Goal: Task Accomplishment & Management: Complete application form

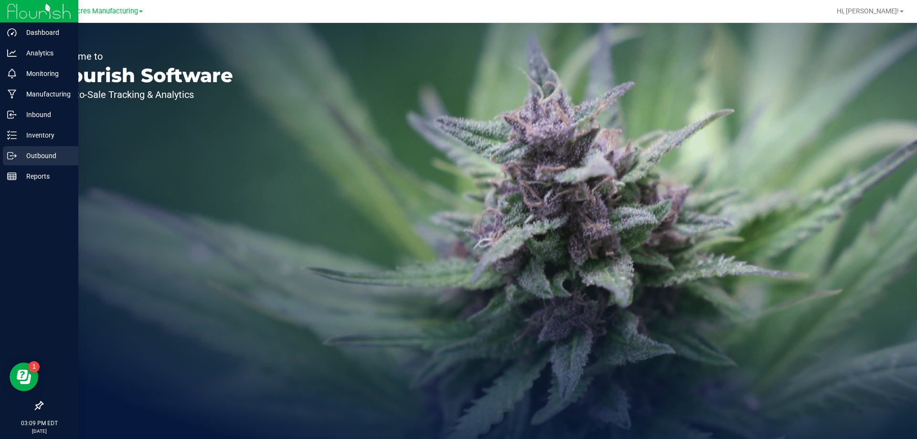
click at [5, 152] on div "Outbound" at bounding box center [40, 155] width 75 height 19
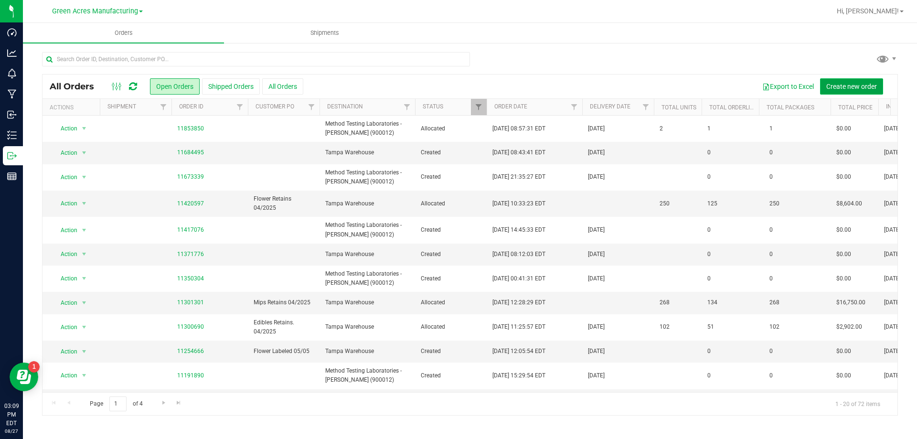
click at [831, 83] on span "Create new order" at bounding box center [852, 87] width 51 height 8
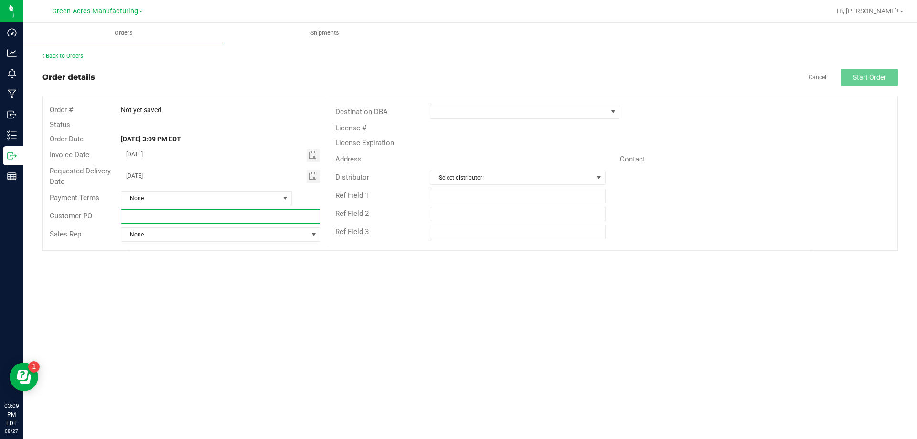
click at [263, 213] on input "text" at bounding box center [220, 216] width 199 height 14
click at [229, 211] on input "text" at bounding box center [220, 216] width 199 height 14
type input "Flower / Edibles labeled 08/27"
click at [493, 108] on span at bounding box center [518, 111] width 177 height 13
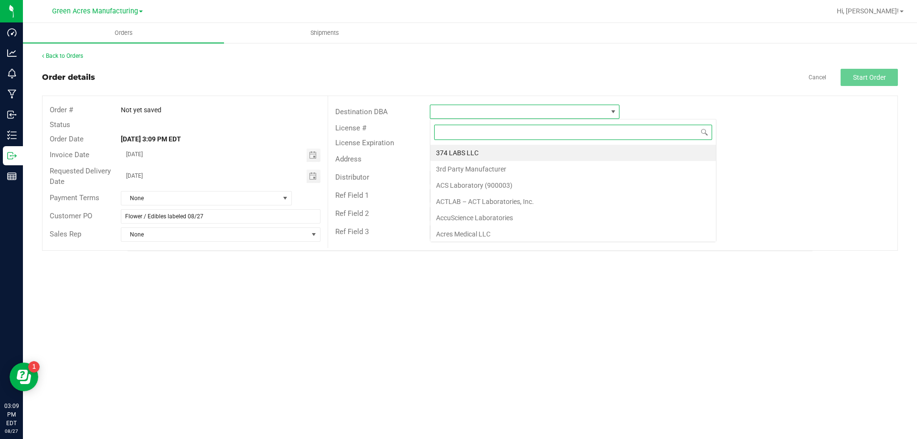
scroll to position [14, 190]
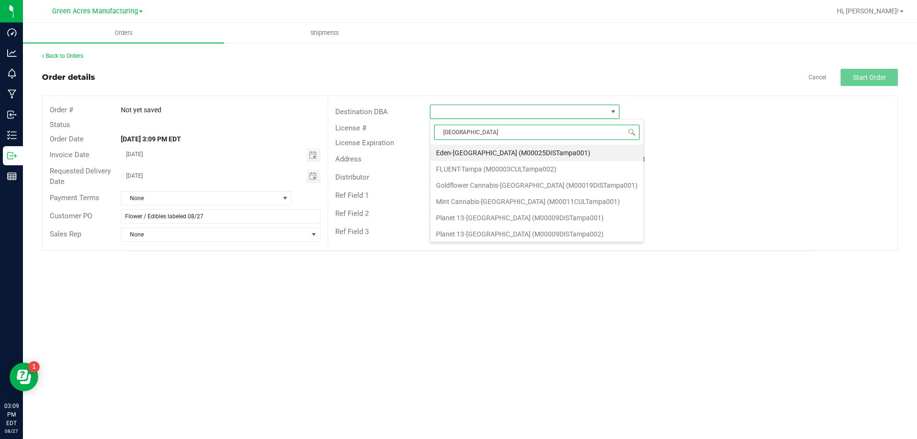
type input "tampa w"
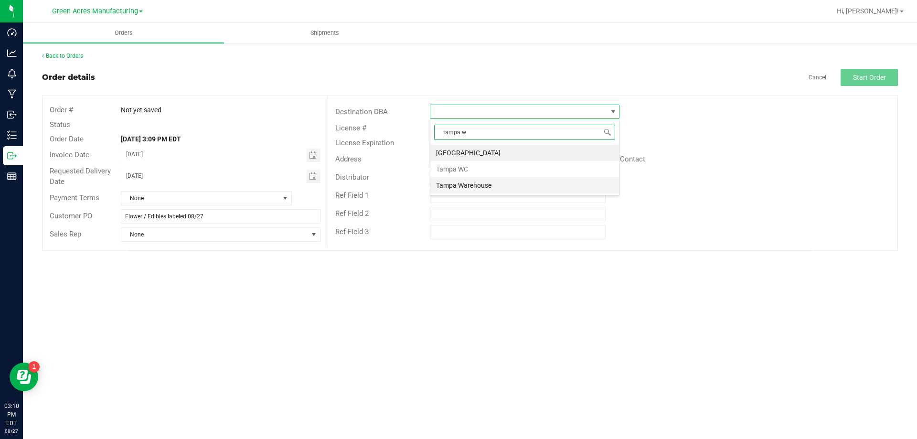
click at [498, 184] on li "Tampa Warehouse" at bounding box center [524, 185] width 189 height 16
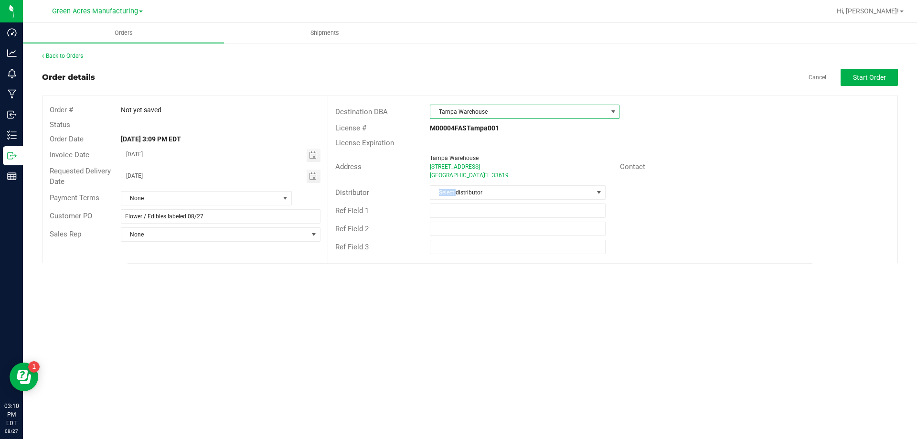
click at [498, 184] on div "Distributor Select distributor" at bounding box center [613, 192] width 570 height 18
click at [499, 189] on span "Select distributor" at bounding box center [511, 192] width 162 height 13
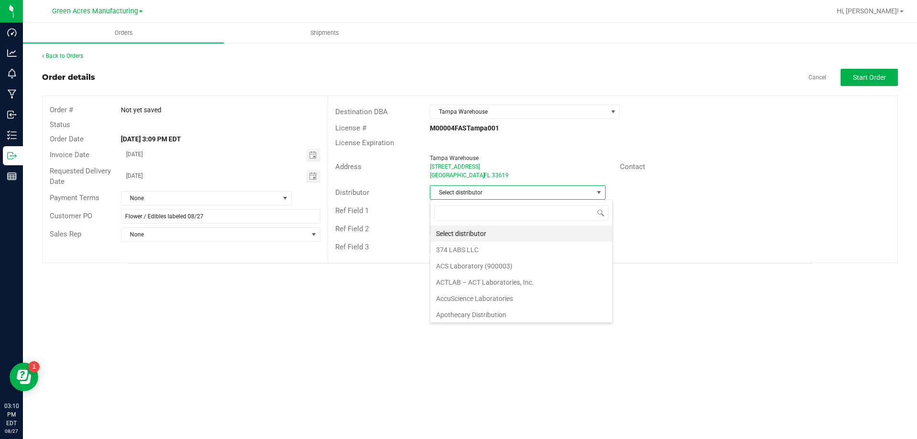
scroll to position [14, 176]
type input "para"
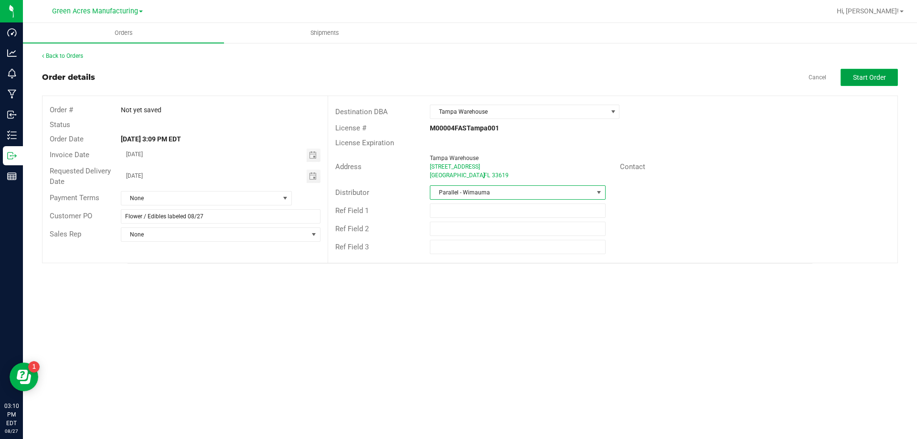
click at [892, 72] on button "Start Order" at bounding box center [869, 77] width 57 height 17
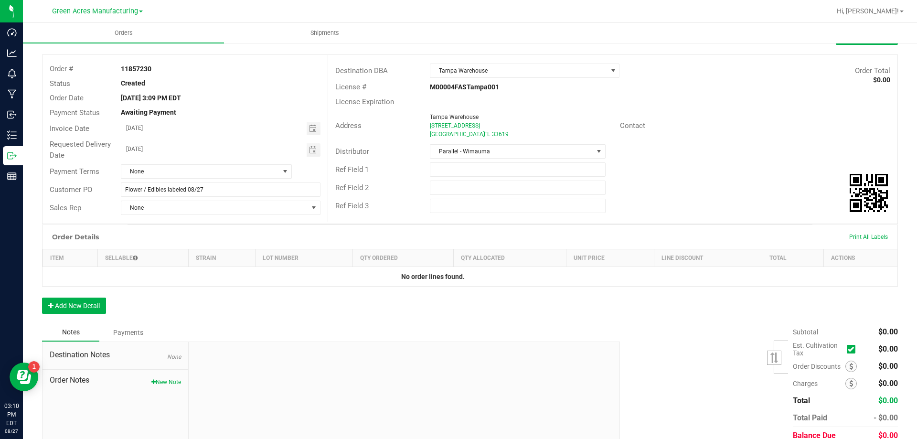
scroll to position [82, 0]
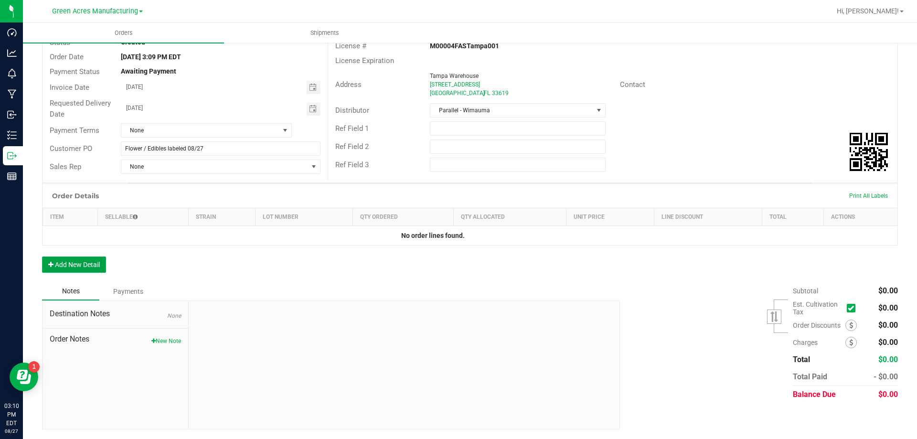
click at [59, 269] on button "Add New Detail" at bounding box center [74, 265] width 64 height 16
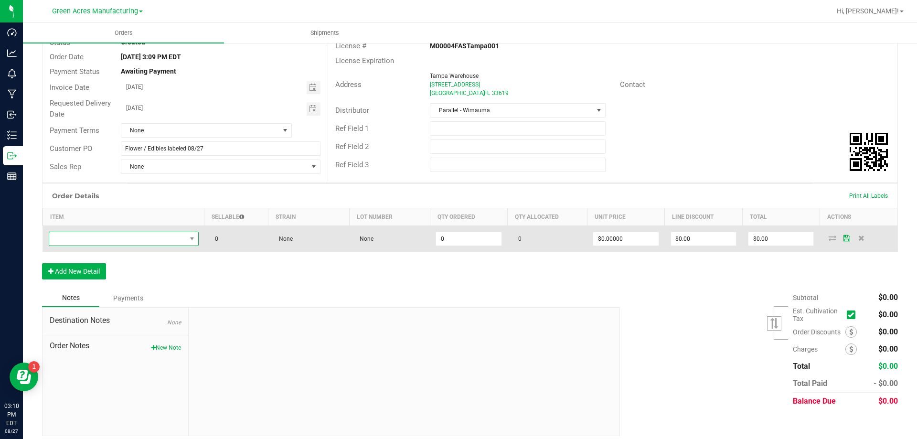
click at [110, 240] on span "NO DATA FOUND" at bounding box center [117, 238] width 137 height 13
type input "FT - CANNABIS FLOWER - 3.5G - SWT - SAT"
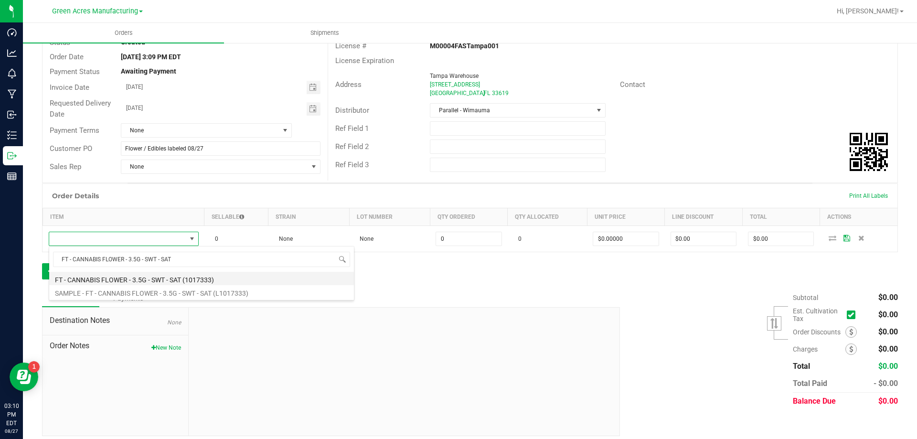
click at [115, 275] on li "FT - CANNABIS FLOWER - 3.5G - SWT - SAT (1017333)" at bounding box center [201, 278] width 305 height 13
type input "0 ea"
type input "$50.00000"
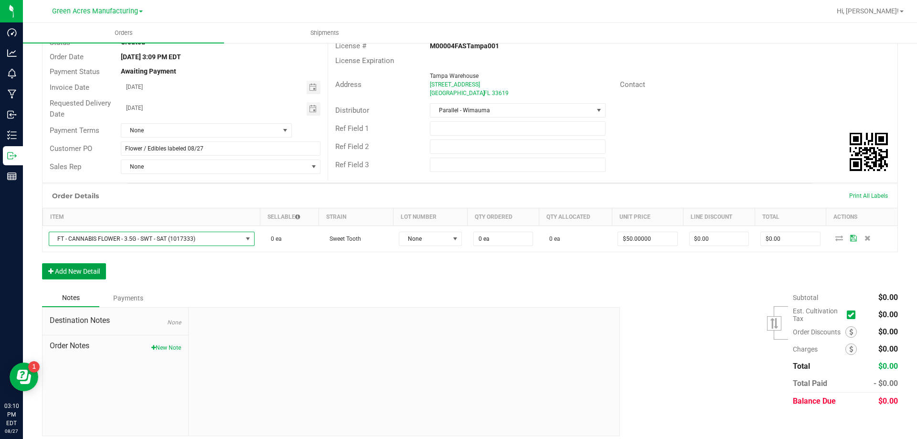
click at [92, 275] on button "Add New Detail" at bounding box center [74, 271] width 64 height 16
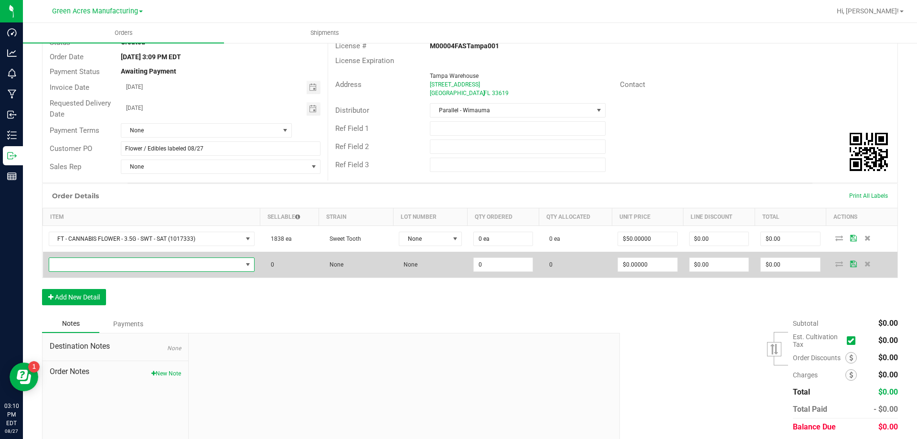
click at [105, 258] on span "NO DATA FOUND" at bounding box center [145, 264] width 193 height 13
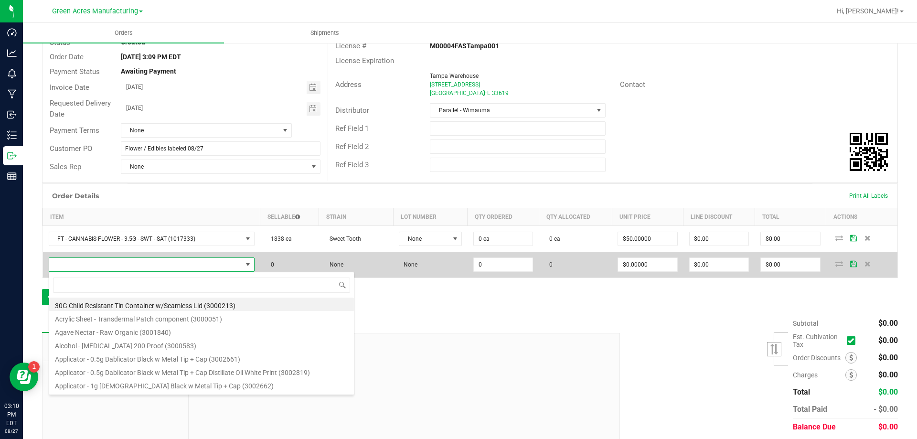
scroll to position [14, 202]
type input "FT - CANNABIS FLOWER - 3.5G - AML - IND"
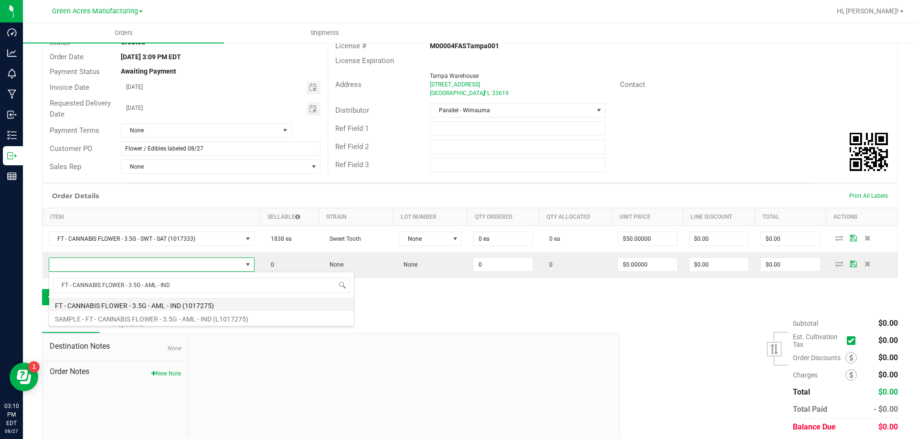
click at [118, 304] on li "FT - CANNABIS FLOWER - 3.5G - AML - IND (1017275)" at bounding box center [201, 304] width 305 height 13
type input "0 ea"
type input "$50.00000"
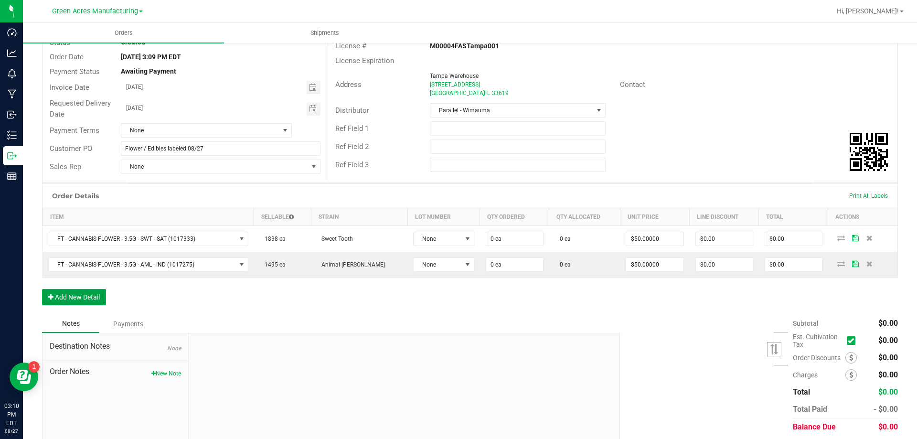
click at [93, 294] on button "Add New Detail" at bounding box center [74, 297] width 64 height 16
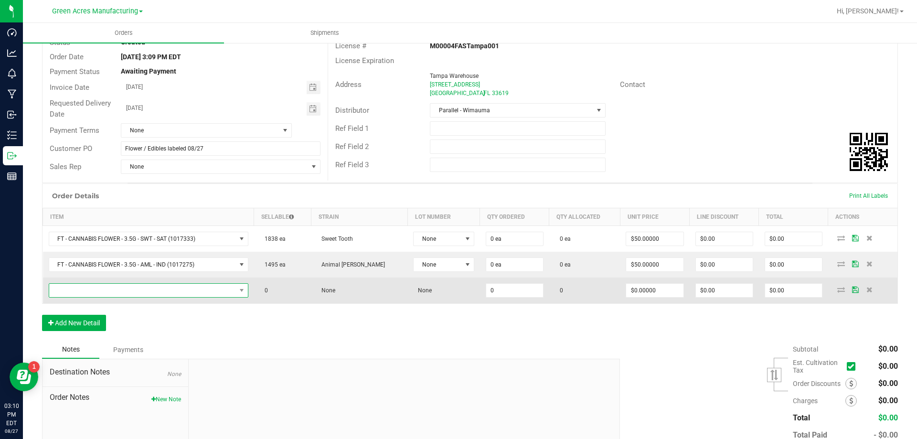
click at [174, 288] on span "NO DATA FOUND" at bounding box center [142, 290] width 187 height 13
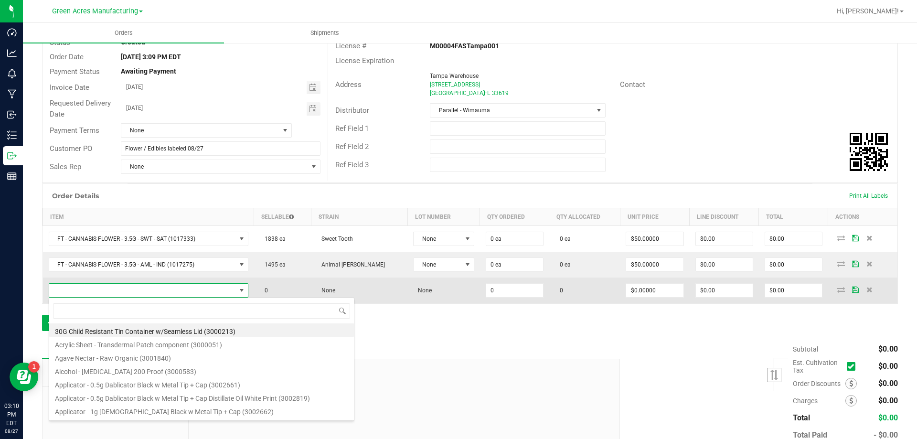
type input "FD - FLOWER GREENHOUSE - 3.5G - LMZ - HYB"
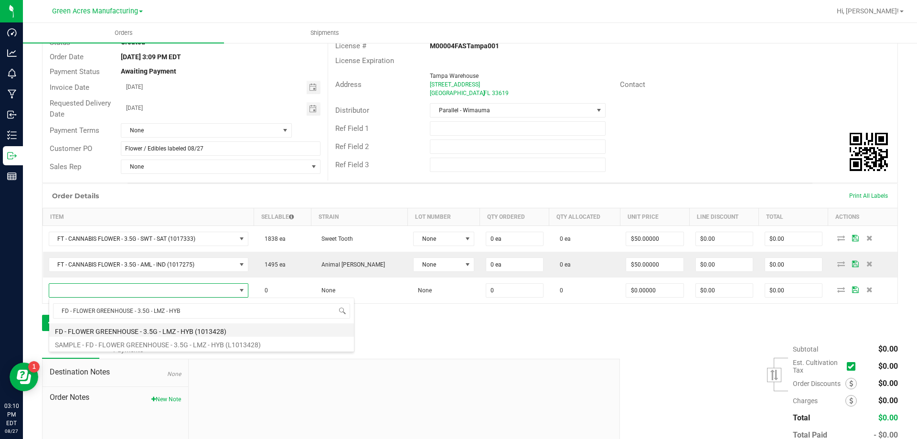
click at [161, 330] on li "FD - FLOWER GREENHOUSE - 3.5G - LMZ - HYB (1013428)" at bounding box center [201, 329] width 305 height 13
type input "0 ea"
type input "$30.00000"
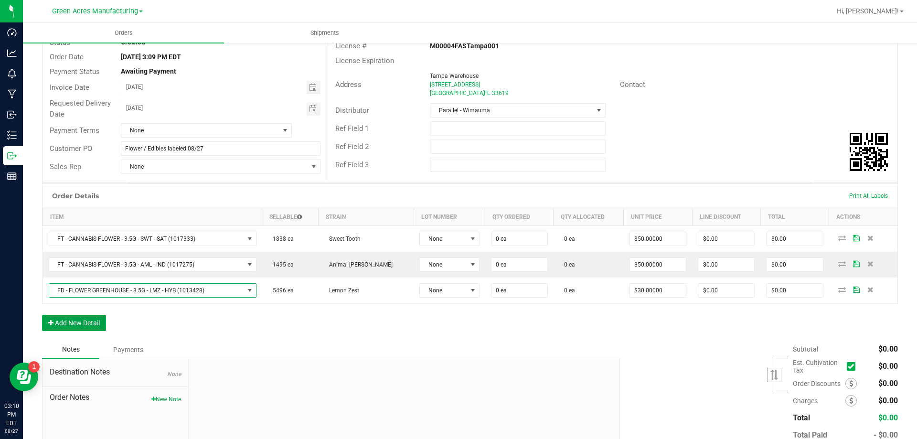
click at [73, 318] on button "Add New Detail" at bounding box center [74, 323] width 64 height 16
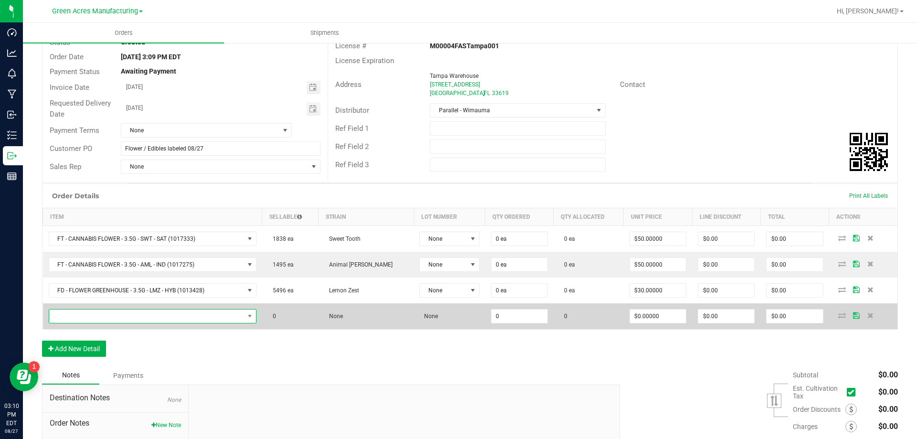
click at [152, 320] on span "NO DATA FOUND" at bounding box center [146, 316] width 195 height 13
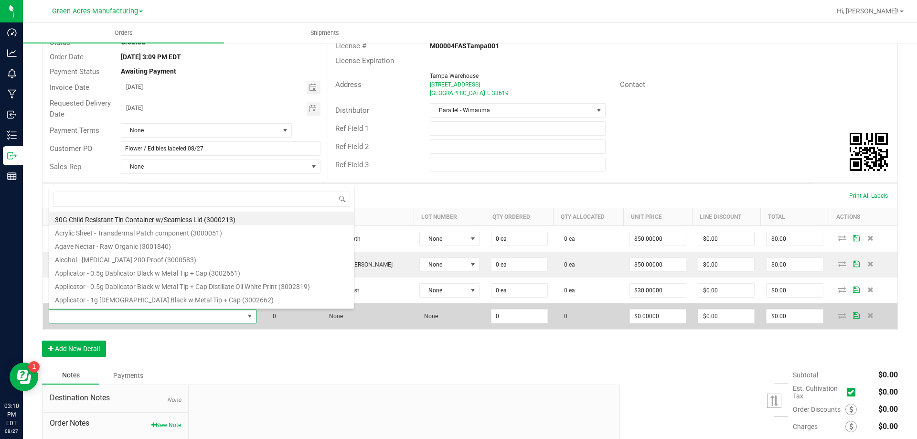
scroll to position [14, 210]
type input "FT - PRE-ROLL - 0.35G - 10CT - IND"
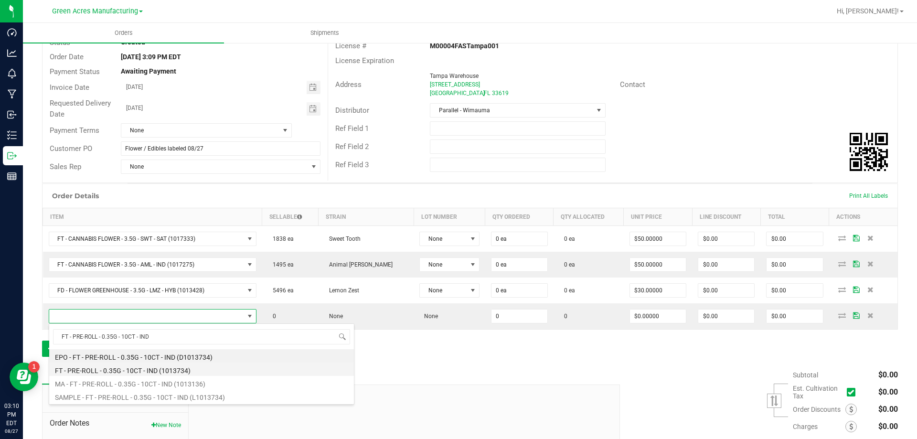
click at [134, 364] on li "FT - PRE-ROLL - 0.35G - 10CT - IND (1013734)" at bounding box center [201, 369] width 305 height 13
type input "0 ea"
type input "$42.00000"
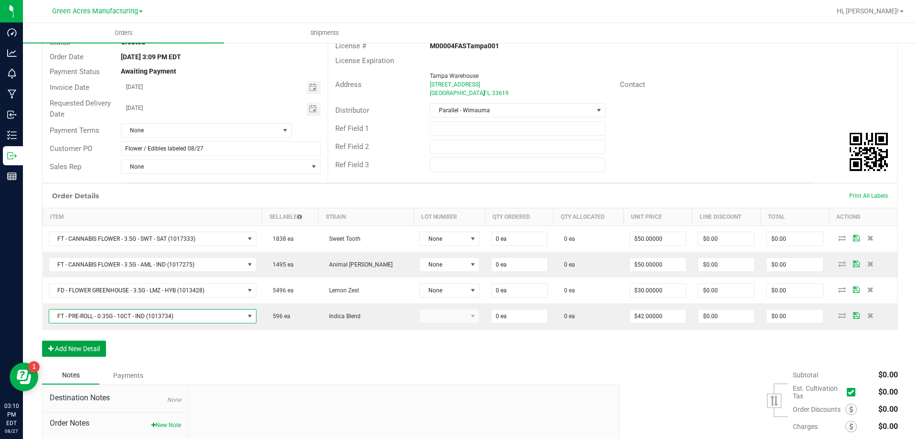
click at [100, 351] on button "Add New Detail" at bounding box center [74, 349] width 64 height 16
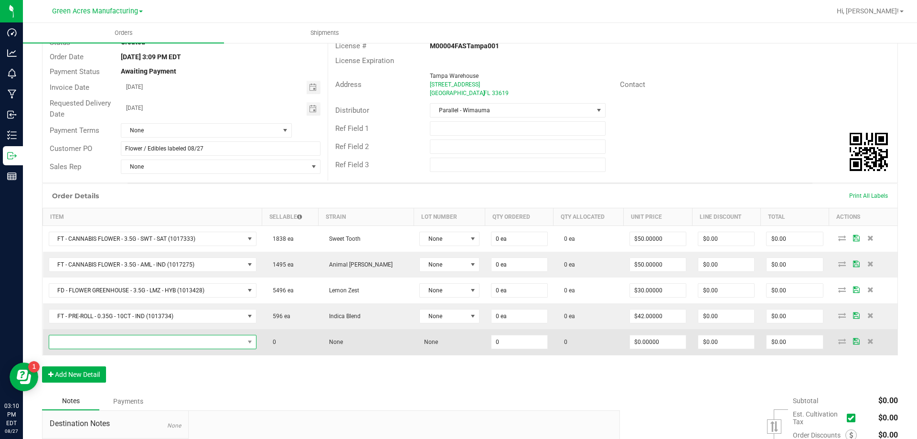
click at [133, 347] on span "NO DATA FOUND" at bounding box center [146, 341] width 195 height 13
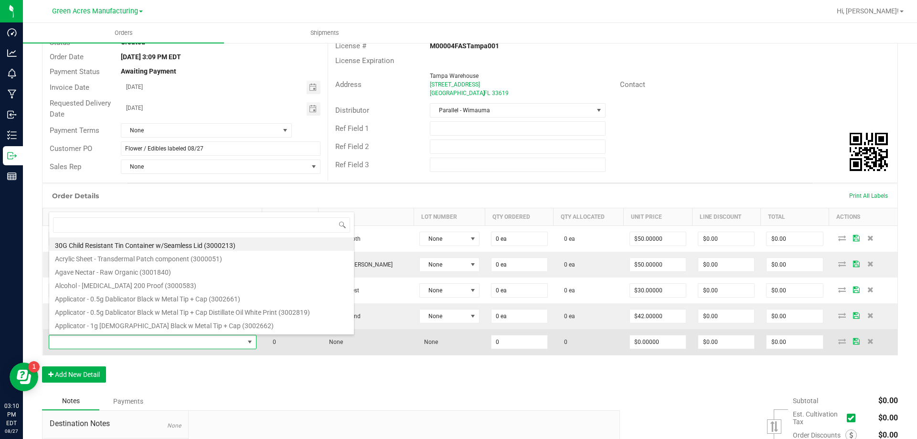
type input "FT - PRE-ROLL - 0.5G - 5CT - AML - IND"
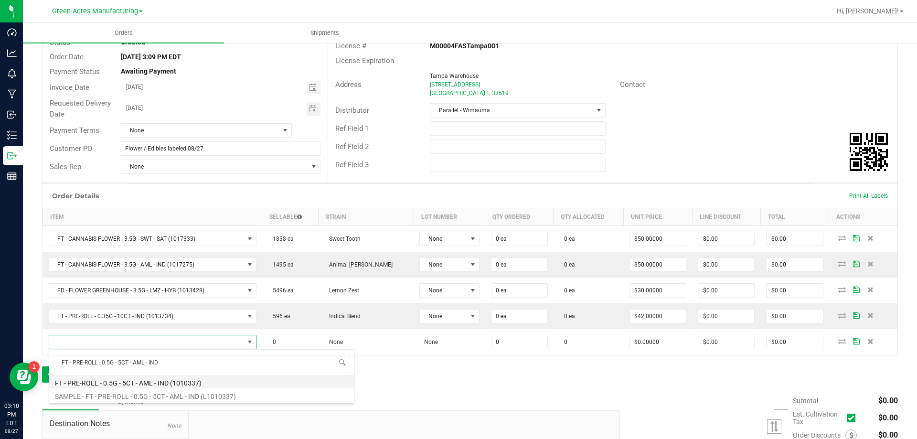
click at [108, 382] on li "FT - PRE-ROLL - 0.5G - 5CT - AML - IND (1010337)" at bounding box center [201, 381] width 305 height 13
type input "0 ea"
type input "$29.00000"
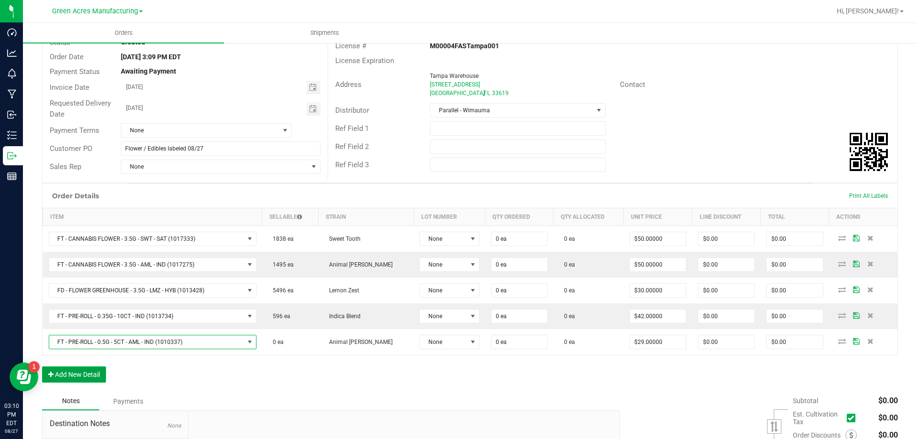
click at [93, 375] on button "Add New Detail" at bounding box center [74, 374] width 64 height 16
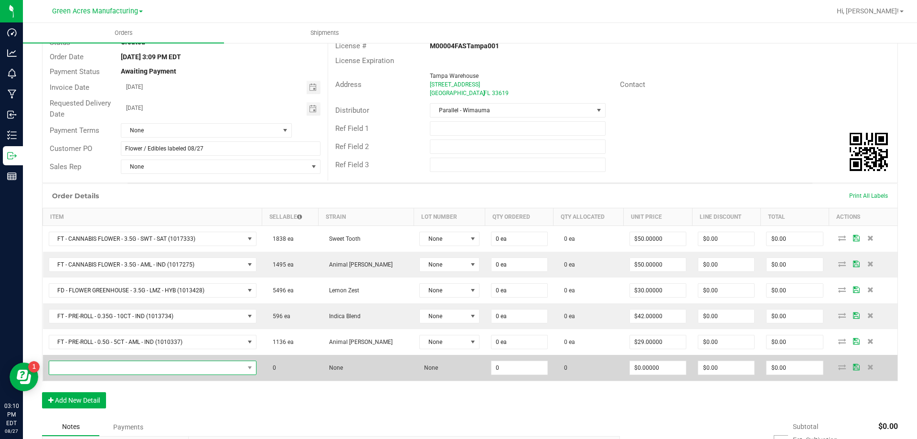
click at [154, 370] on span "NO DATA FOUND" at bounding box center [146, 367] width 195 height 13
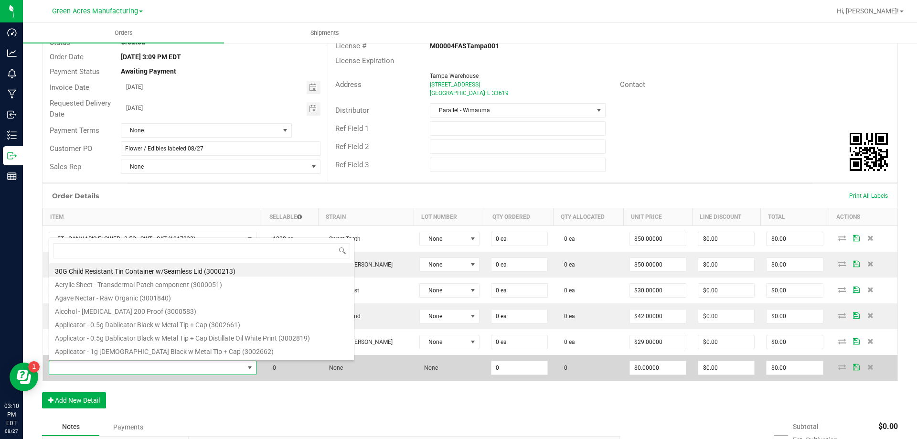
type input "FT - PRE-ROLL - 0.5G - 1CT - AML - IND"
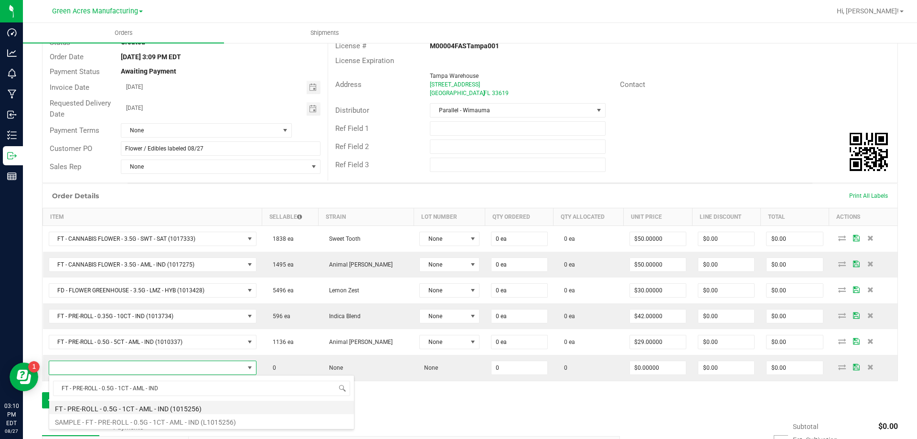
click at [119, 406] on li "FT - PRE-ROLL - 0.5G - 1CT - AML - IND (1015256)" at bounding box center [201, 407] width 305 height 13
type input "0 ea"
type input "$5.00000"
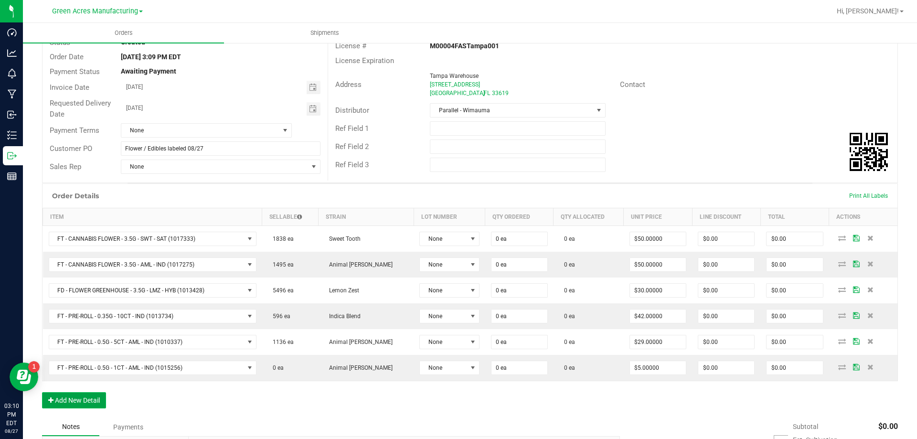
click at [87, 404] on button "Add New Detail" at bounding box center [74, 400] width 64 height 16
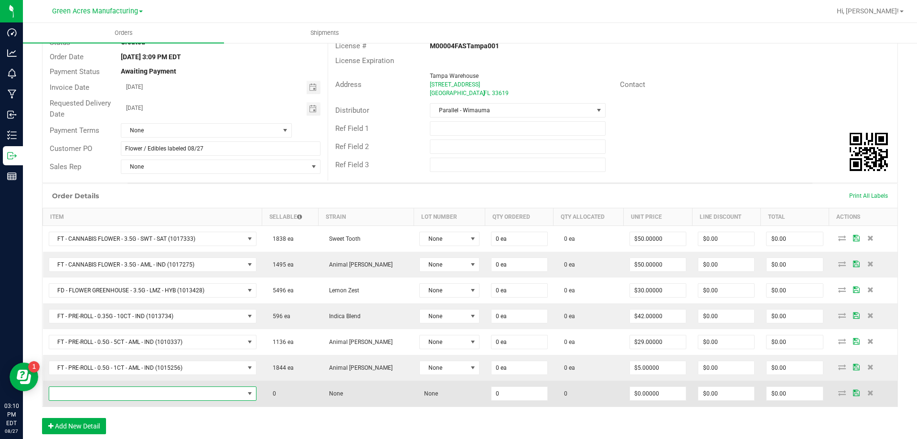
click at [116, 398] on span "NO DATA FOUND" at bounding box center [146, 393] width 195 height 13
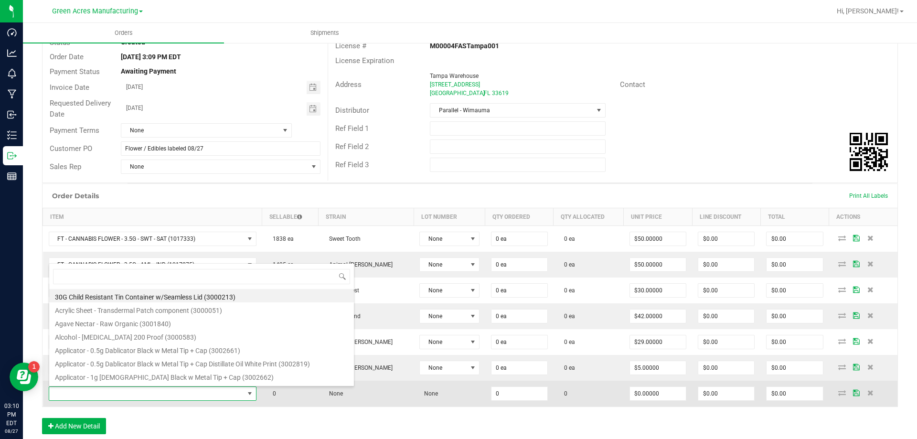
type input "HT - BAR - 100MG - THC - MILK CHOCOLATE CARAMEL"
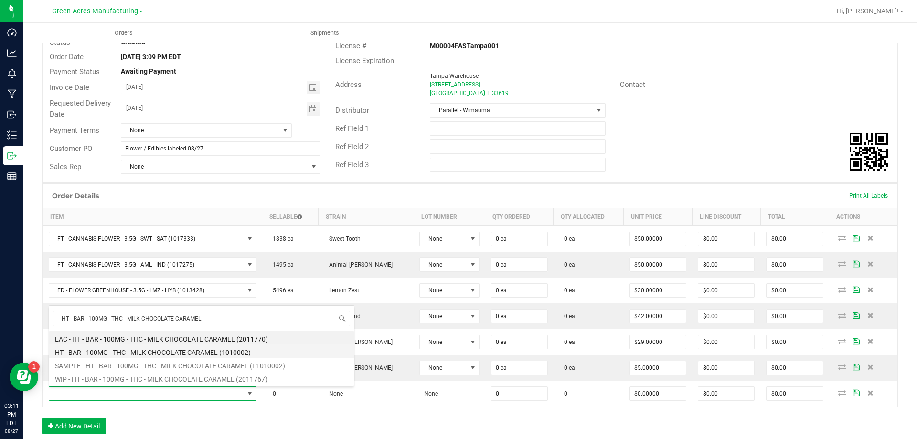
click at [142, 352] on li "HT - BAR - 100MG - THC - MILK CHOCOLATE CARAMEL (1010002)" at bounding box center [201, 350] width 305 height 13
type input "0 ea"
type input "$27.00000"
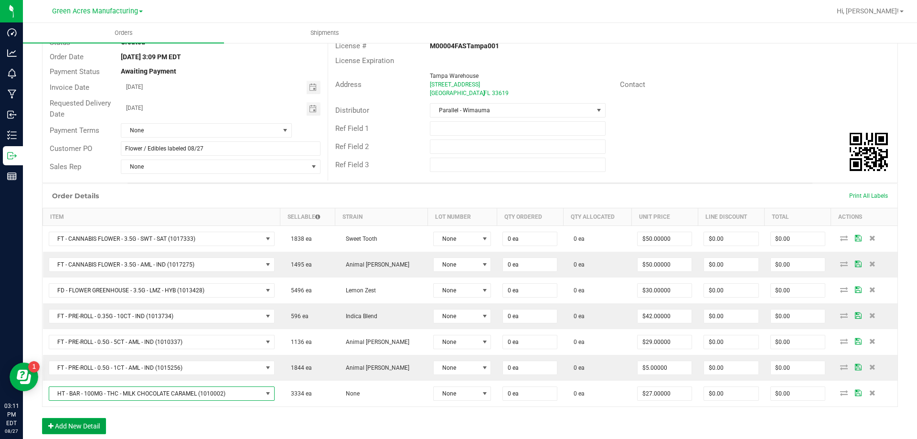
click at [100, 420] on button "Add New Detail" at bounding box center [74, 426] width 64 height 16
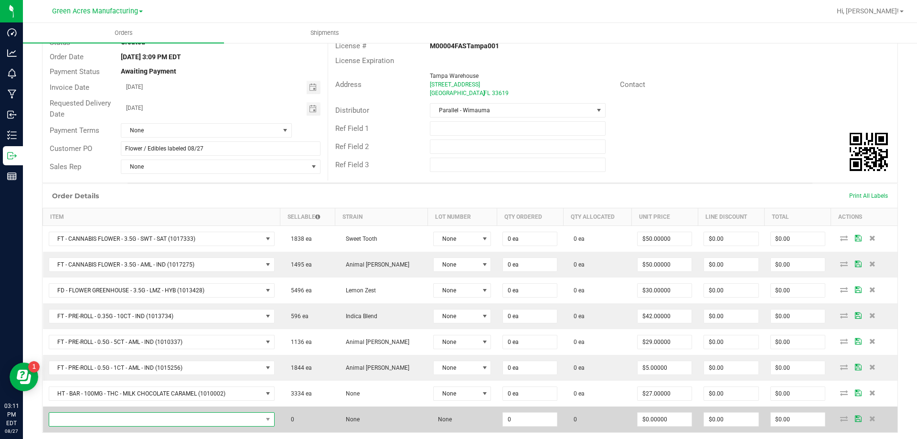
click at [226, 416] on span "NO DATA FOUND" at bounding box center [155, 419] width 213 height 13
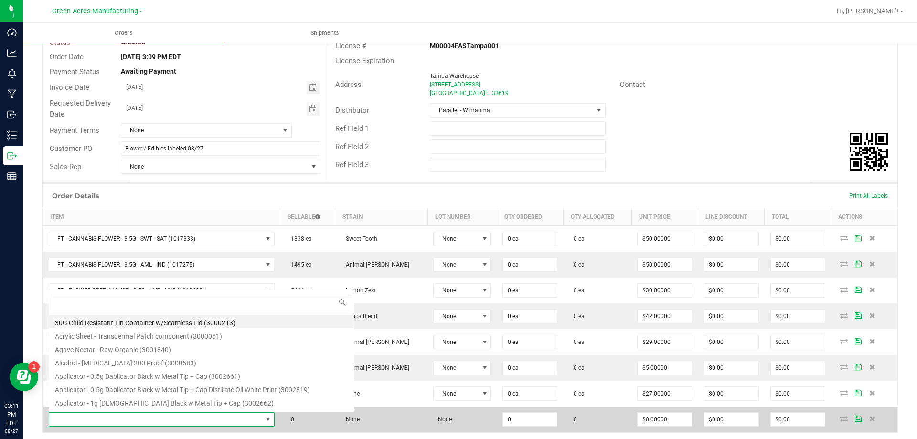
scroll to position [14, 229]
type input "HT - MINTS - 2.5MG - 40CT - THC - PEACH MANGO"
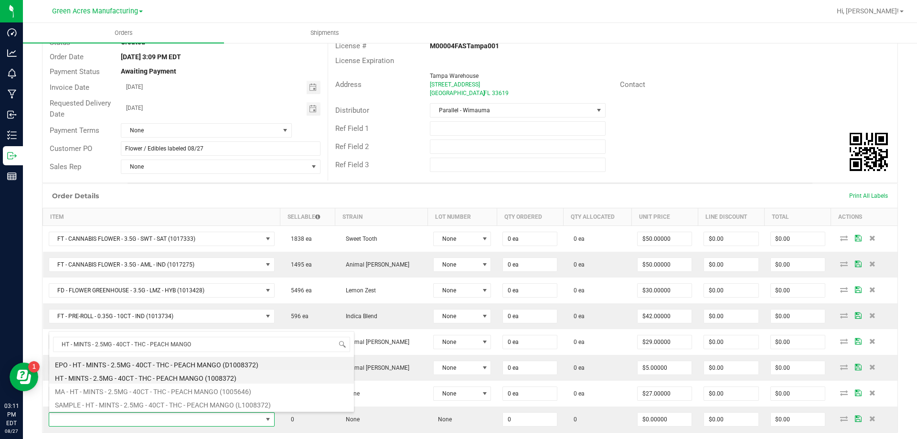
click at [181, 375] on li "HT - MINTS - 2.5MG - 40CT - THC - PEACH MANGO (1008372)" at bounding box center [201, 376] width 305 height 13
type input "0 ea"
type input "$30.00000"
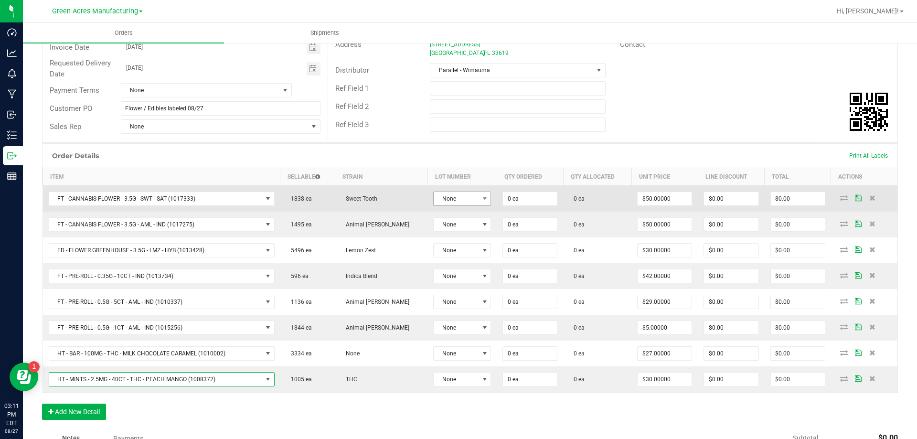
scroll to position [178, 0]
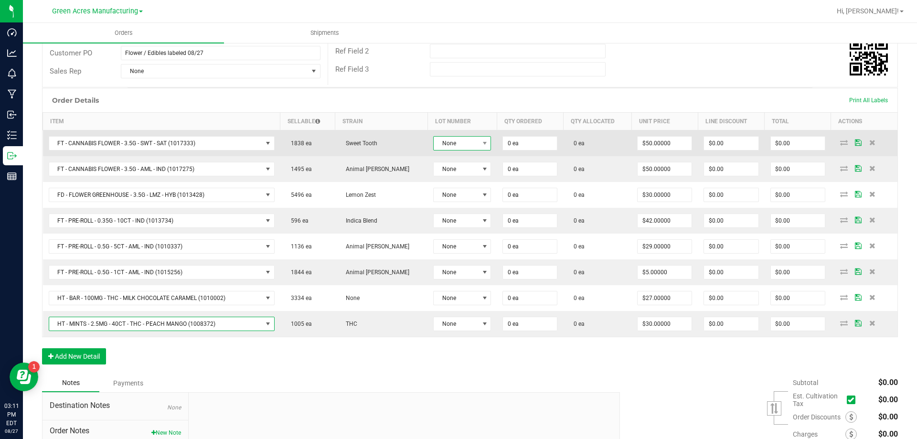
click at [447, 144] on span "None" at bounding box center [456, 143] width 45 height 13
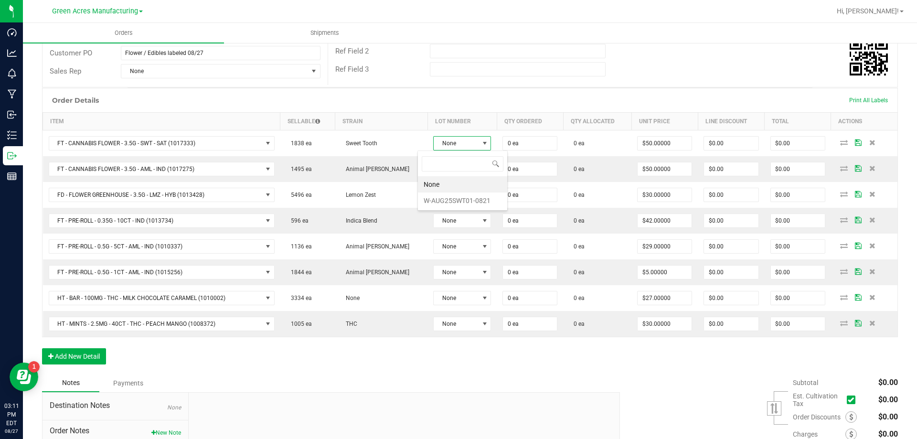
scroll to position [14, 59]
click at [447, 197] on li "W-AUG25SWT01-0821" at bounding box center [462, 201] width 89 height 16
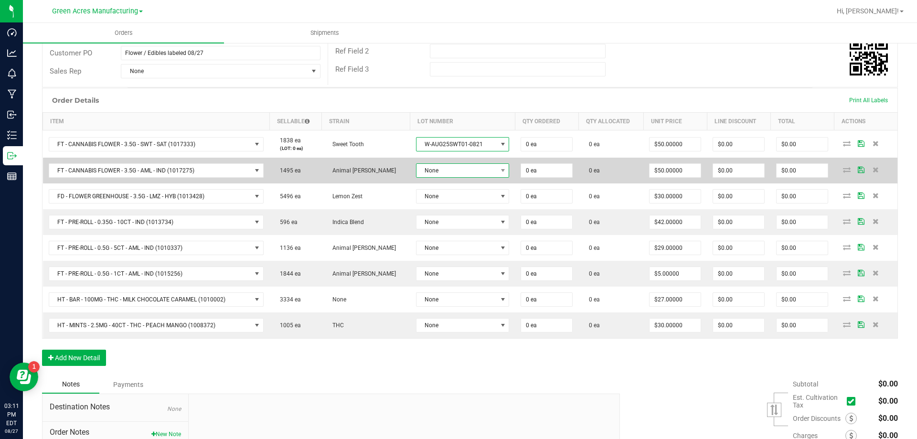
click at [452, 171] on span "None" at bounding box center [457, 170] width 81 height 13
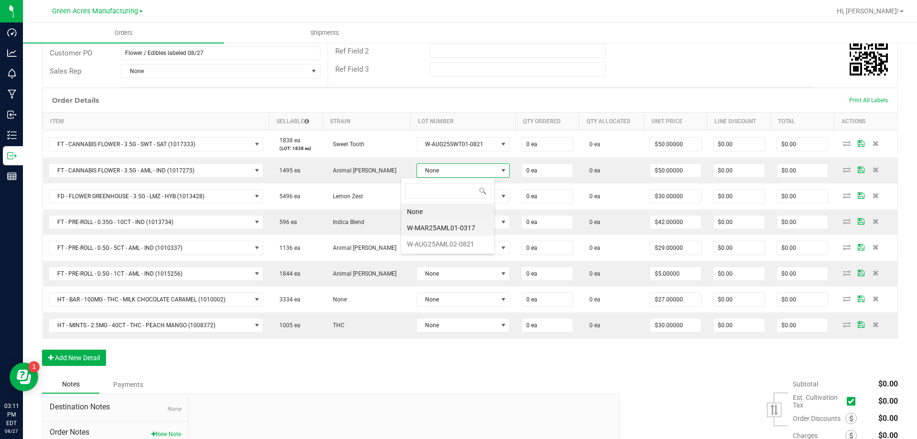
scroll to position [14, 94]
click at [456, 248] on li "W-AUG25AML02-0821" at bounding box center [447, 244] width 93 height 16
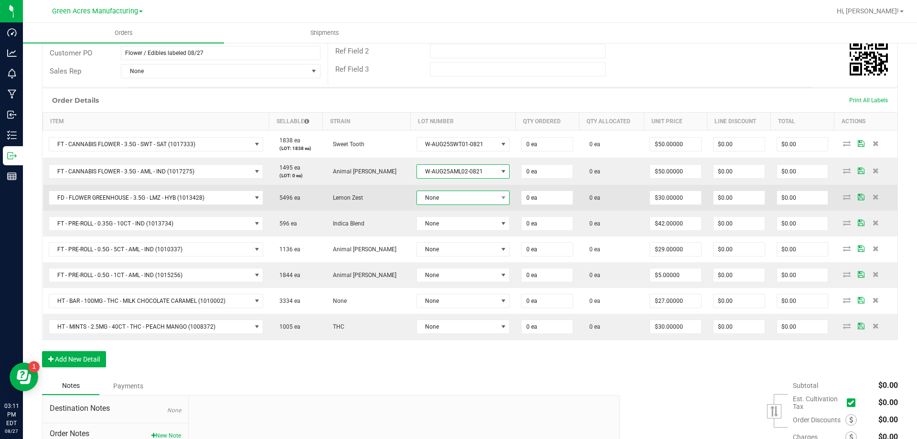
click at [470, 201] on span "None" at bounding box center [457, 197] width 81 height 13
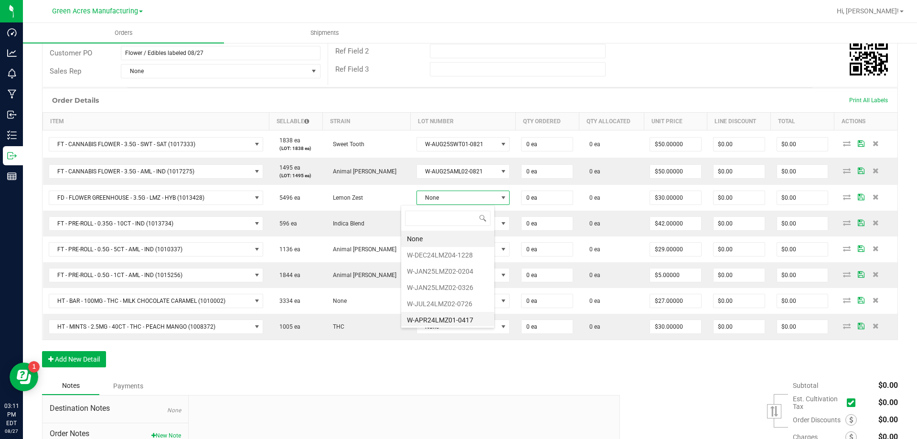
click at [456, 318] on li "W-APR24LMZ01-0417" at bounding box center [447, 320] width 93 height 16
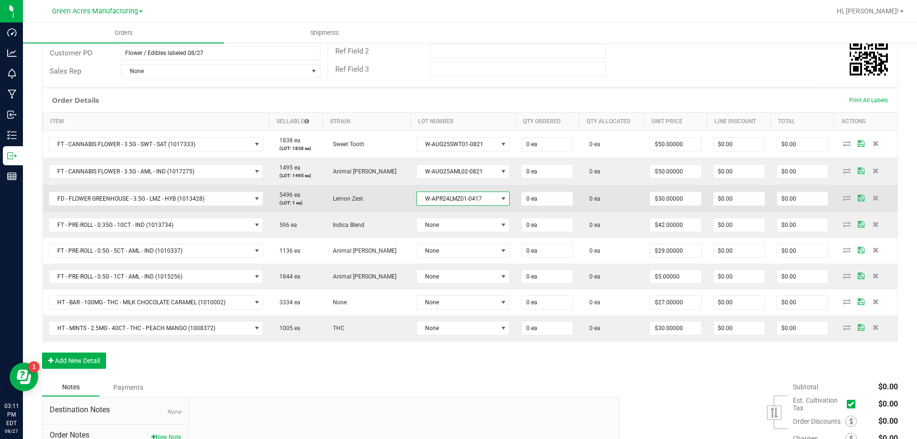
click at [471, 204] on span "W-APR24LMZ01-0417" at bounding box center [457, 198] width 81 height 13
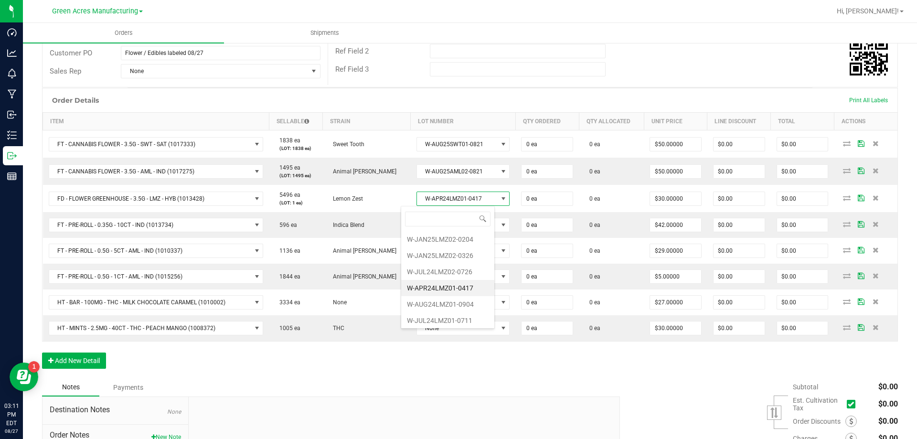
scroll to position [67, 0]
click at [461, 318] on li "W-JUL25LMZ01-0820" at bounding box center [447, 319] width 93 height 16
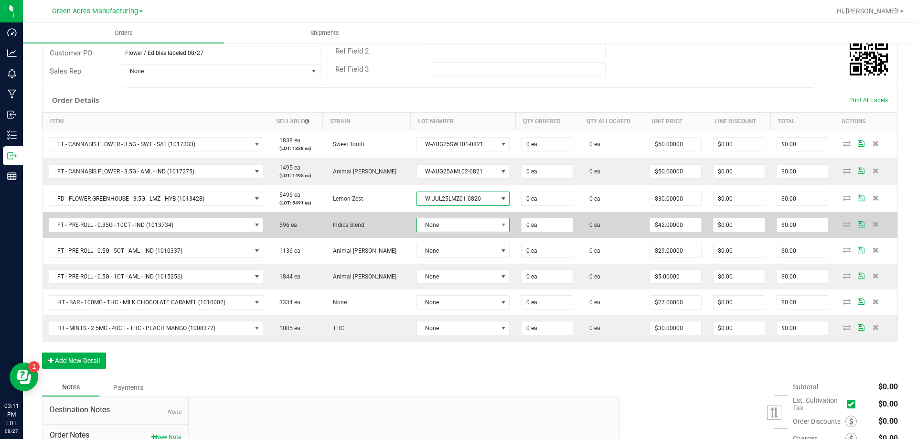
click at [467, 229] on span "None" at bounding box center [457, 224] width 81 height 13
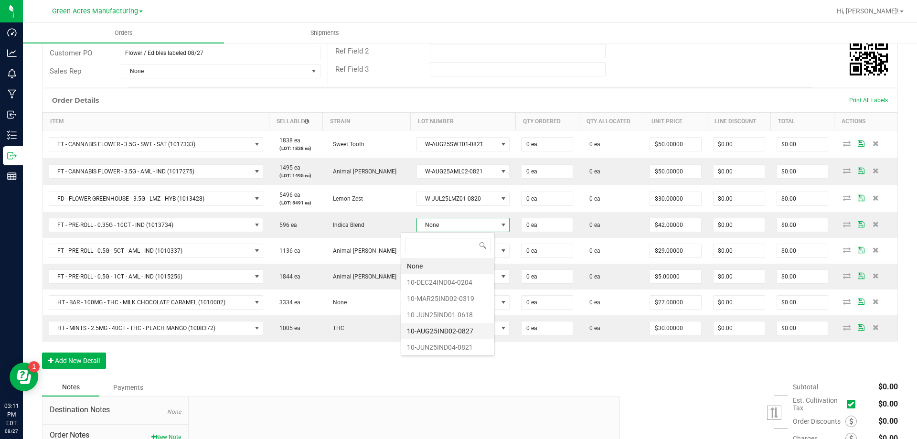
scroll to position [2, 0]
click at [451, 346] on li "10-JUN25IND04-0821" at bounding box center [447, 345] width 93 height 16
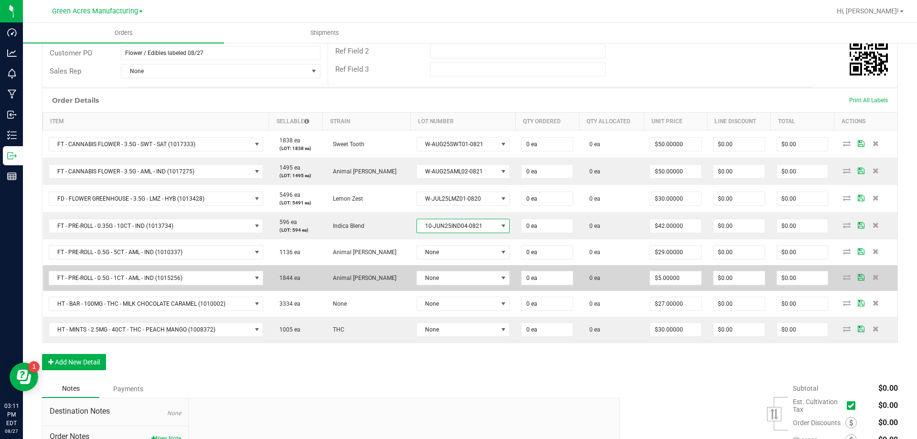
click at [453, 266] on td "None" at bounding box center [463, 278] width 105 height 26
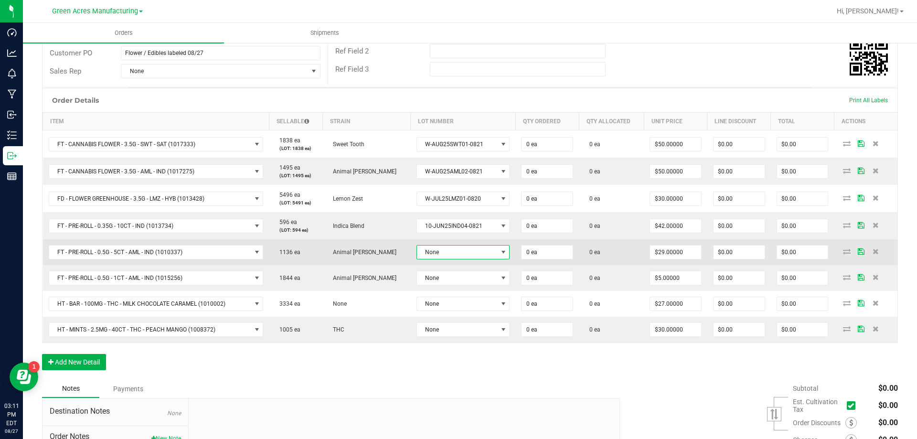
click at [458, 256] on span "None" at bounding box center [457, 252] width 81 height 13
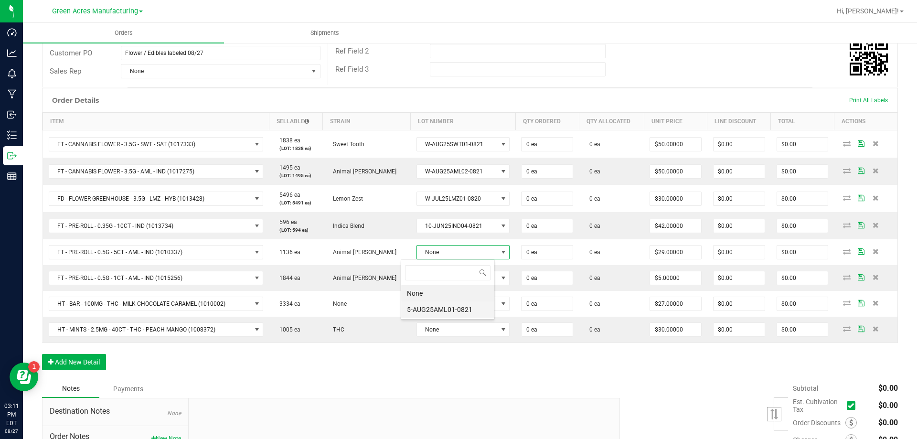
scroll to position [14, 94]
click at [463, 314] on li "5-AUG25AML01-0821" at bounding box center [447, 309] width 93 height 16
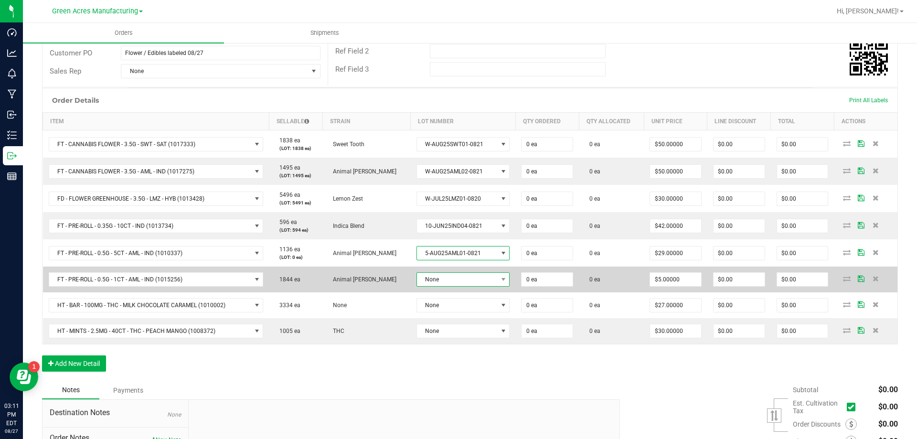
click at [473, 273] on span "None" at bounding box center [457, 279] width 81 height 13
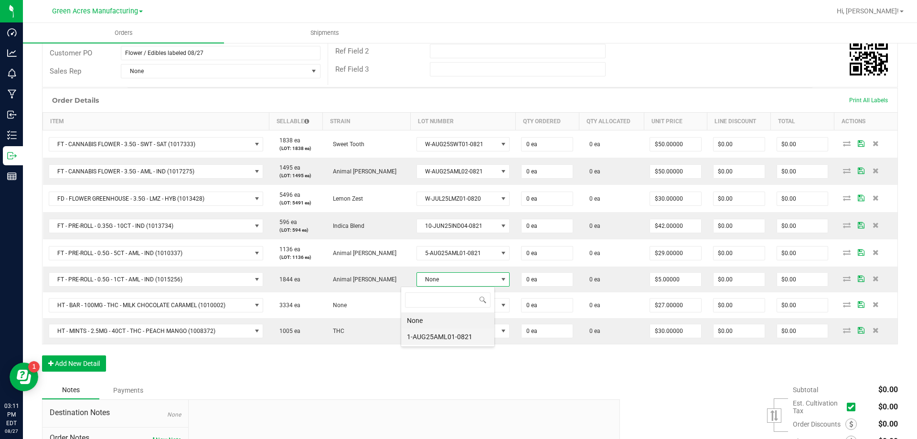
click at [465, 342] on li "1-AUG25AML01-0821" at bounding box center [447, 337] width 93 height 16
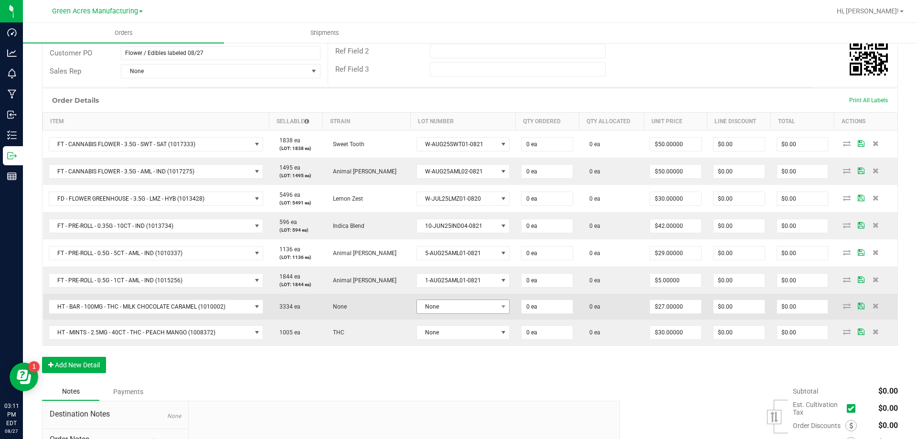
drag, startPoint x: 478, startPoint y: 296, endPoint x: 476, endPoint y: 305, distance: 9.2
click at [478, 299] on td "None" at bounding box center [463, 307] width 105 height 26
click at [476, 307] on span "None" at bounding box center [457, 306] width 81 height 13
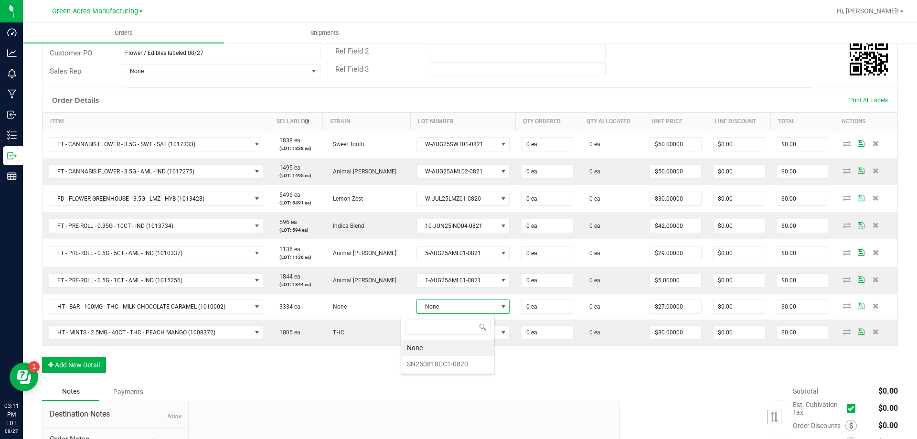
scroll to position [0, 0]
click at [459, 362] on li "SN250818CC1-0820" at bounding box center [447, 364] width 93 height 16
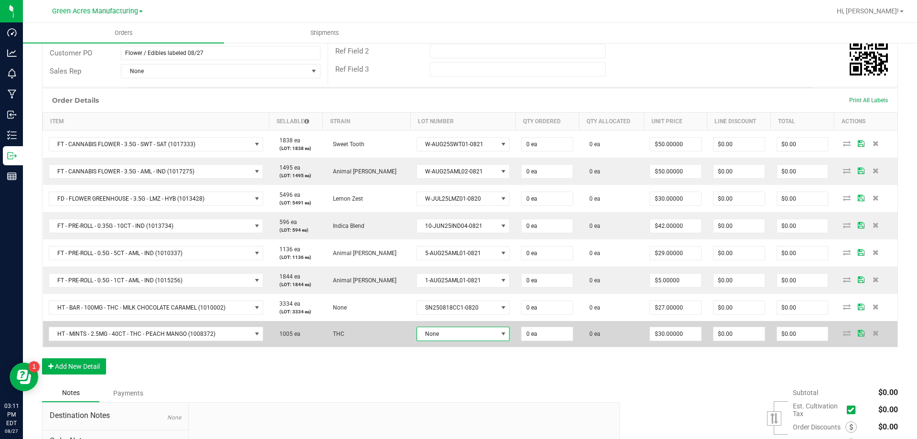
click at [470, 330] on span "None" at bounding box center [457, 333] width 81 height 13
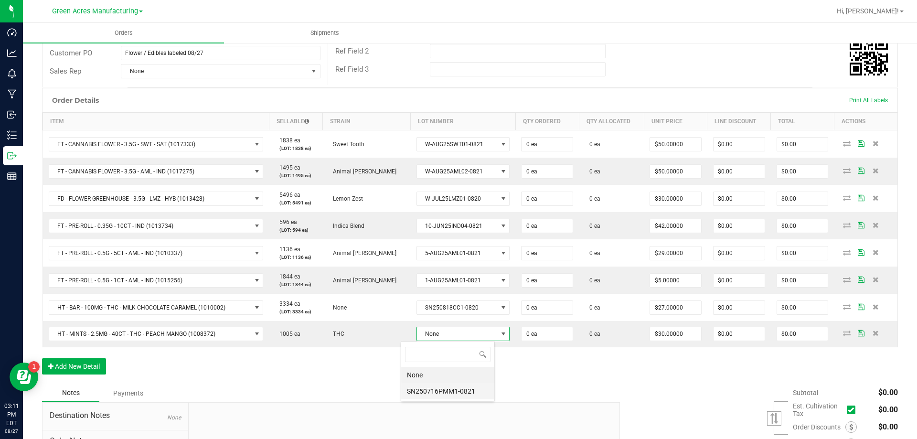
click at [458, 389] on li "SN250716PMM1-0821" at bounding box center [447, 391] width 93 height 16
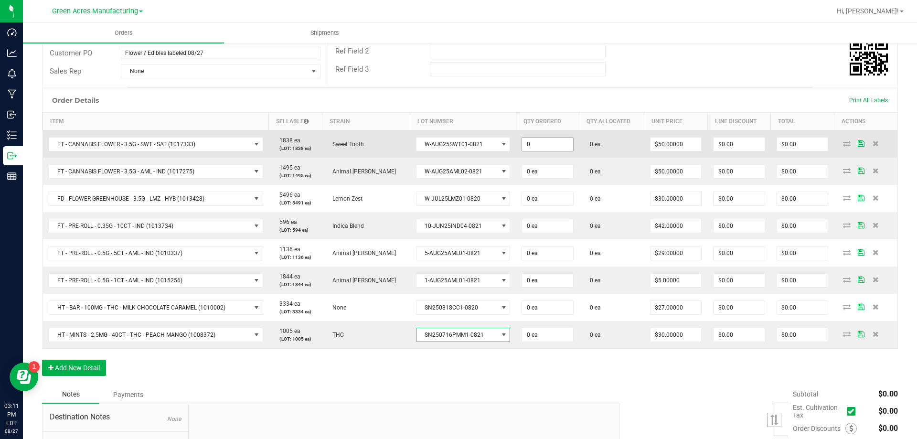
click at [528, 144] on input "0" at bounding box center [547, 144] width 51 height 13
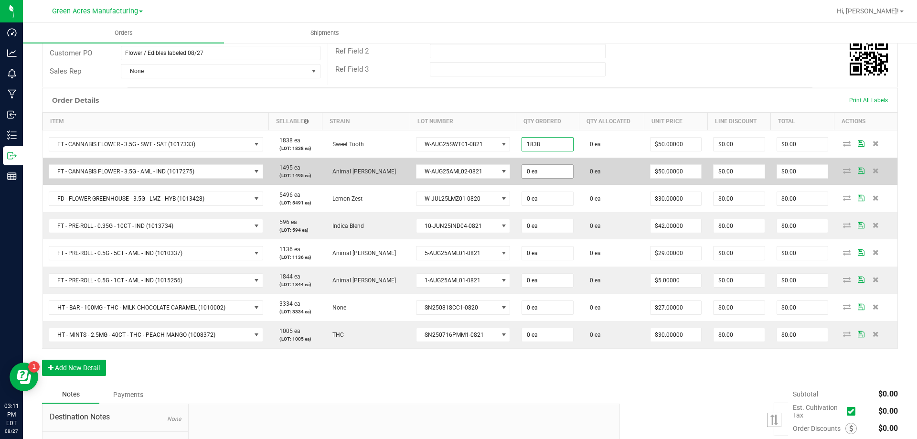
type input "1838 ea"
type input "$91,900.00"
click at [531, 171] on input "0" at bounding box center [547, 171] width 51 height 13
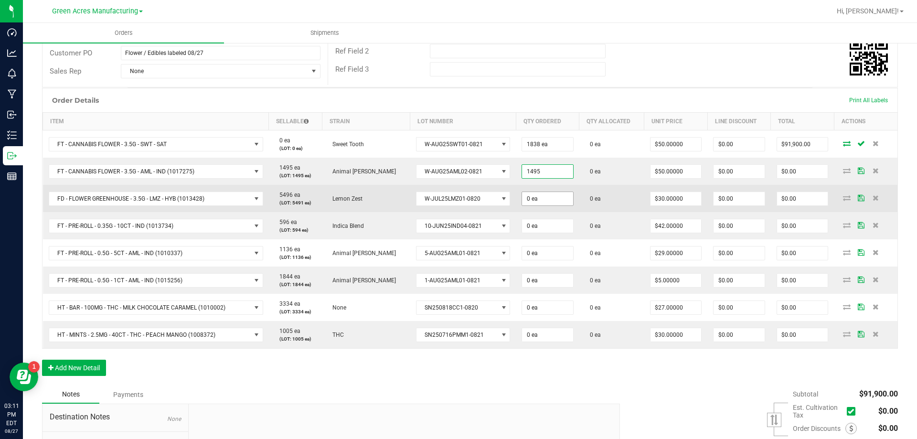
type input "1495 ea"
type input "$74,750.00"
click at [543, 199] on input "0" at bounding box center [547, 198] width 51 height 13
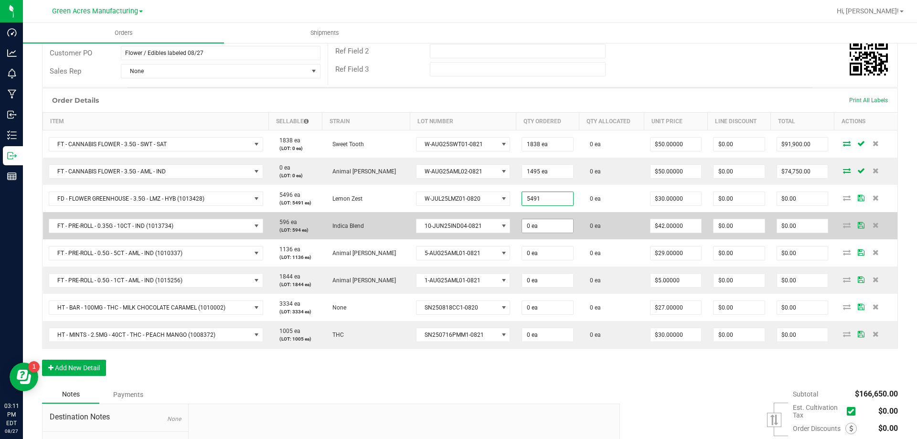
type input "5491 ea"
type input "$164,730.00"
click at [549, 223] on input "0" at bounding box center [547, 225] width 51 height 13
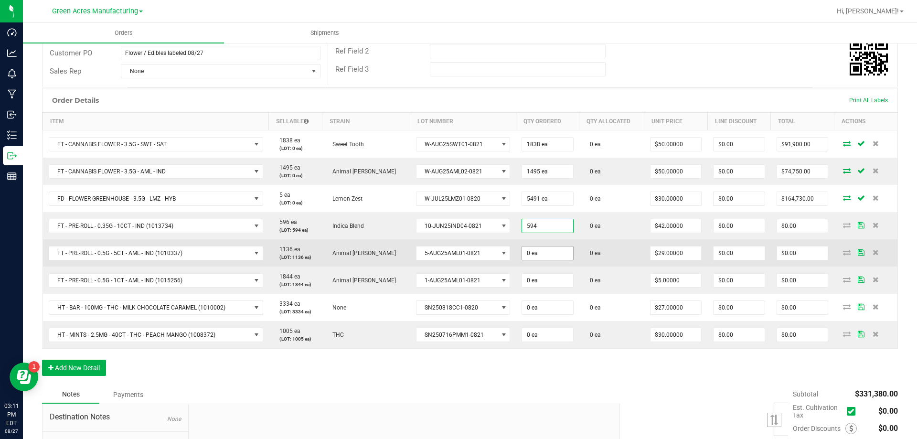
type input "594 ea"
type input "$24,948.00"
click at [550, 151] on span "0 ea" at bounding box center [548, 144] width 52 height 14
click at [550, 250] on input "0" at bounding box center [547, 253] width 51 height 13
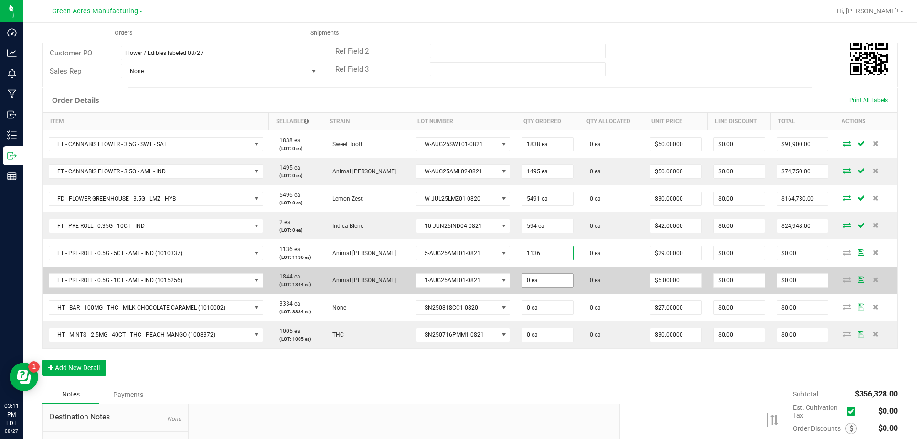
type input "1136 ea"
type input "$32,944.00"
click at [553, 277] on input "0" at bounding box center [547, 280] width 51 height 13
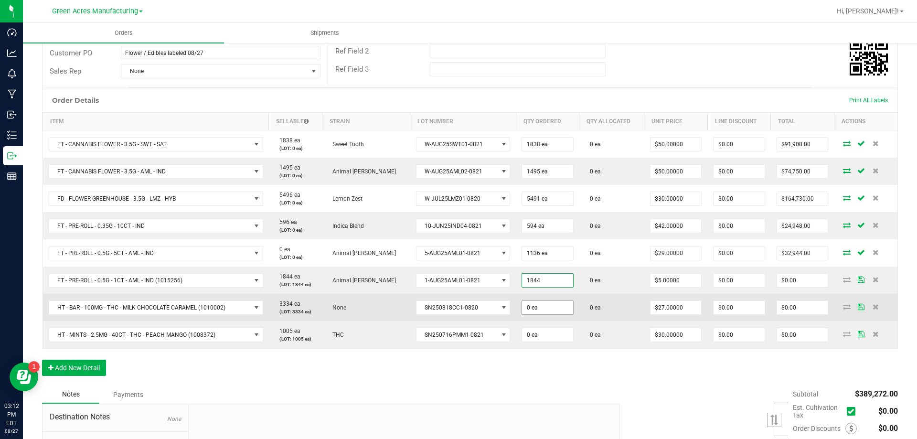
type input "1844 ea"
type input "$9,220.00"
click at [533, 313] on input "0" at bounding box center [547, 307] width 51 height 13
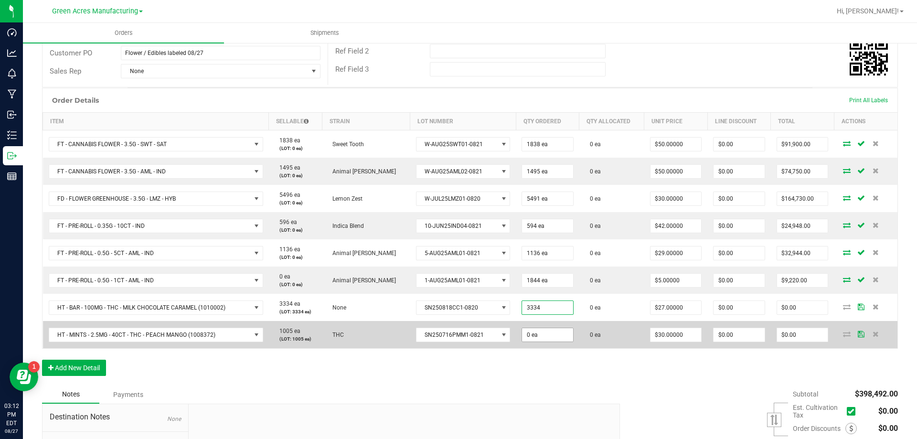
type input "3334 ea"
type input "$90,018.00"
click at [536, 340] on input "0" at bounding box center [547, 334] width 51 height 13
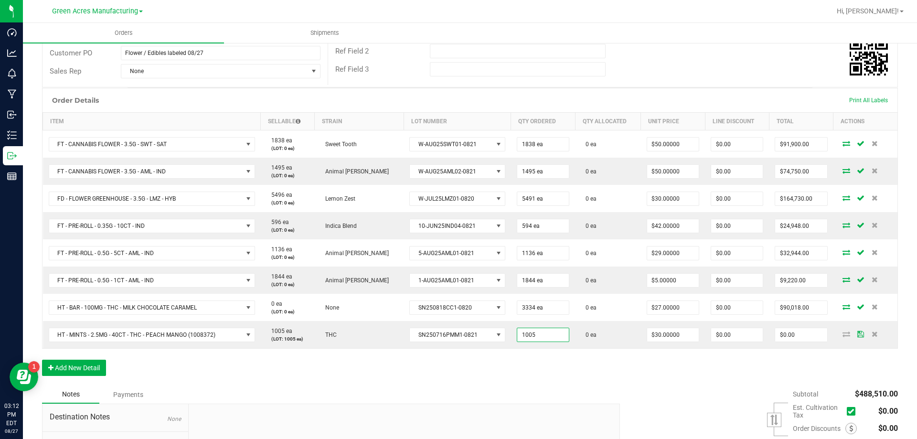
type input "1005 ea"
type input "$30,150.00"
click at [522, 382] on div "Order Details Print All Labels Item Sellable Strain Lot Number Qty Ordered Qty …" at bounding box center [470, 237] width 856 height 298
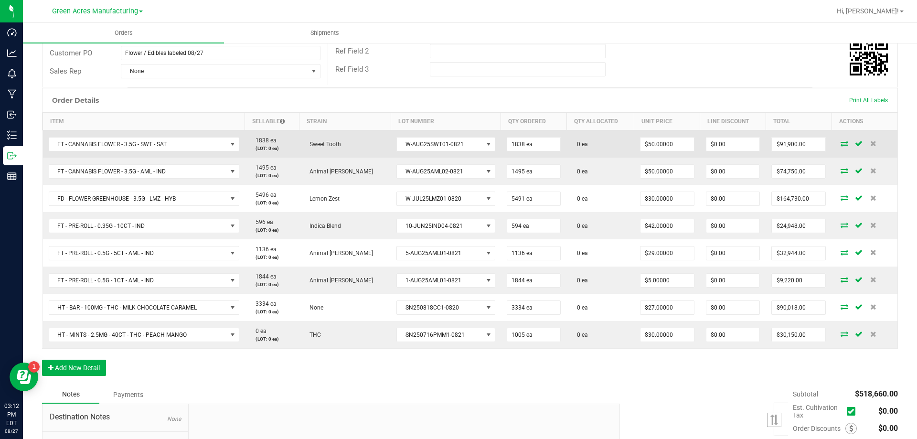
click at [841, 145] on icon at bounding box center [845, 143] width 8 height 6
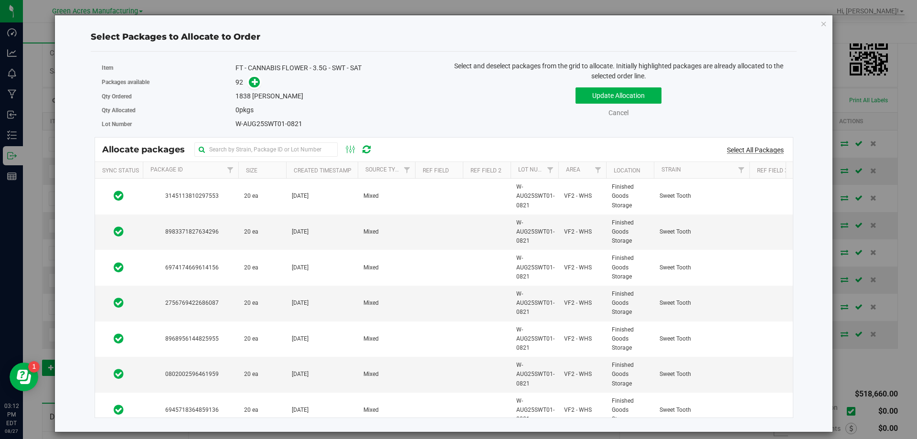
click at [762, 148] on link "Select All Packages" at bounding box center [755, 150] width 57 height 8
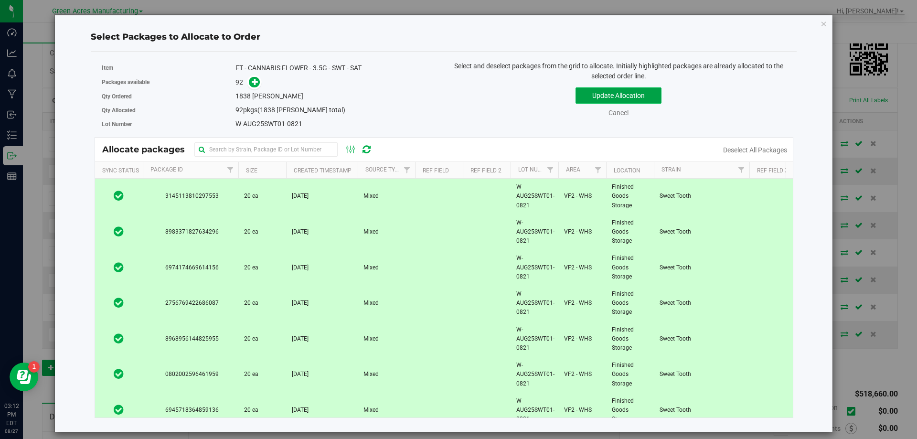
click at [646, 94] on button "Update Allocation" at bounding box center [619, 95] width 86 height 16
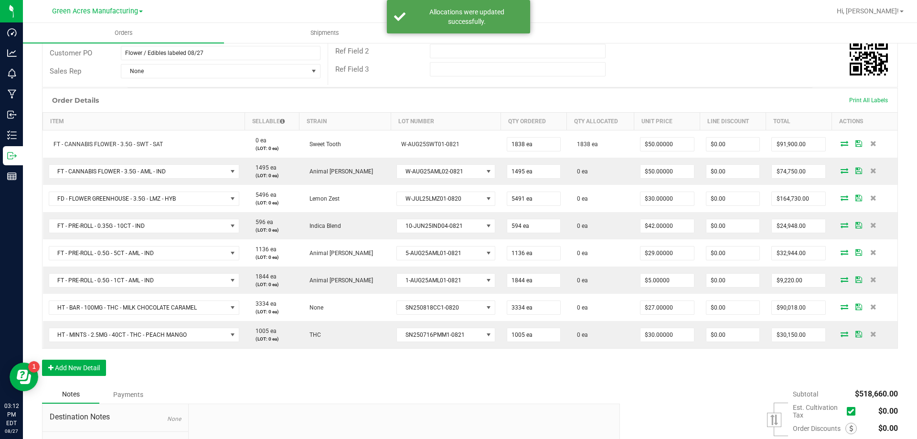
click at [841, 170] on icon at bounding box center [845, 171] width 8 height 6
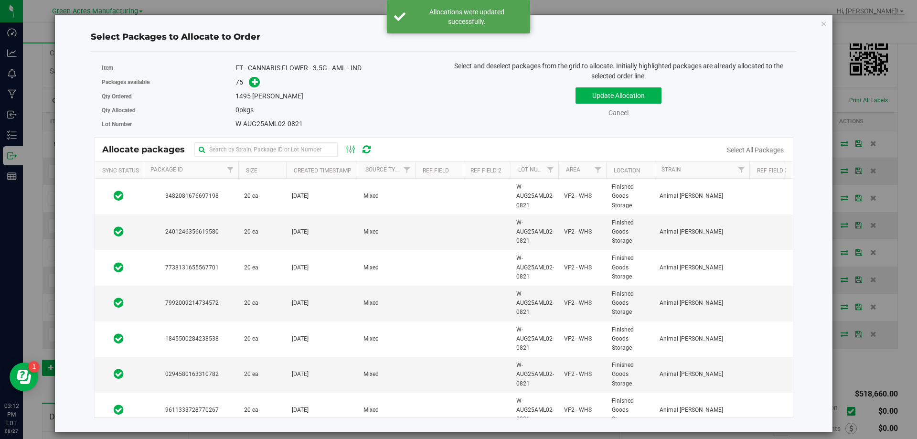
click at [754, 142] on div "Allocate packages" at bounding box center [444, 150] width 699 height 24
click at [754, 147] on link "Select All Packages" at bounding box center [755, 150] width 57 height 8
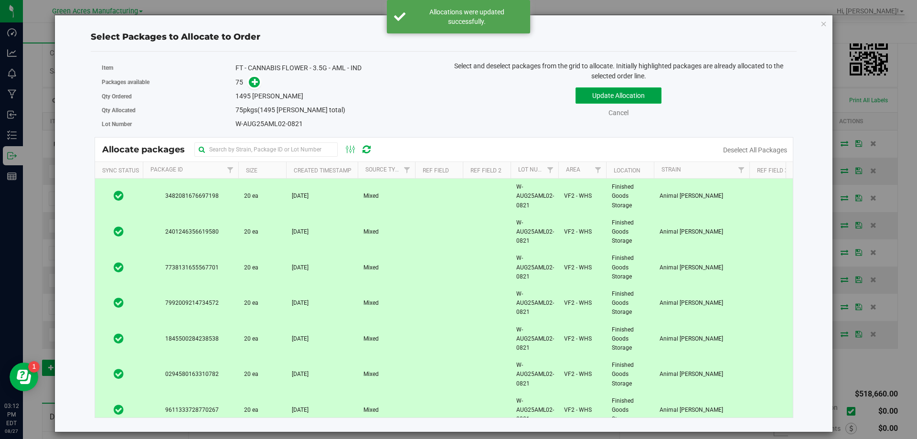
click at [651, 98] on button "Update Allocation" at bounding box center [619, 95] width 86 height 16
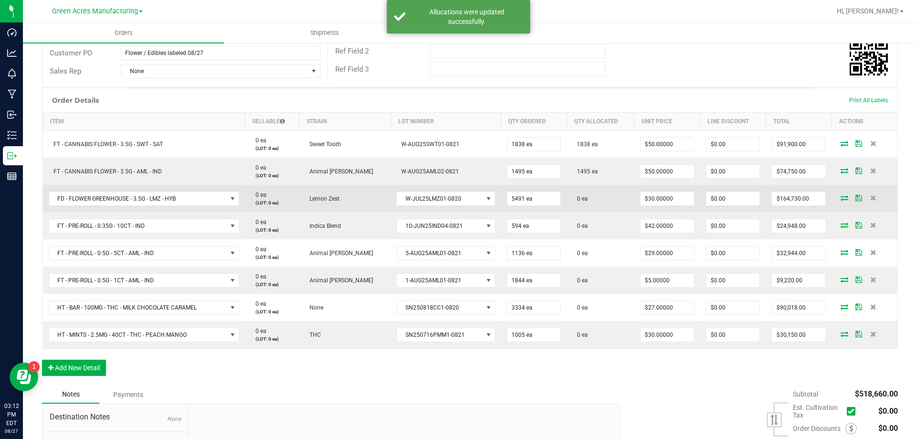
click at [841, 199] on icon at bounding box center [845, 198] width 8 height 6
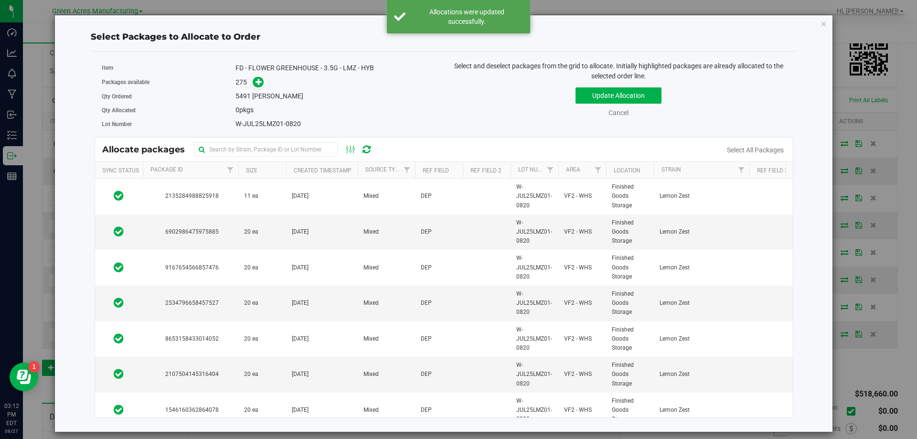
click at [763, 151] on link "Select All Packages" at bounding box center [755, 150] width 57 height 8
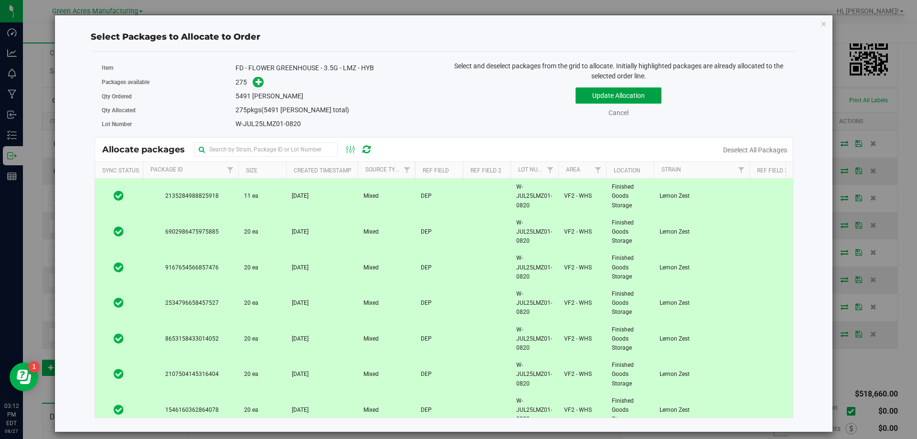
click at [659, 96] on button "Update Allocation" at bounding box center [619, 95] width 86 height 16
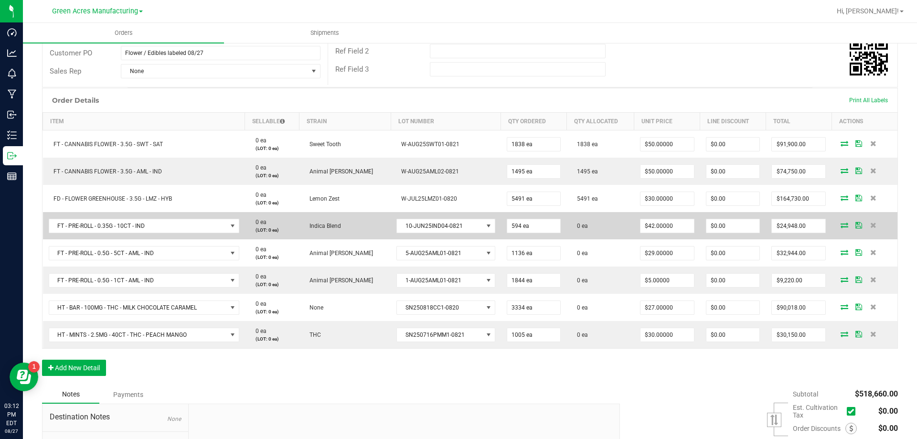
click at [841, 223] on icon at bounding box center [845, 225] width 8 height 6
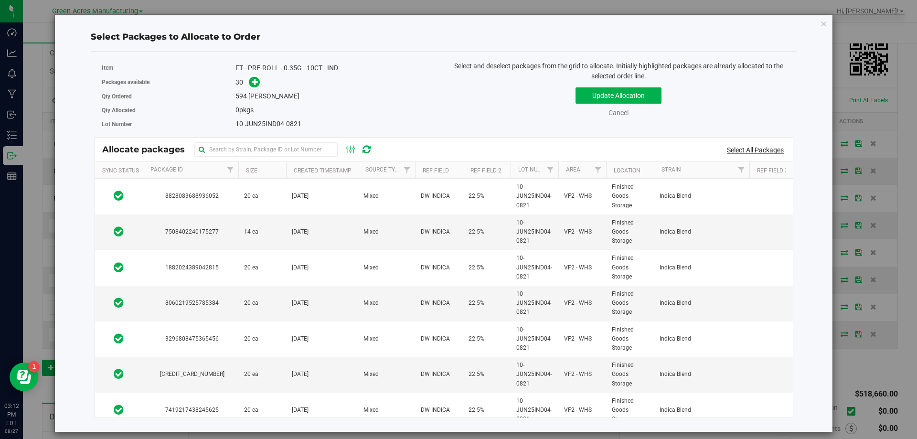
click at [759, 153] on link "Select All Packages" at bounding box center [755, 150] width 57 height 8
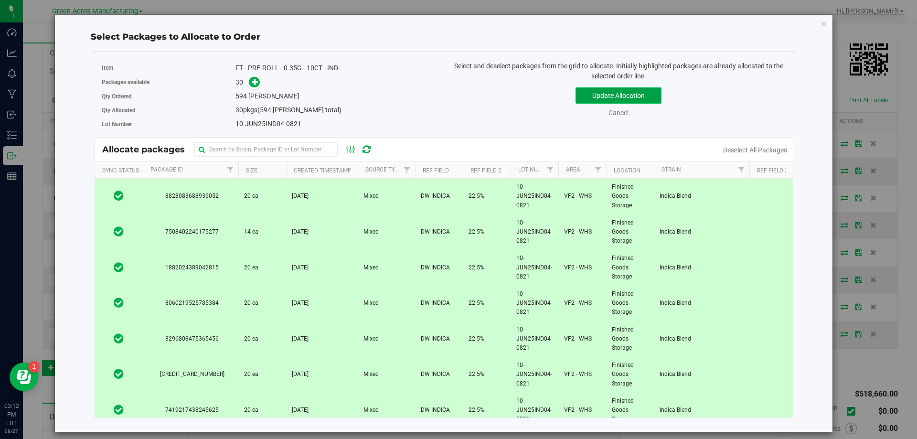
click at [630, 94] on button "Update Allocation" at bounding box center [619, 95] width 86 height 16
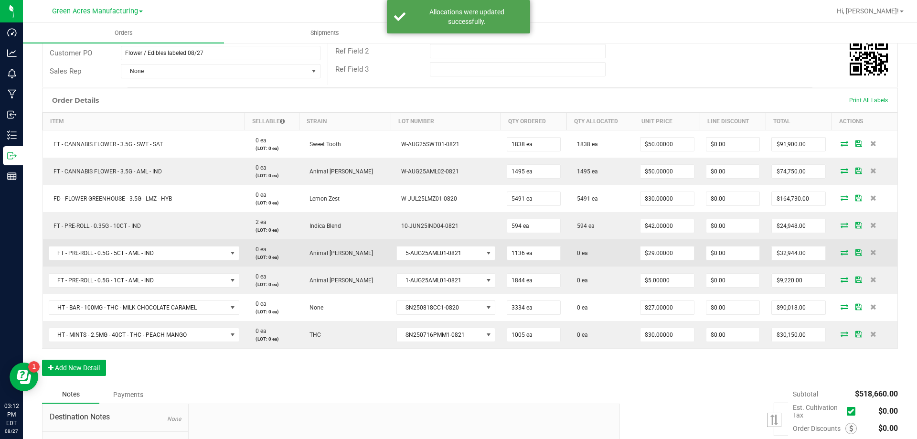
click at [841, 254] on icon at bounding box center [845, 252] width 8 height 6
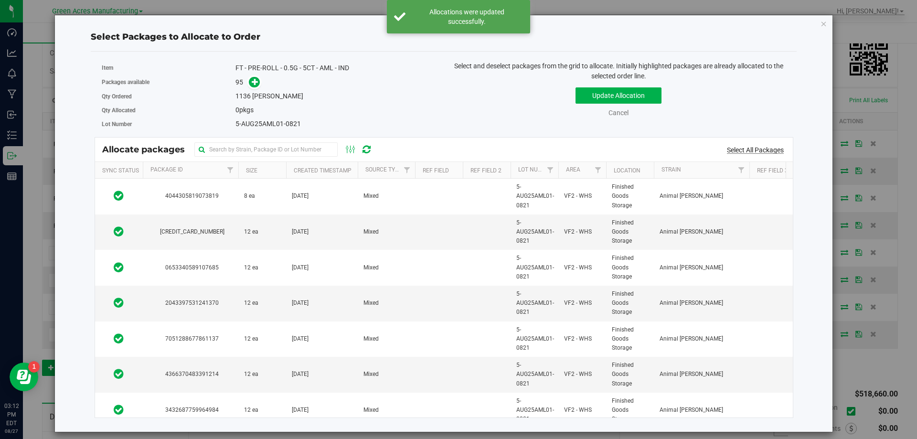
click at [771, 149] on link "Select All Packages" at bounding box center [755, 150] width 57 height 8
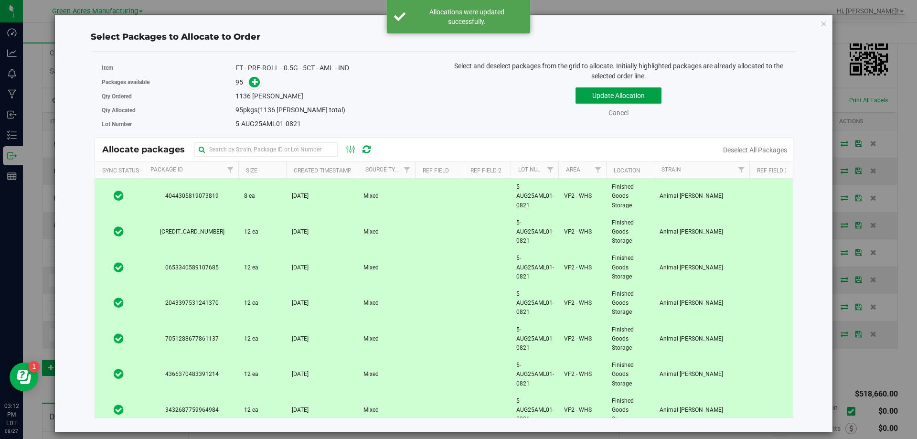
click at [647, 94] on button "Update Allocation" at bounding box center [619, 95] width 86 height 16
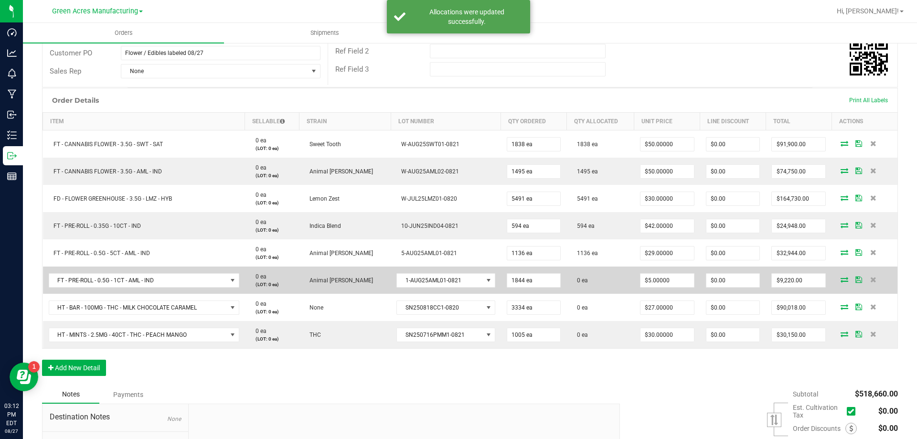
click at [841, 279] on icon at bounding box center [845, 280] width 8 height 6
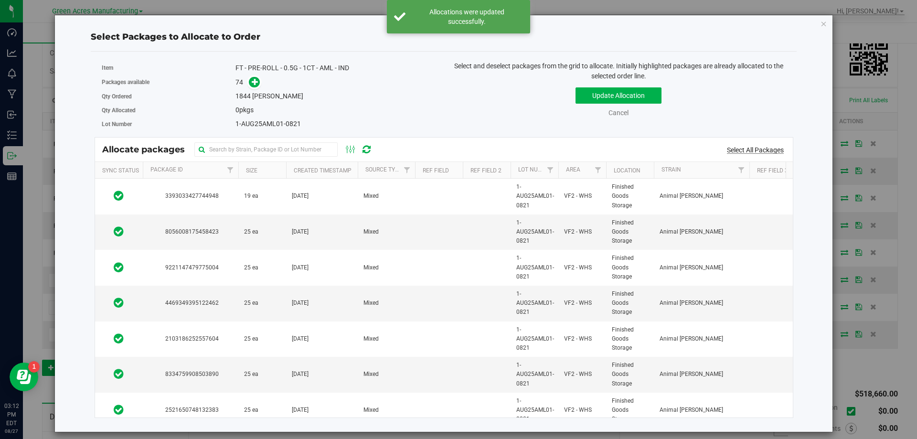
click at [758, 152] on link "Select All Packages" at bounding box center [755, 150] width 57 height 8
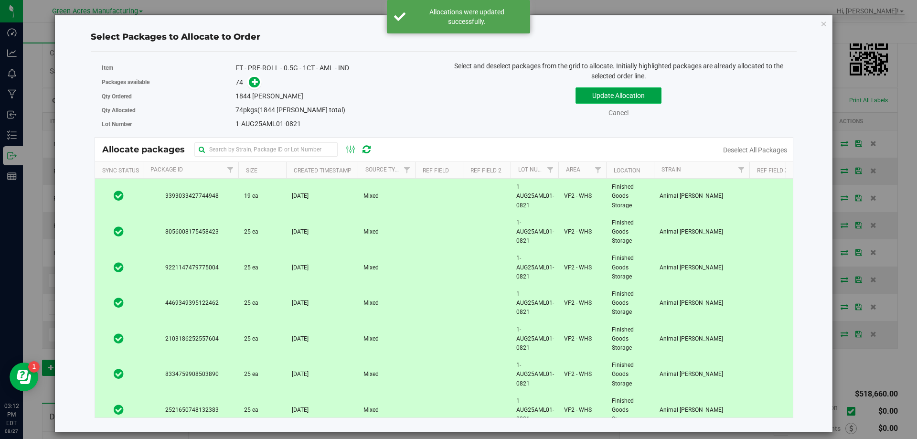
click at [628, 92] on button "Update Allocation" at bounding box center [619, 95] width 86 height 16
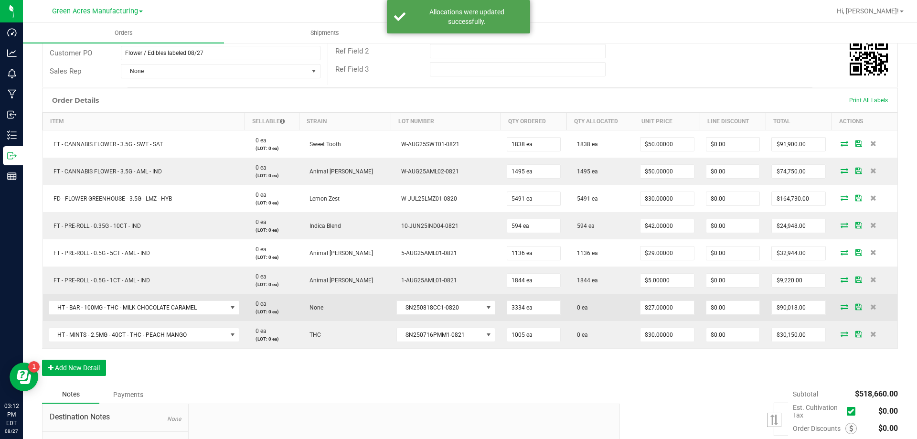
click at [841, 308] on icon at bounding box center [845, 307] width 8 height 6
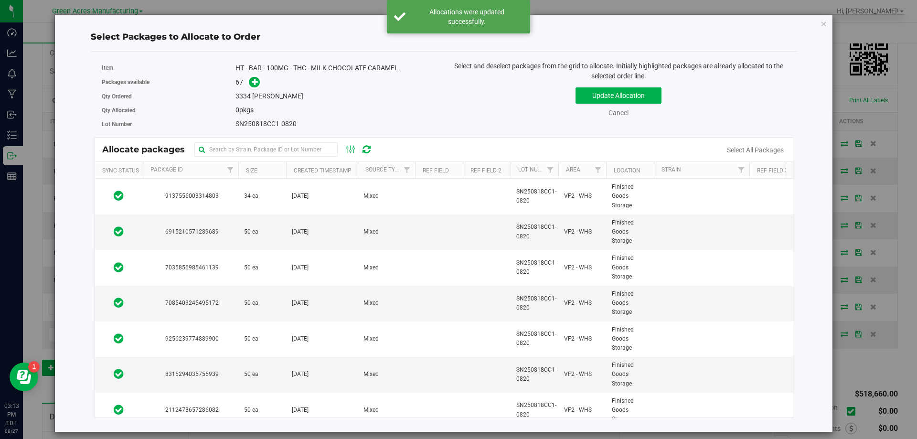
click at [741, 144] on div "Allocate packages" at bounding box center [444, 150] width 699 height 24
click at [742, 153] on link "Select All Packages" at bounding box center [755, 150] width 57 height 8
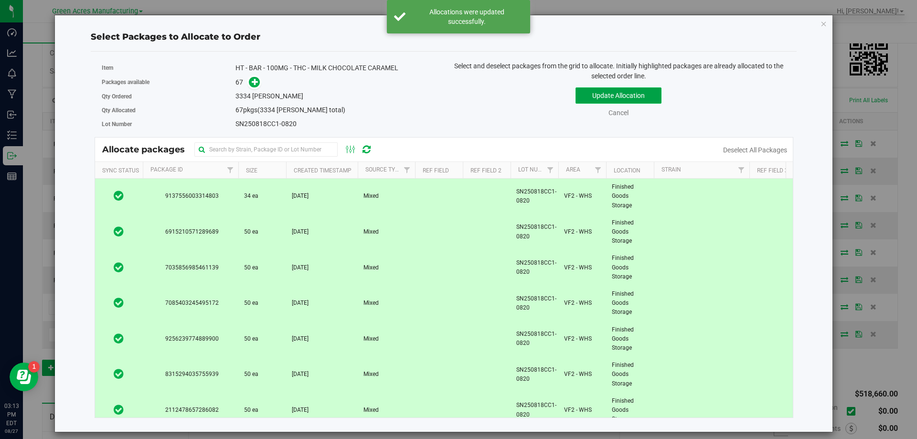
click at [650, 97] on button "Update Allocation" at bounding box center [619, 95] width 86 height 16
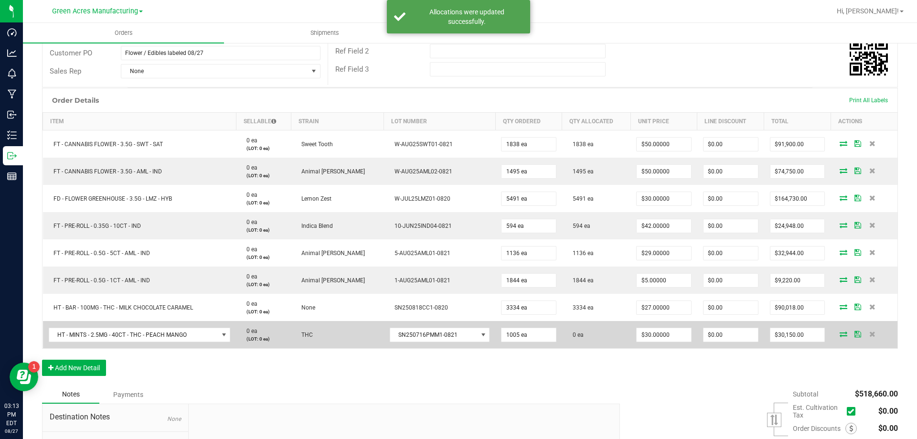
click at [840, 335] on icon at bounding box center [844, 334] width 8 height 6
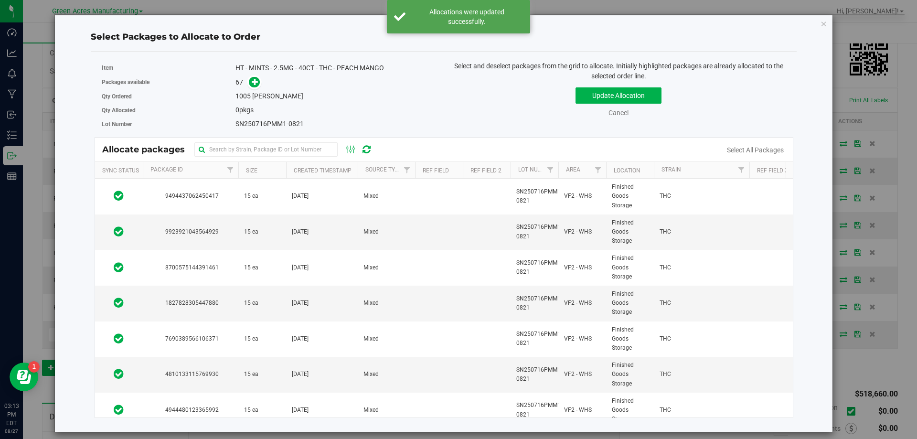
click at [735, 153] on link "Select All Packages" at bounding box center [755, 150] width 57 height 8
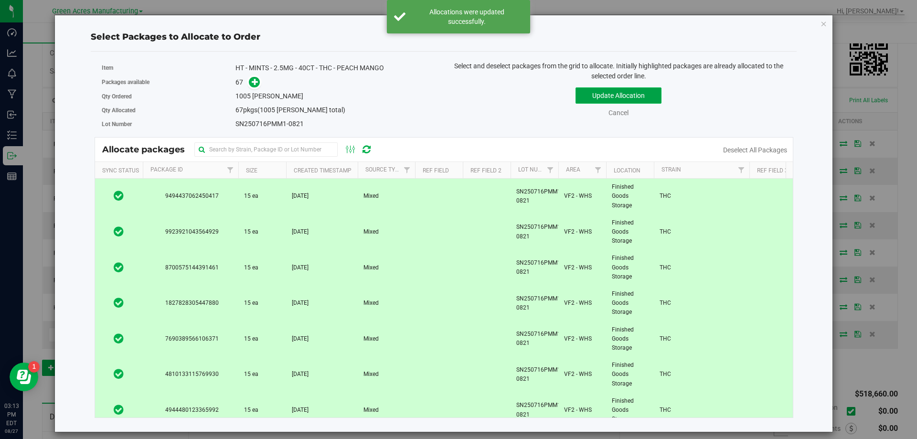
click at [642, 96] on button "Update Allocation" at bounding box center [619, 95] width 86 height 16
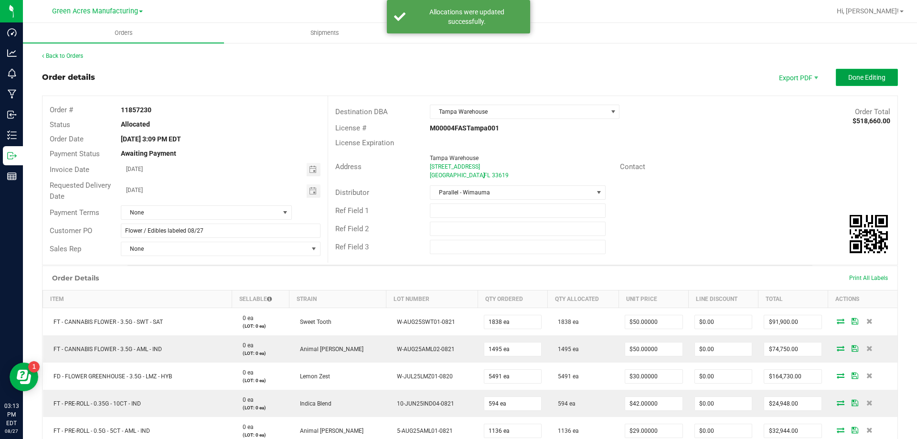
click at [852, 83] on button "Done Editing" at bounding box center [867, 77] width 62 height 17
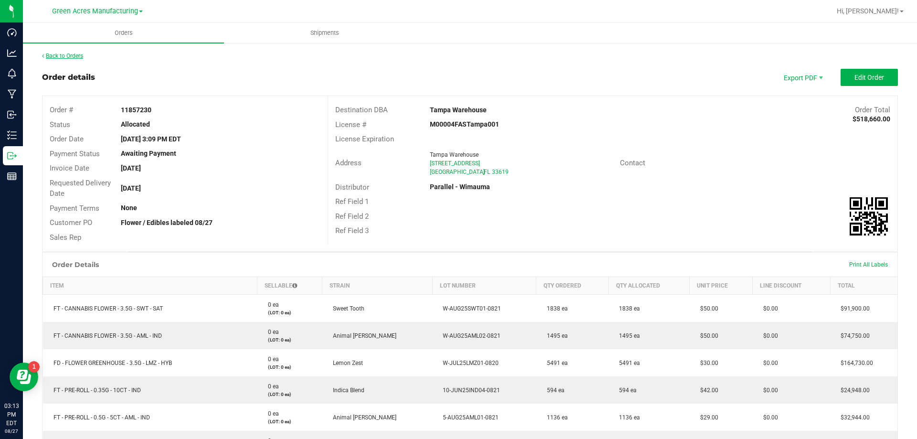
click at [66, 53] on link "Back to Orders" at bounding box center [62, 56] width 41 height 7
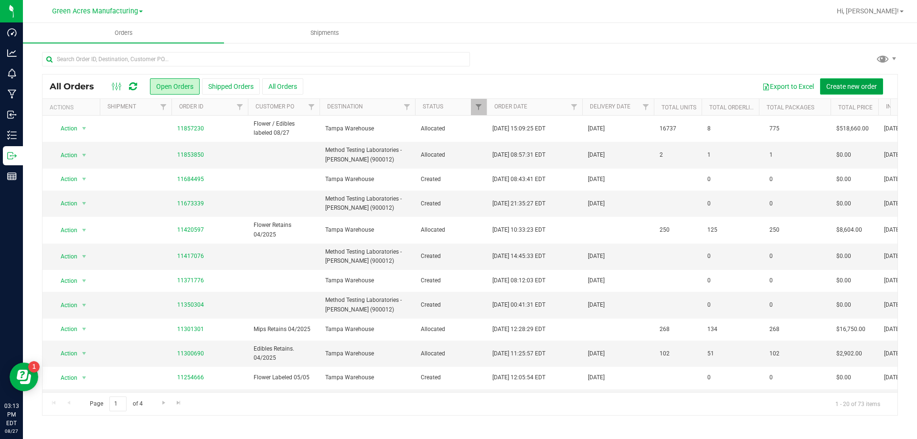
click at [852, 91] on button "Create new order" at bounding box center [851, 86] width 63 height 16
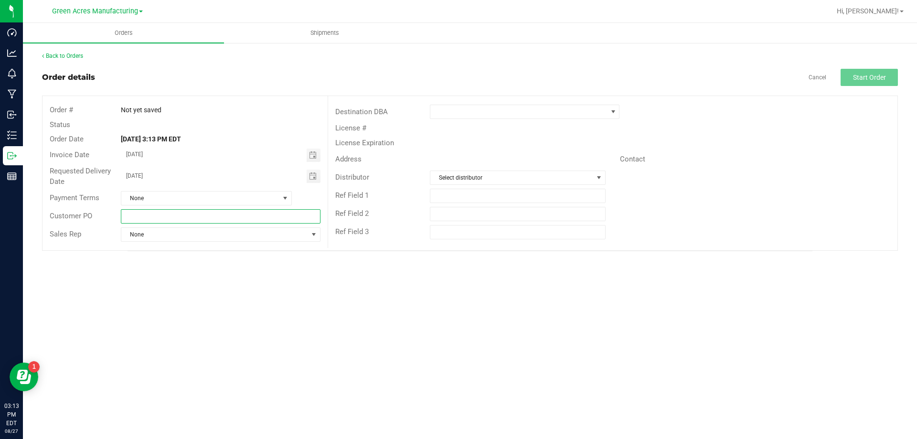
click at [192, 216] on input "text" at bounding box center [220, 216] width 199 height 14
type input "MIPs Labeled 08/27"
click at [562, 118] on span at bounding box center [518, 111] width 177 height 13
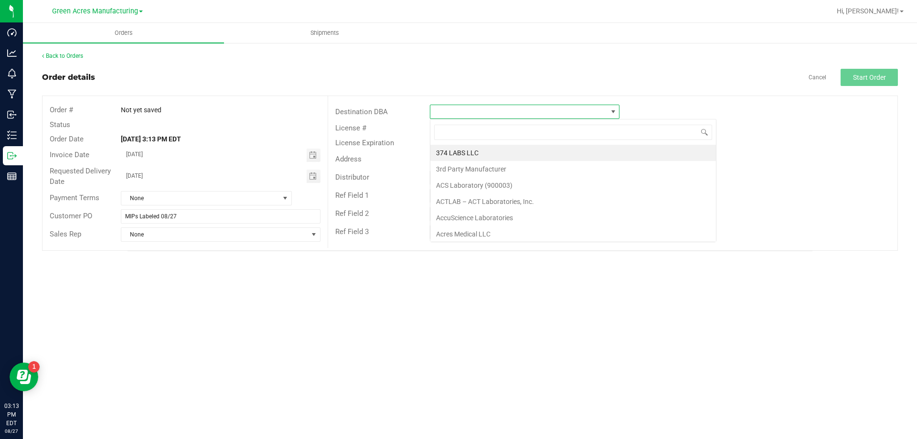
scroll to position [14, 190]
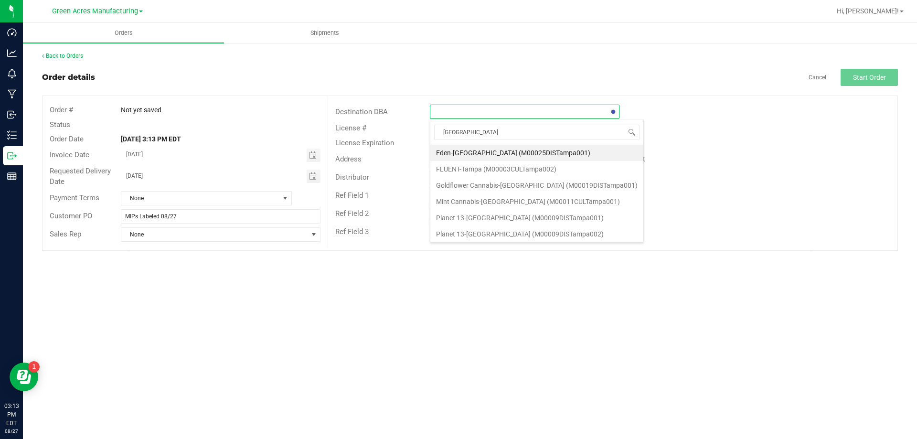
type input "tampa w"
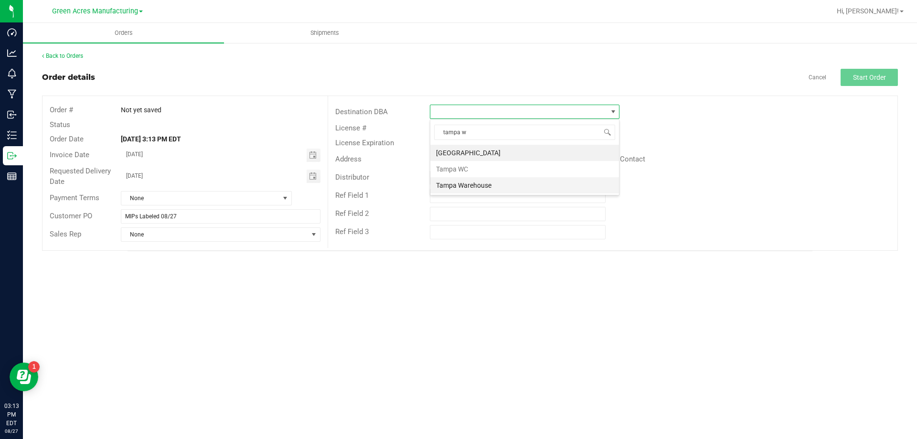
click at [568, 183] on li "Tampa Warehouse" at bounding box center [524, 185] width 189 height 16
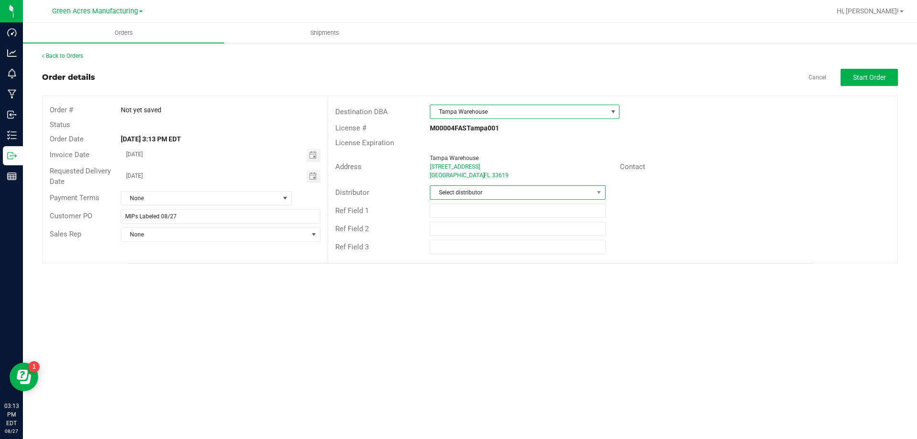
click at [505, 191] on span "Select distributor" at bounding box center [511, 192] width 162 height 13
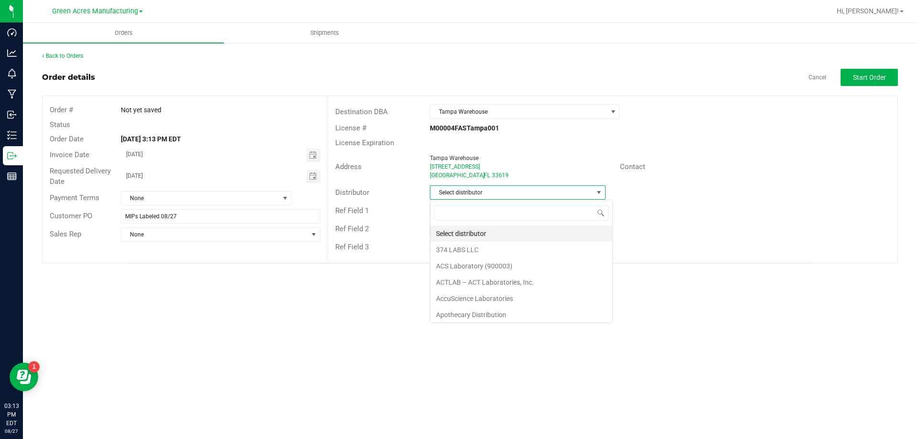
scroll to position [14, 176]
type input "para"
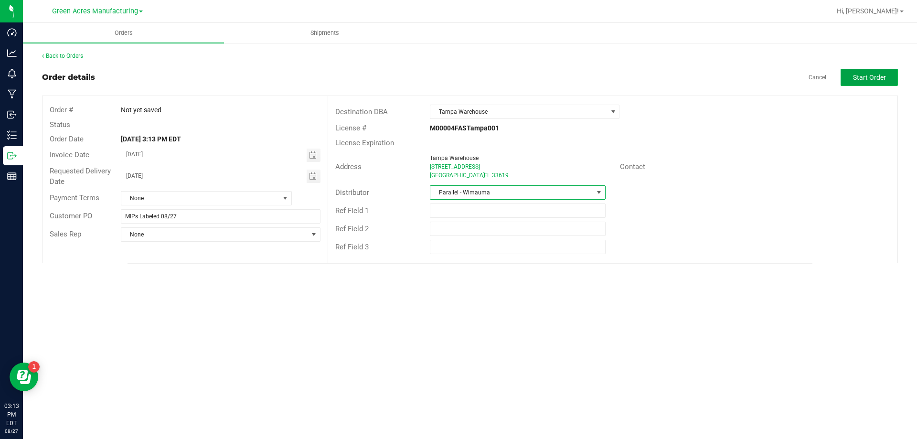
click at [872, 69] on button "Start Order" at bounding box center [869, 77] width 57 height 17
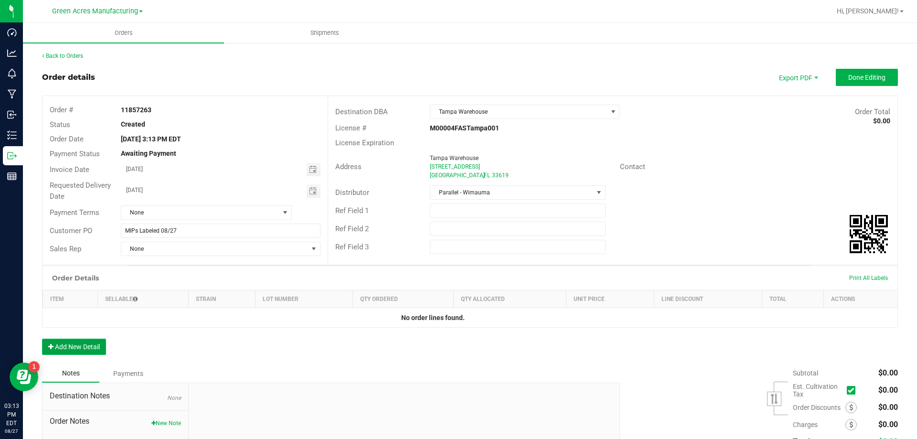
drag, startPoint x: 104, startPoint y: 341, endPoint x: 99, endPoint y: 348, distance: 9.3
click at [103, 342] on button "Add New Detail" at bounding box center [74, 347] width 64 height 16
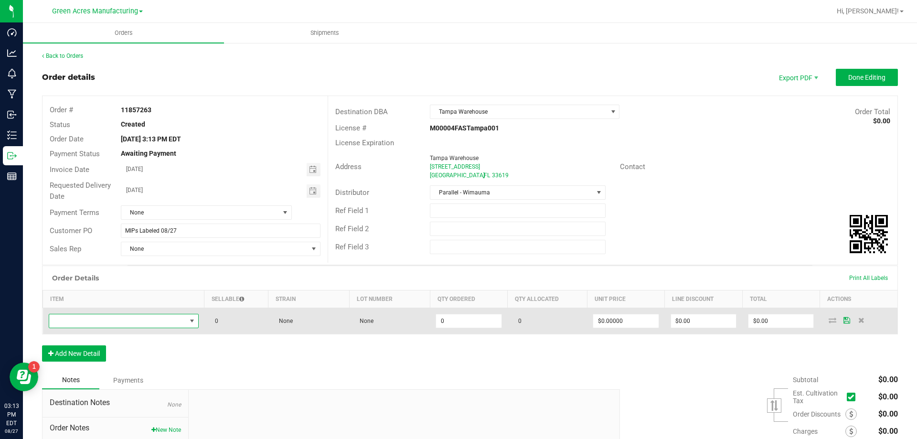
click at [142, 318] on span "NO DATA FOUND" at bounding box center [117, 320] width 137 height 13
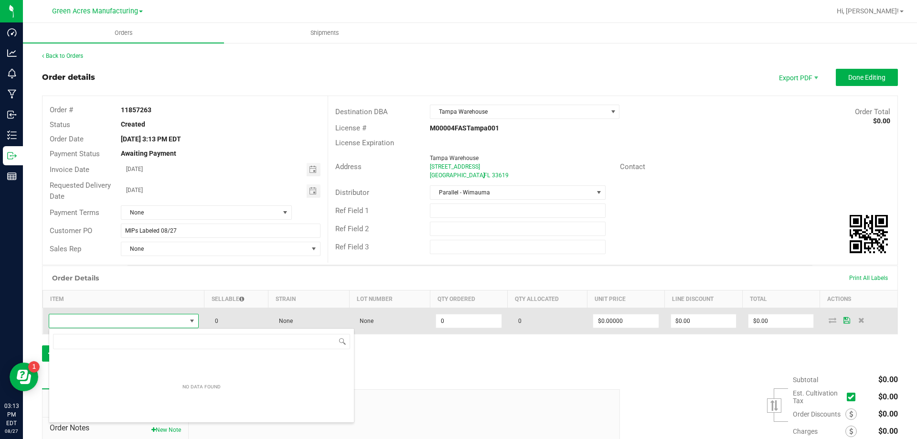
scroll to position [14, 149]
type input "GL - VAPE CART LIVE ROSIN - 0.5G - SGZ - HYB"
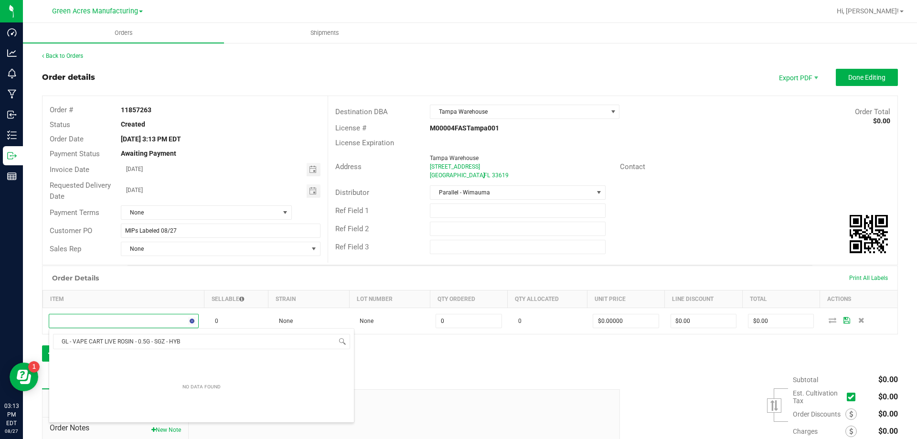
scroll to position [14, 148]
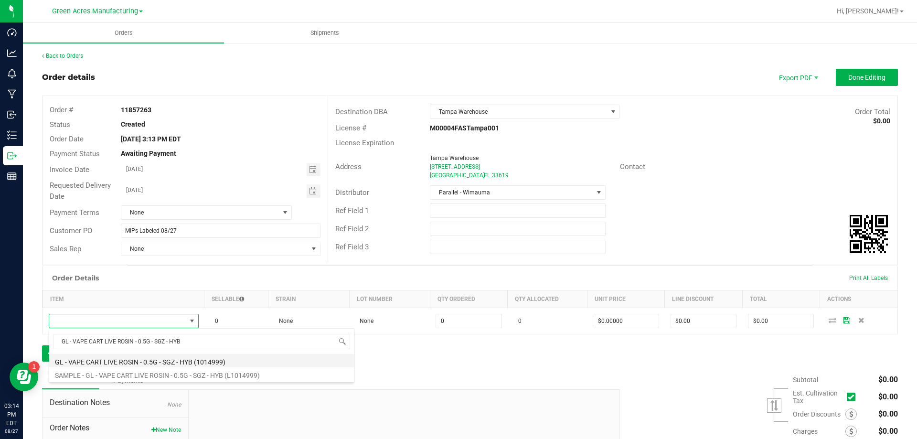
click at [142, 359] on li "GL - VAPE CART LIVE ROSIN - 0.5G - SGZ - HYB (1014999)" at bounding box center [201, 360] width 305 height 13
type input "0 ea"
type input "$55.00000"
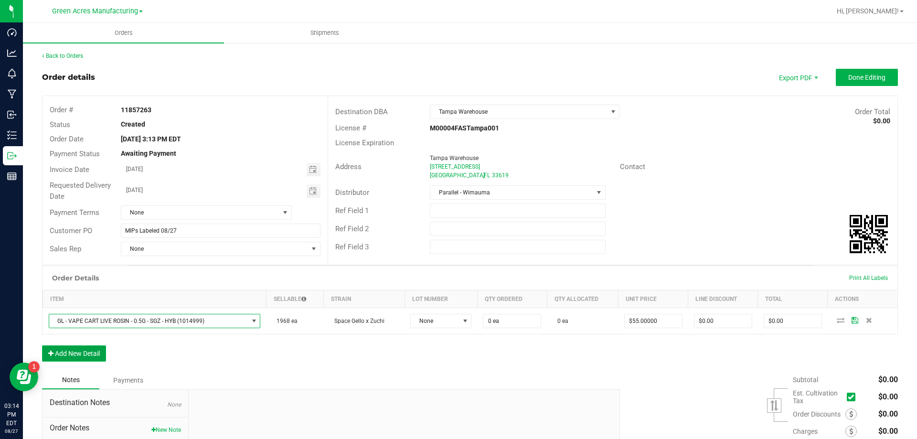
click at [82, 356] on button "Add New Detail" at bounding box center [74, 353] width 64 height 16
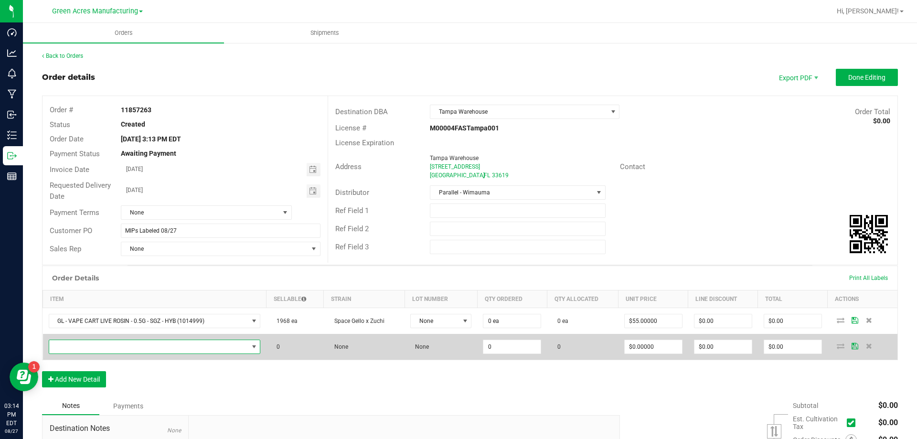
click at [65, 348] on span "NO DATA FOUND" at bounding box center [148, 346] width 199 height 13
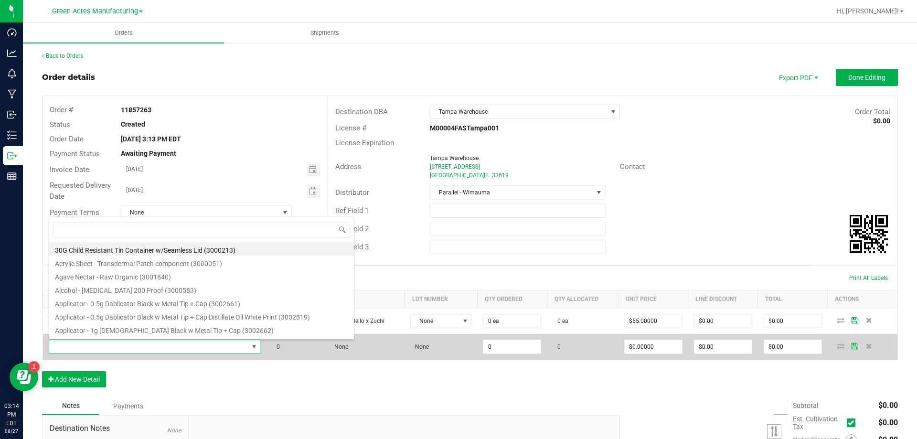
scroll to position [14, 208]
type input "FT - VAPE CART DISTILLATE - 1G - SBC - HYS"
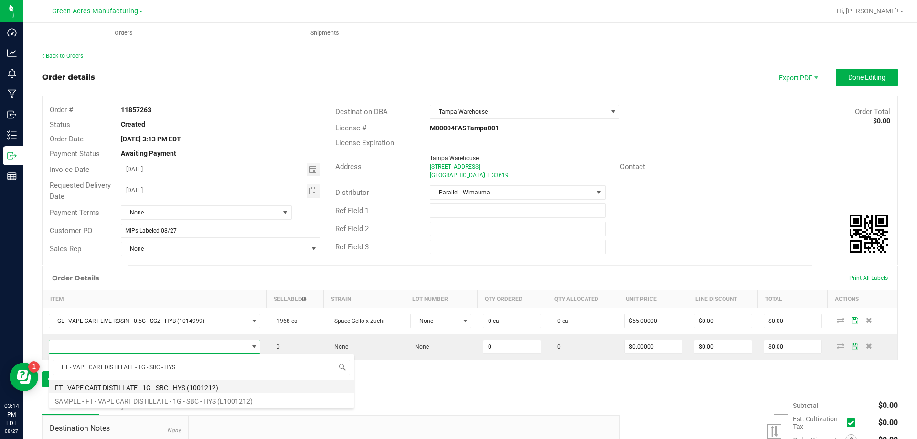
click at [179, 387] on li "FT - VAPE CART DISTILLATE - 1G - SBC - HYS (1001212)" at bounding box center [201, 386] width 305 height 13
type input "0 ea"
type input "$90.00000"
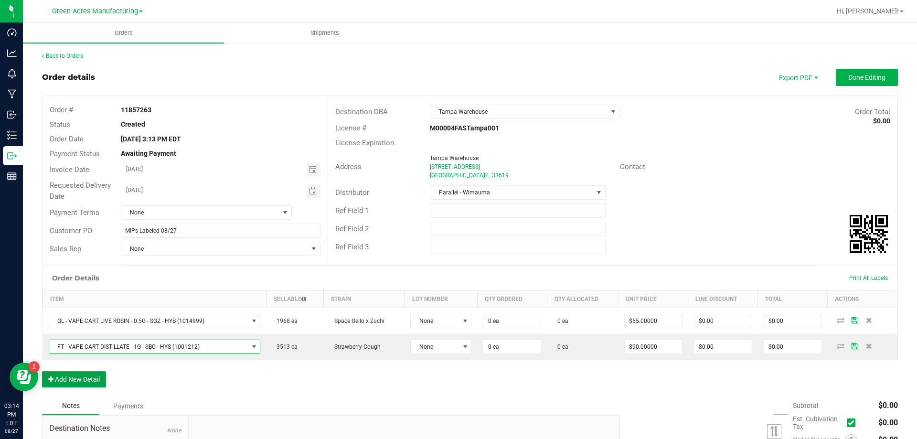
click at [77, 381] on button "Add New Detail" at bounding box center [74, 379] width 64 height 16
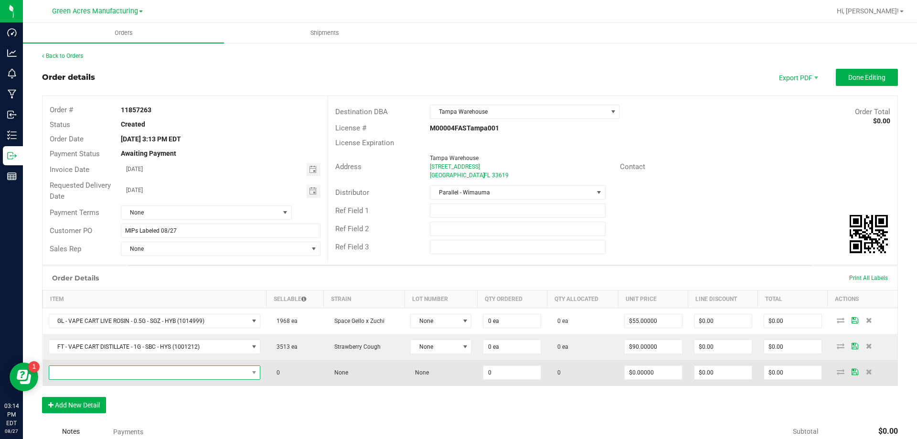
click at [122, 371] on span "NO DATA FOUND" at bounding box center [148, 372] width 199 height 13
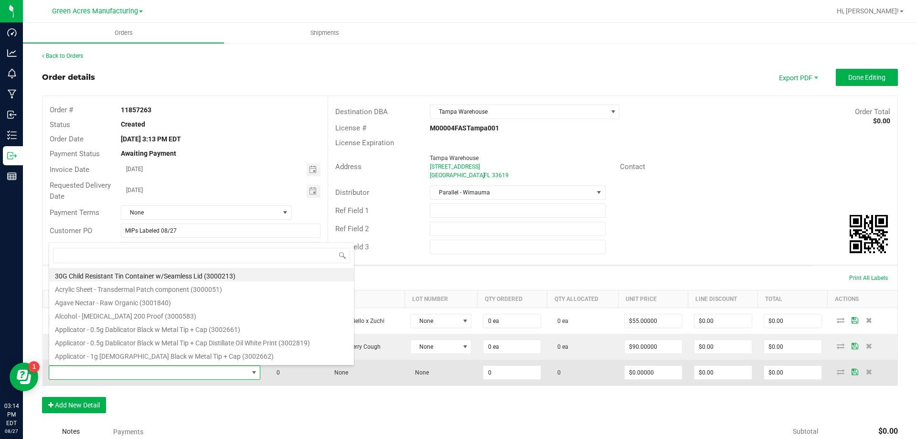
type input "FT - VAPE CART DISTILLATE - 0.5G - SBC - HYS"
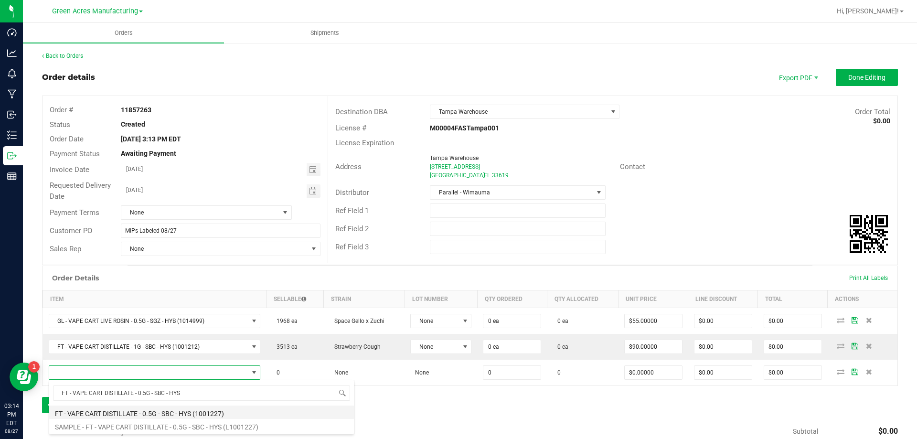
click at [132, 408] on li "FT - VAPE CART DISTILLATE - 0.5G - SBC - HYS (1001227)" at bounding box center [201, 412] width 305 height 13
type input "0 ea"
type input "$50.00000"
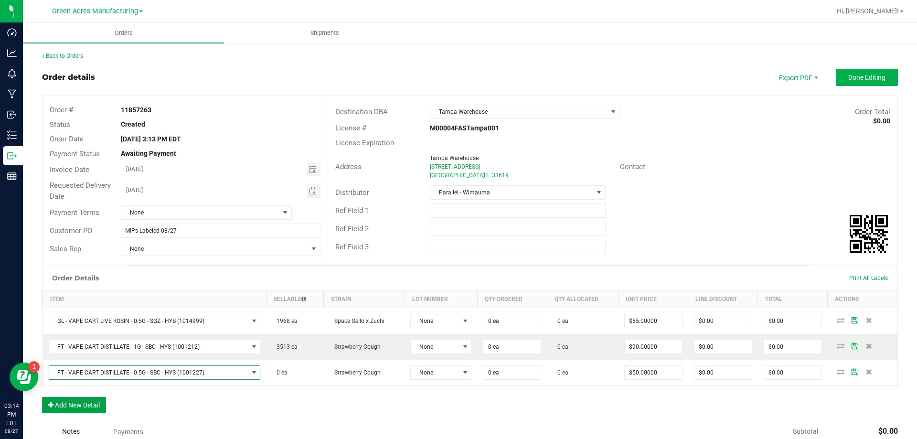
click at [88, 400] on button "Add New Detail" at bounding box center [74, 405] width 64 height 16
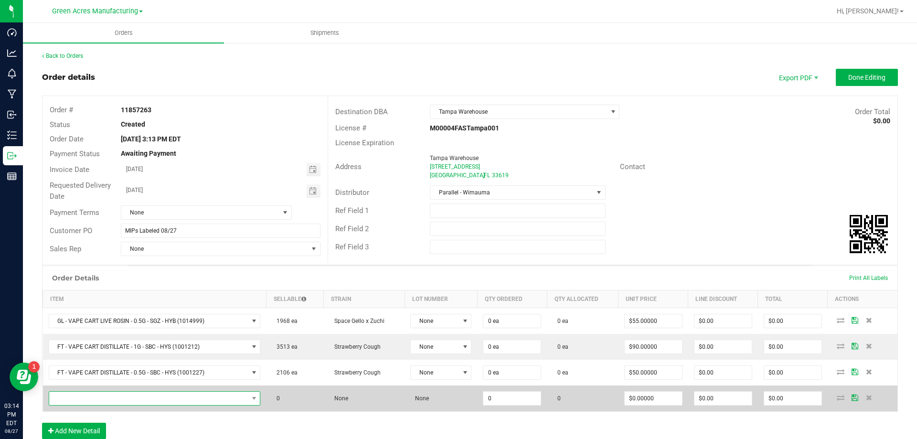
click at [151, 398] on span "NO DATA FOUND" at bounding box center [148, 398] width 199 height 13
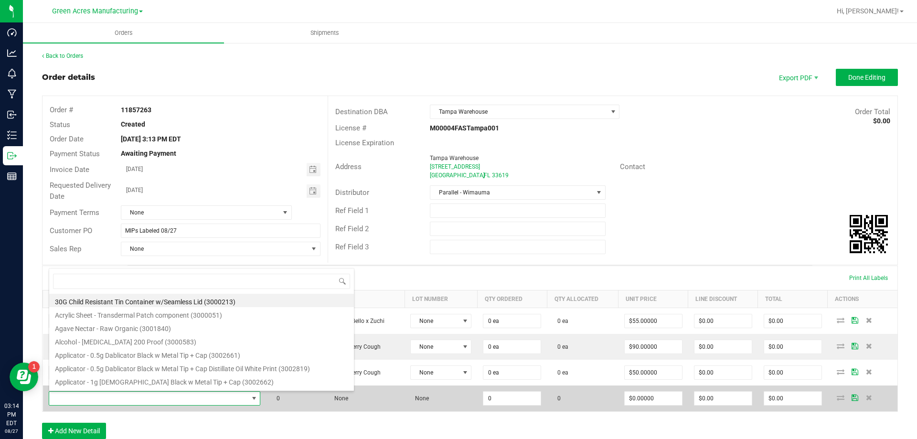
type input "SW - VAPE PEN DISTILLATE - 0.3G - ZEN - 1CBD-4THC"
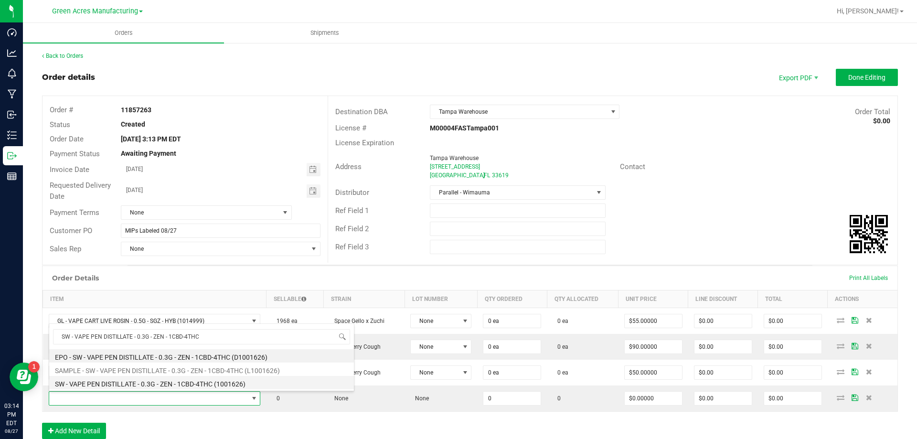
click at [148, 382] on li "SW - VAPE PEN DISTILLATE - 0.3G - ZEN - 1CBD-4THC (1001626)" at bounding box center [201, 382] width 305 height 13
type input "0 ea"
type input "$35.00000"
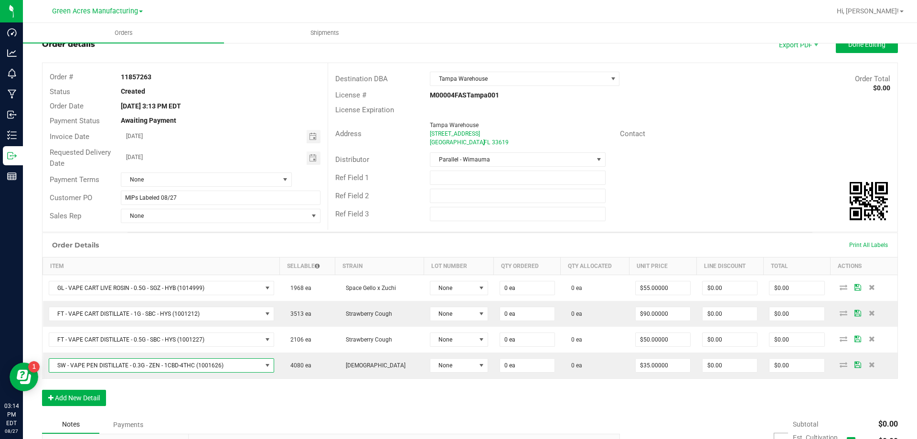
scroll to position [48, 0]
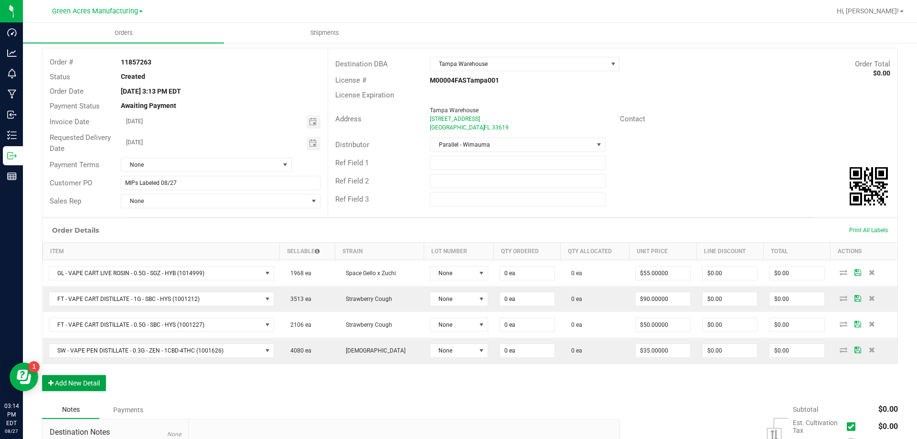
click at [88, 383] on button "Add New Detail" at bounding box center [74, 383] width 64 height 16
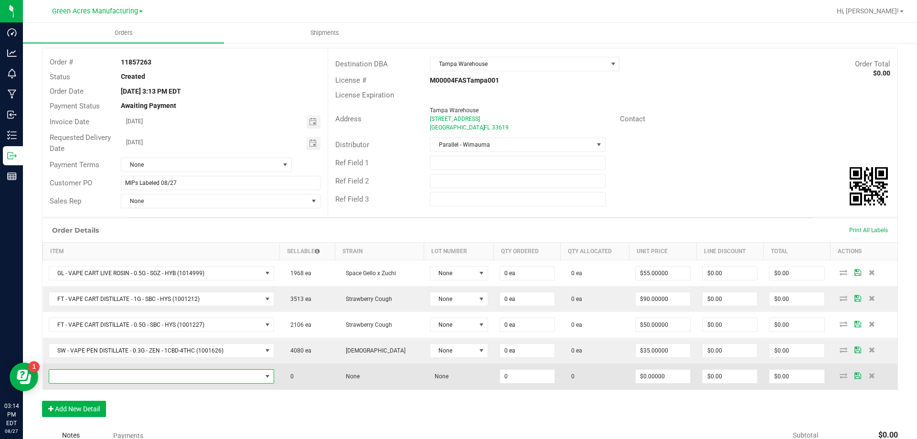
click at [220, 377] on span "NO DATA FOUND" at bounding box center [155, 376] width 213 height 13
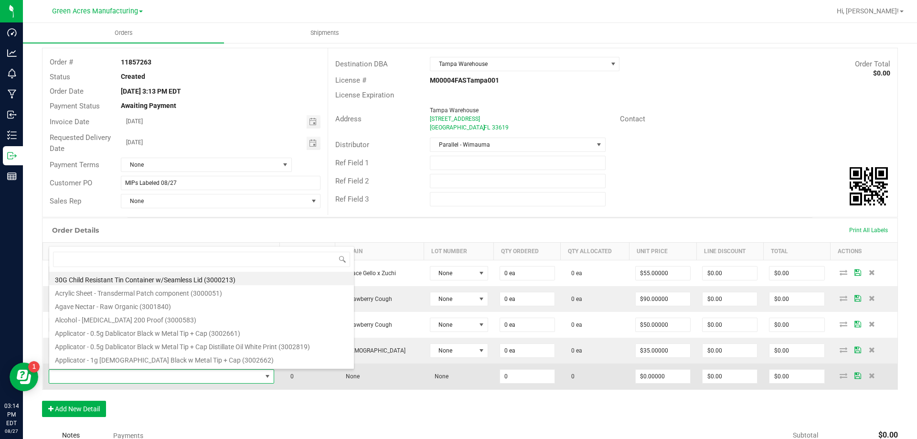
scroll to position [14, 224]
type input "SW - PATCH - 20MG - RLF - 1CBD-9THC"
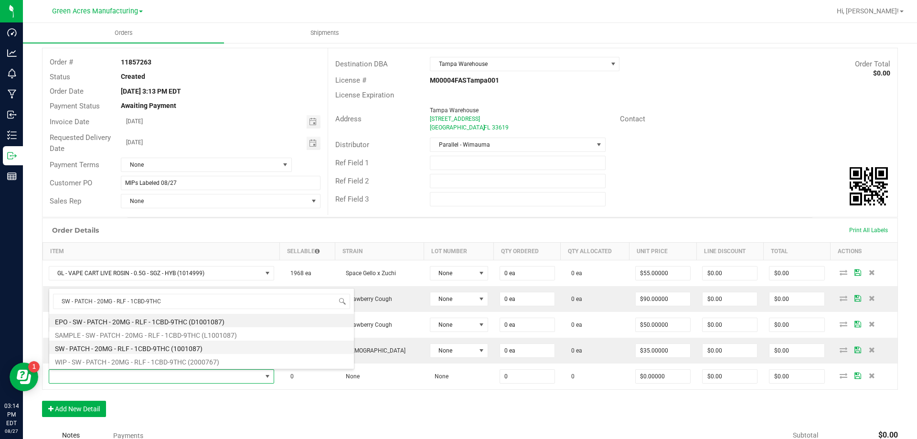
click at [195, 350] on li "SW - PATCH - 20MG - RLF - 1CBD-9THC (1001087)" at bounding box center [201, 347] width 305 height 13
type input "0 ea"
type input "$12.00000"
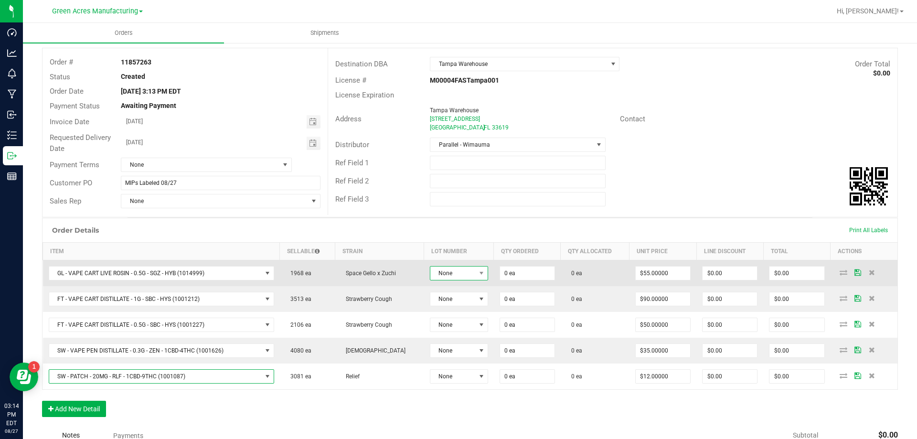
click at [442, 279] on span "None" at bounding box center [452, 273] width 45 height 13
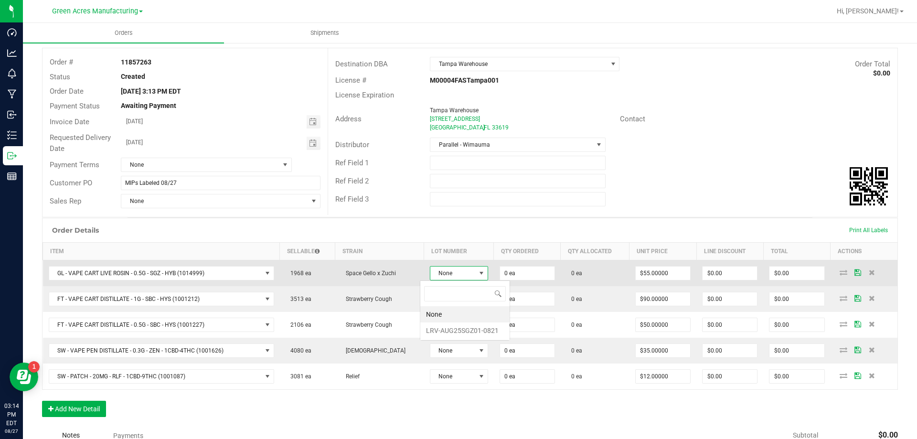
scroll to position [14, 59]
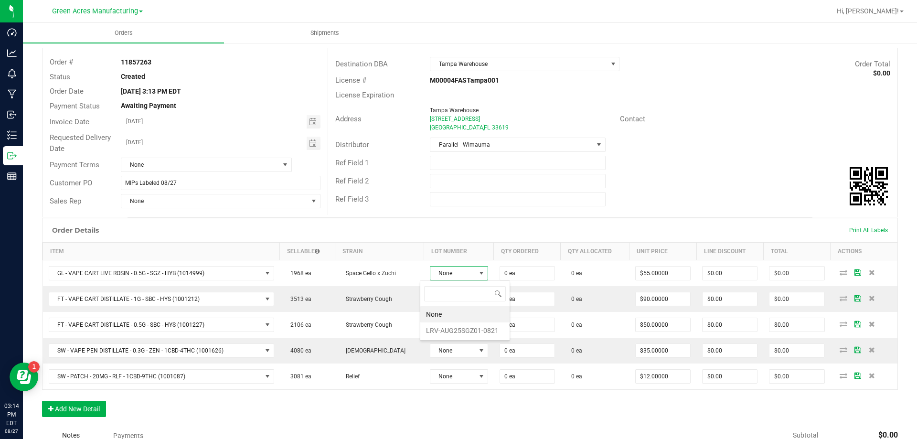
click at [451, 319] on li "None" at bounding box center [464, 314] width 89 height 16
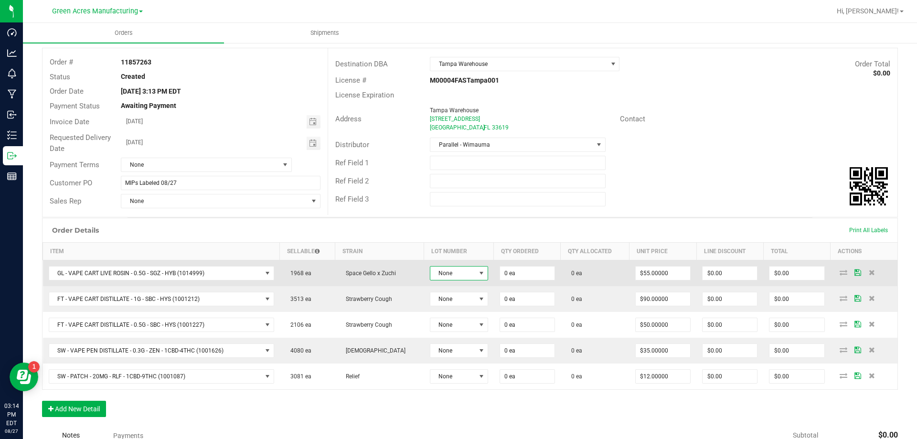
click at [458, 278] on span "None" at bounding box center [452, 273] width 45 height 13
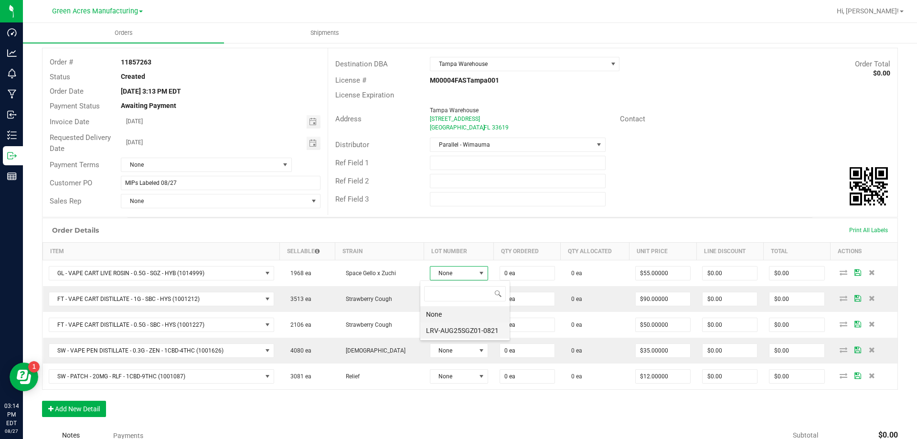
click at [458, 332] on li "LRV-AUG25SGZ01-0821" at bounding box center [464, 331] width 89 height 16
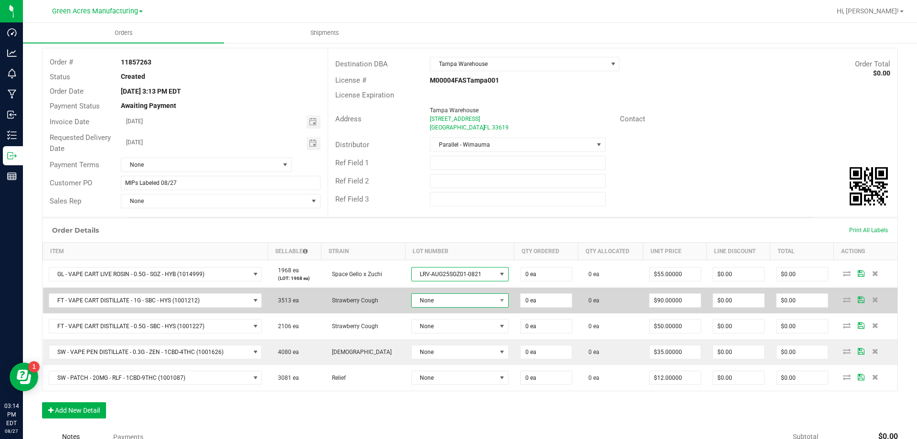
click at [465, 300] on span "None" at bounding box center [454, 300] width 85 height 13
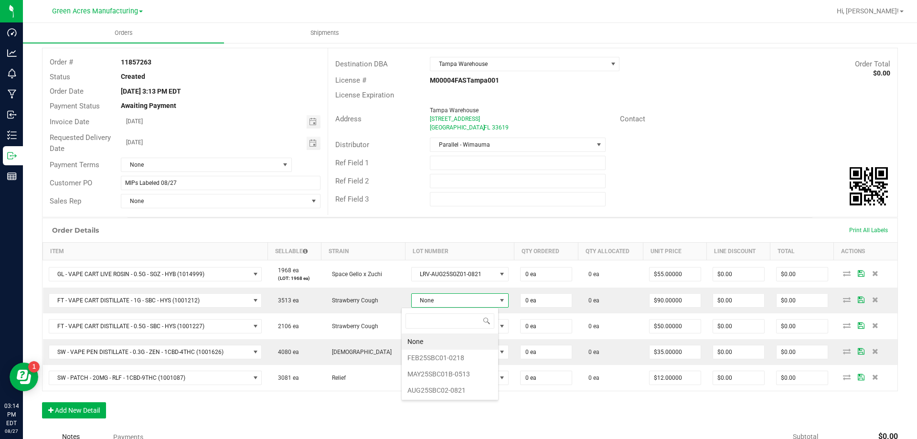
scroll to position [14, 98]
click at [456, 392] on li "AUG25SBC02-0821" at bounding box center [450, 390] width 97 height 16
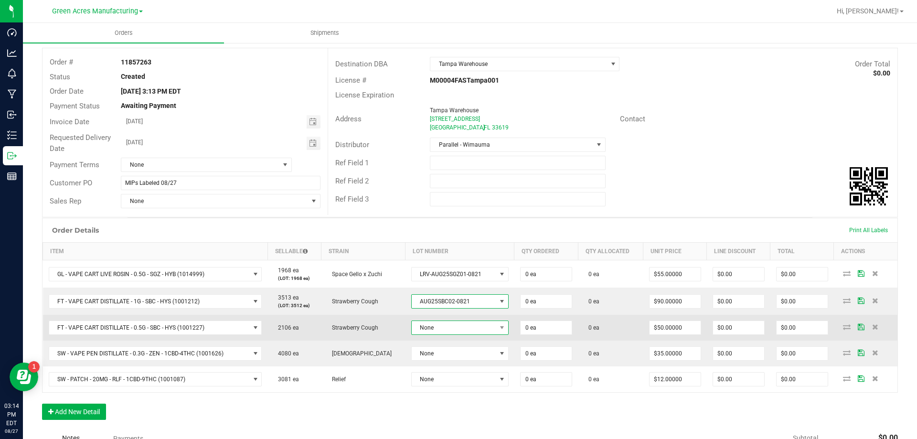
click at [496, 332] on span at bounding box center [502, 327] width 12 height 13
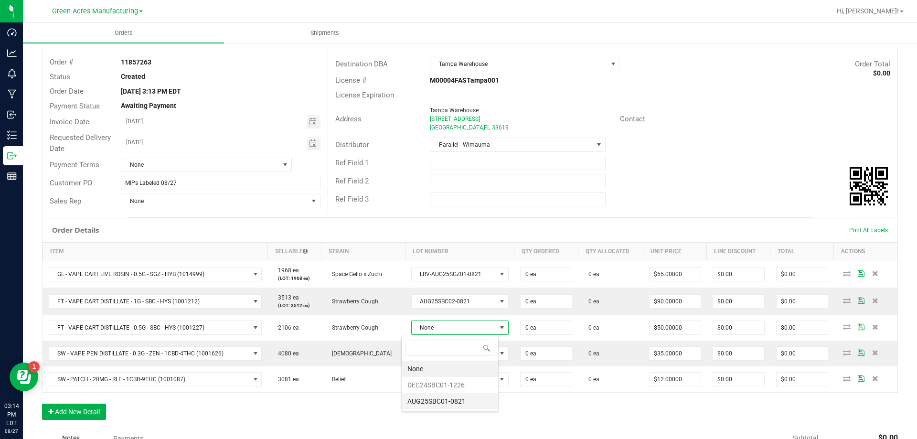
click at [472, 401] on li "AUG25SBC01-0821" at bounding box center [450, 401] width 97 height 16
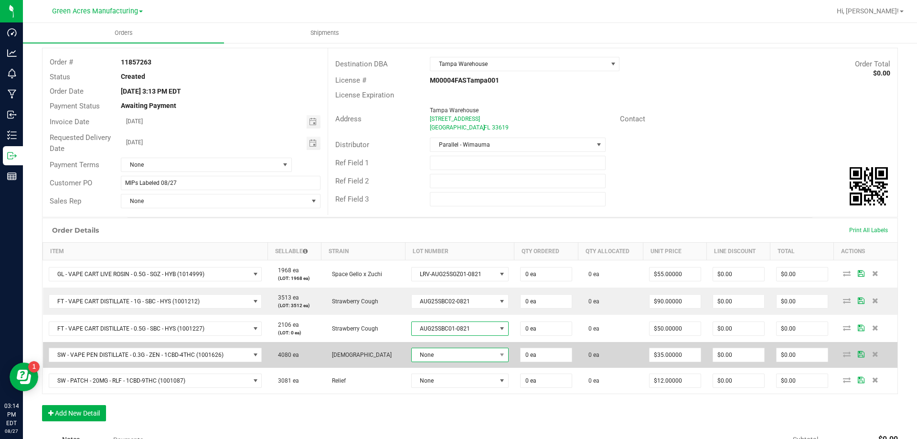
click at [473, 357] on span "None" at bounding box center [454, 354] width 85 height 13
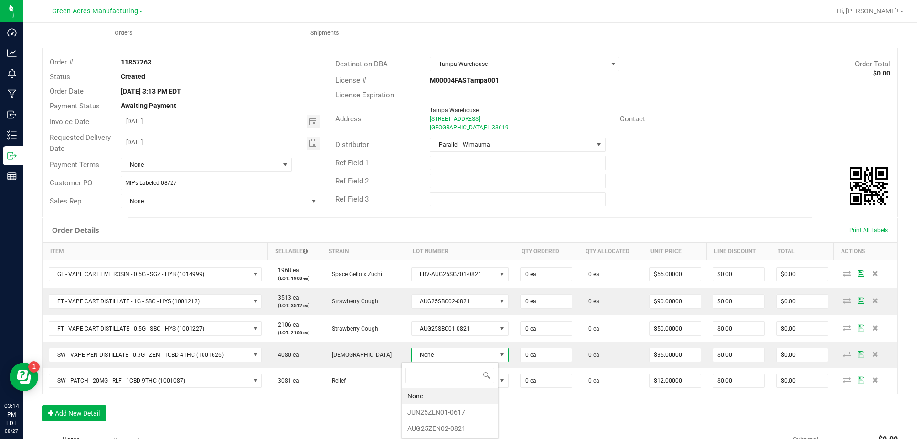
click at [455, 430] on li "AUG25ZEN02-0821" at bounding box center [450, 428] width 97 height 16
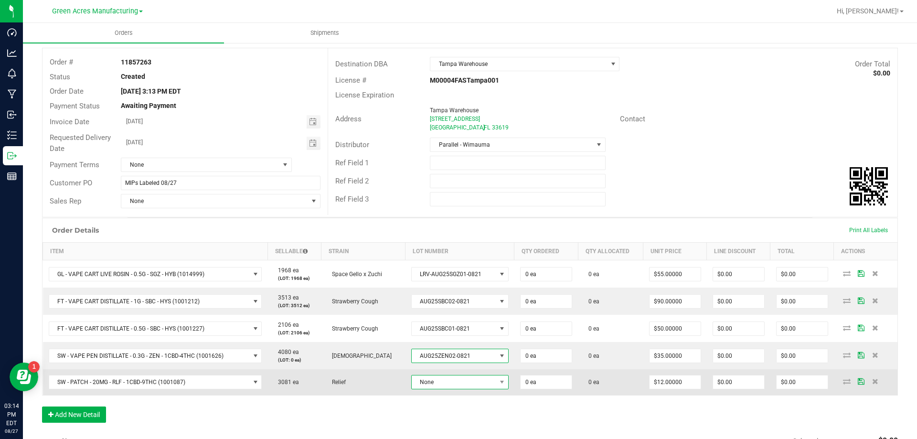
click at [466, 382] on span "None" at bounding box center [454, 382] width 85 height 13
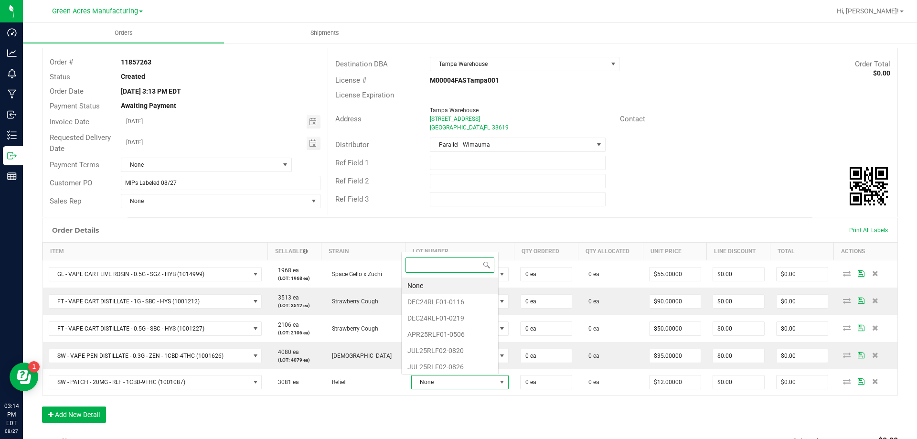
scroll to position [14, 97]
click at [458, 371] on li "JUL25RLF02-0826" at bounding box center [450, 367] width 97 height 16
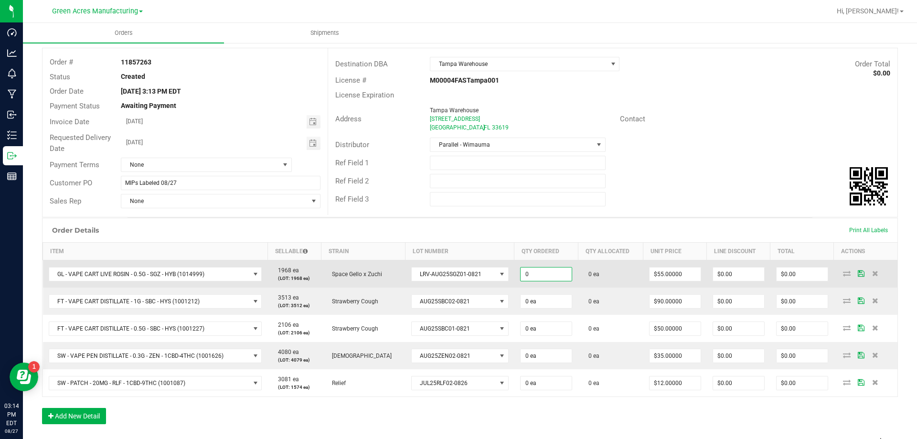
click at [530, 276] on input "0" at bounding box center [546, 274] width 51 height 13
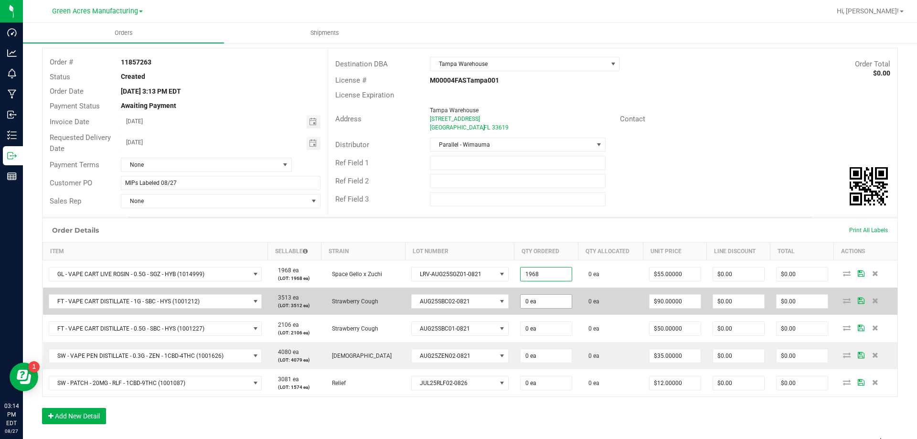
type input "1968 ea"
type input "$108,240.00"
click at [537, 299] on input "0" at bounding box center [546, 301] width 51 height 13
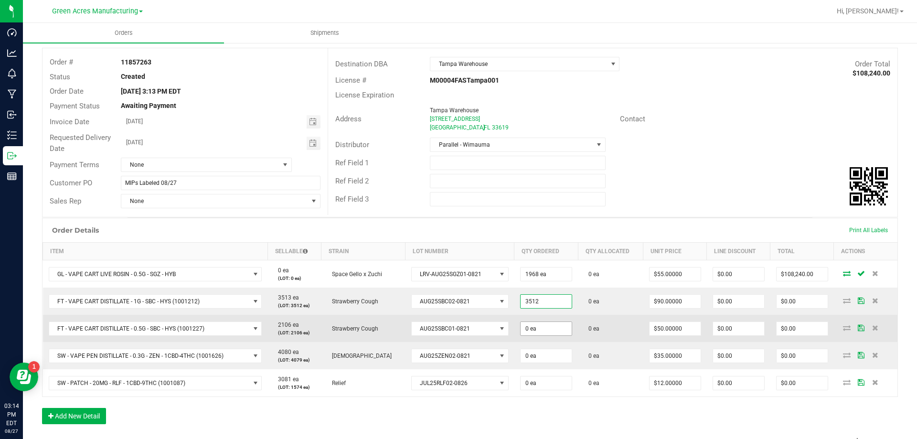
type input "3512 ea"
type input "$316,080.00"
click at [547, 330] on input "0" at bounding box center [546, 328] width 51 height 13
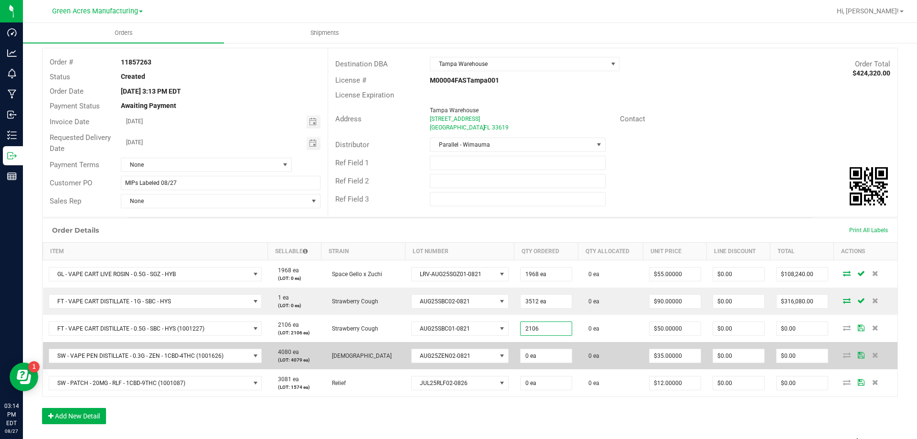
type input "2106 ea"
type input "$105,300.00"
click at [566, 359] on td "0 ea" at bounding box center [547, 355] width 64 height 27
click at [558, 355] on input "0" at bounding box center [546, 355] width 51 height 13
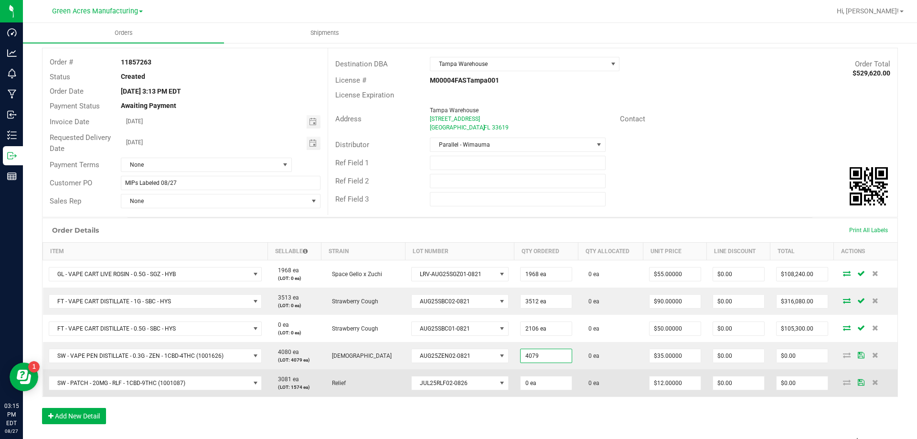
type input "4079 ea"
type input "$142,765.00"
click at [556, 375] on td "0 ea" at bounding box center [547, 382] width 64 height 27
click at [556, 378] on input "0" at bounding box center [546, 382] width 51 height 13
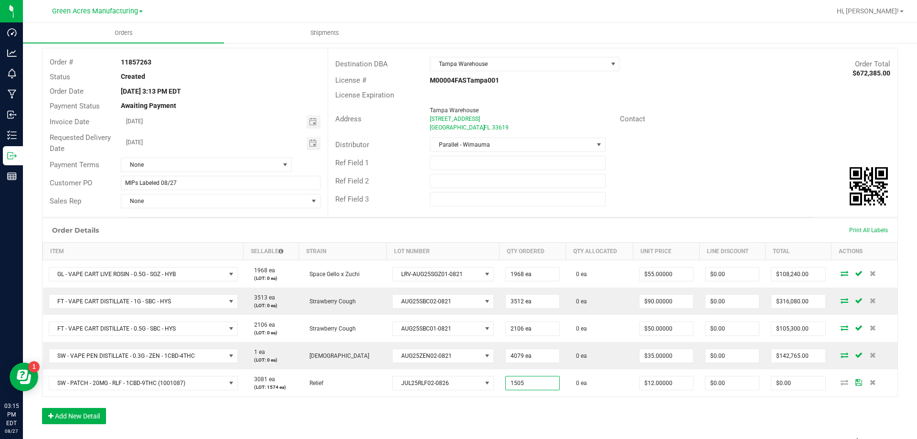
type input "1505 ea"
type input "$18,060.00"
click at [617, 409] on div "Order Details Print All Labels Item Sellable Strain Lot Number Qty Ordered Qty …" at bounding box center [470, 326] width 856 height 216
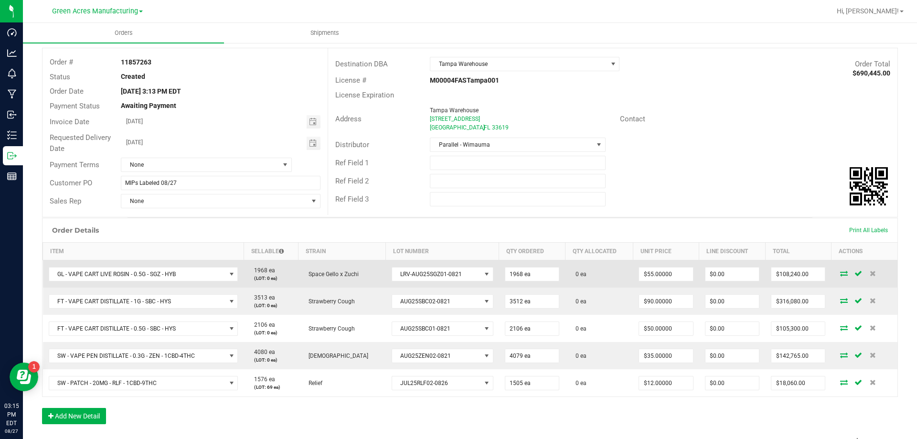
click at [840, 275] on icon at bounding box center [844, 273] width 8 height 6
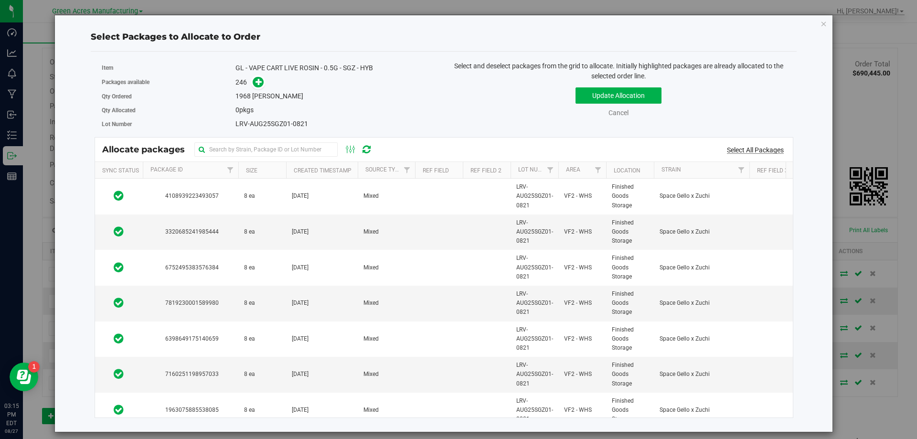
click at [745, 148] on link "Select All Packages" at bounding box center [755, 150] width 57 height 8
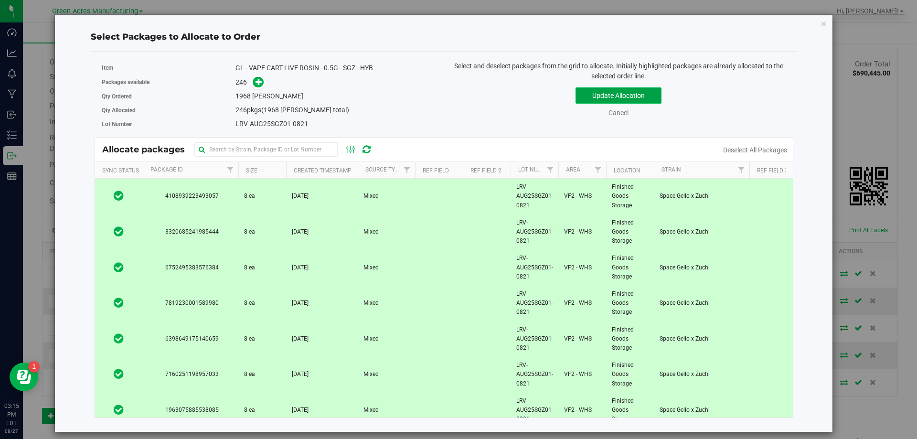
click at [653, 101] on button "Update Allocation" at bounding box center [619, 95] width 86 height 16
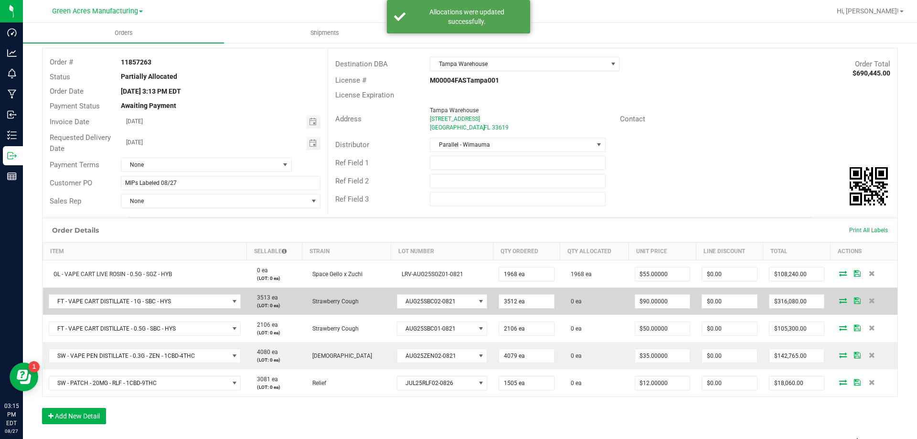
click at [839, 300] on icon at bounding box center [843, 301] width 8 height 6
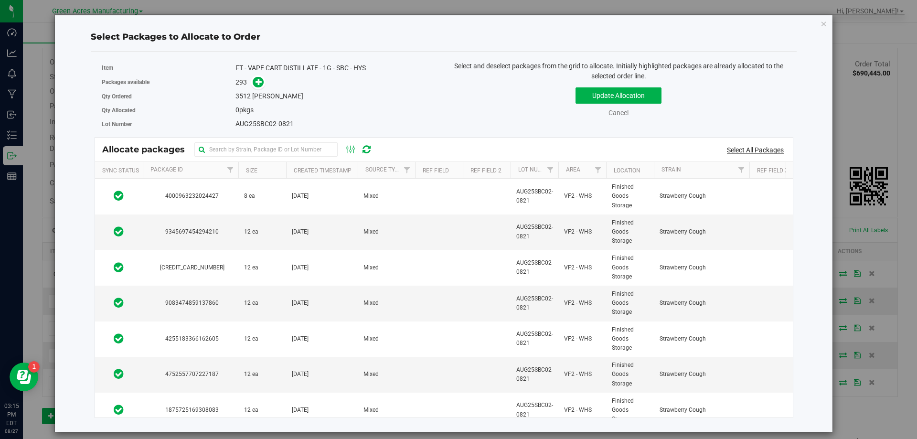
click at [769, 148] on link "Select All Packages" at bounding box center [755, 150] width 57 height 8
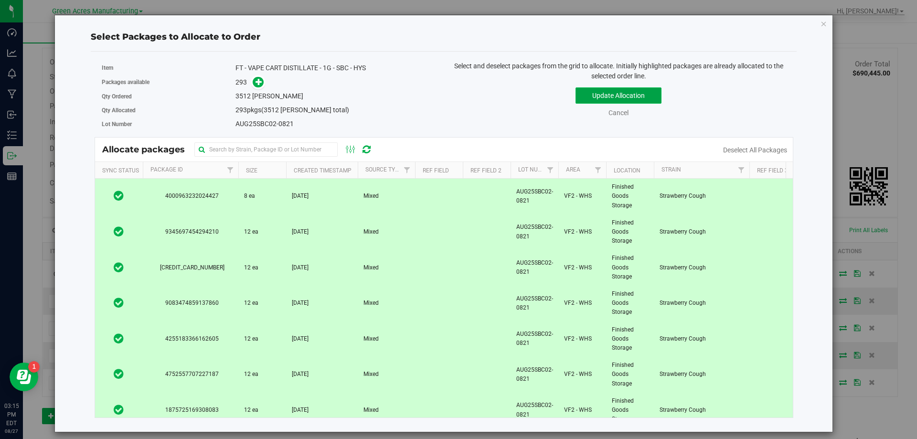
click at [638, 93] on button "Update Allocation" at bounding box center [619, 95] width 86 height 16
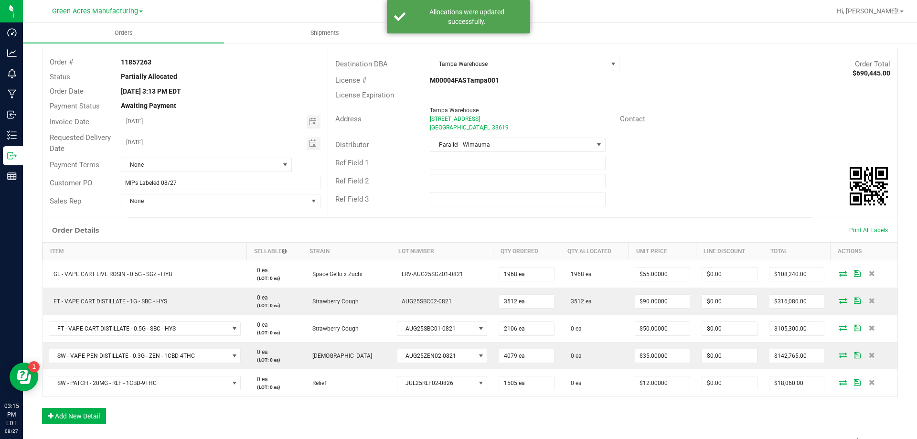
click at [839, 328] on icon at bounding box center [843, 328] width 8 height 6
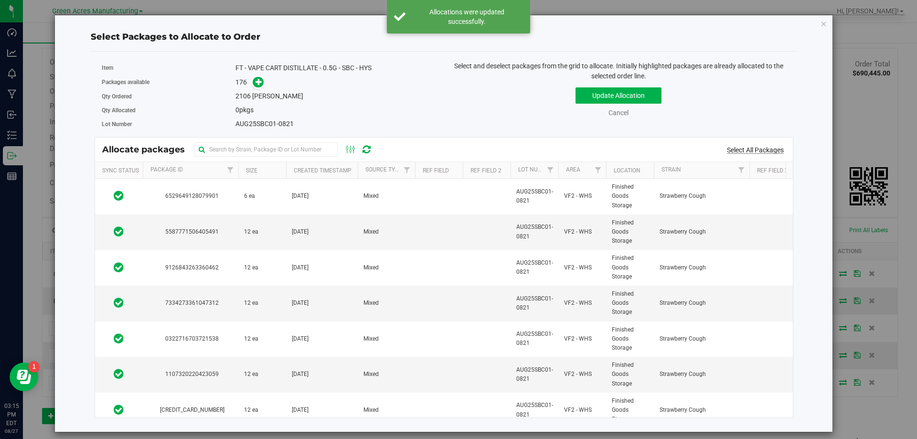
click at [761, 153] on link "Select All Packages" at bounding box center [755, 150] width 57 height 8
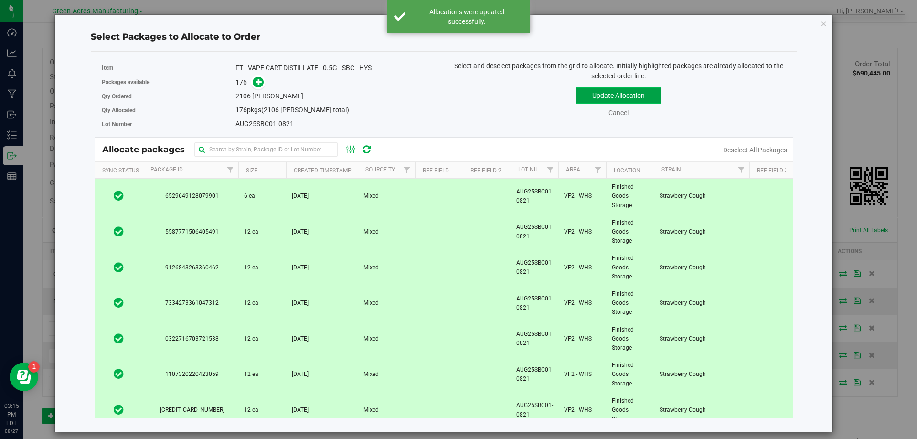
click at [651, 95] on button "Update Allocation" at bounding box center [619, 95] width 86 height 16
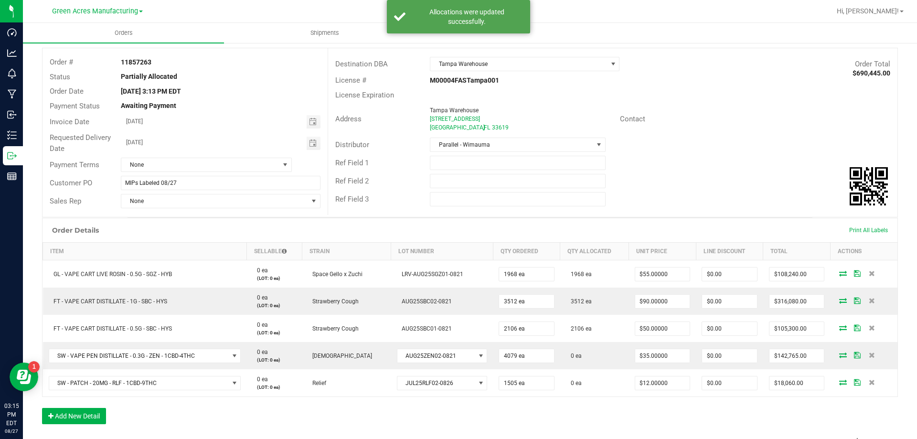
click at [839, 355] on icon at bounding box center [843, 355] width 8 height 6
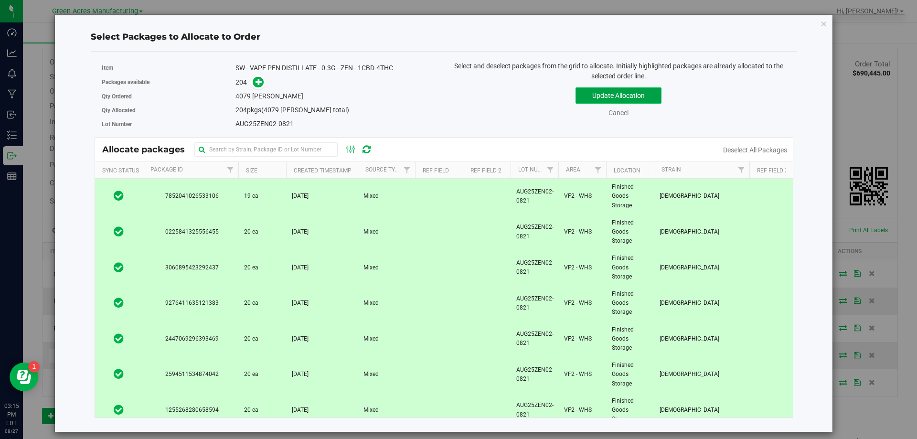
click at [654, 92] on button "Update Allocation" at bounding box center [619, 95] width 86 height 16
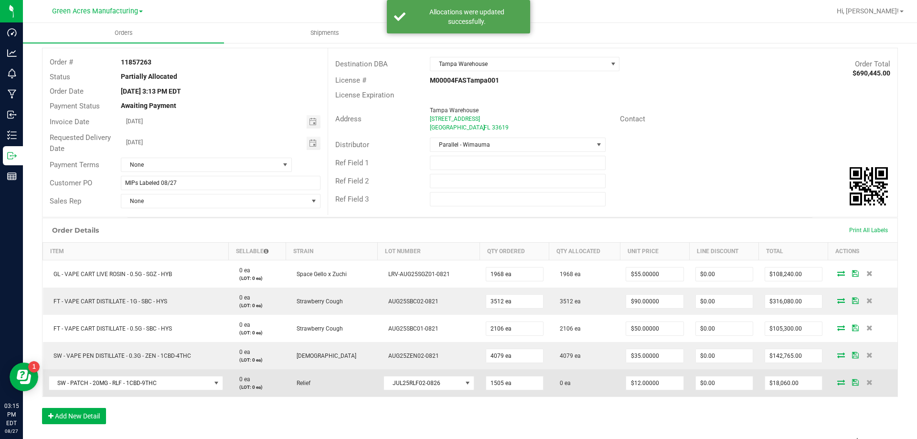
click at [838, 383] on icon at bounding box center [842, 382] width 8 height 6
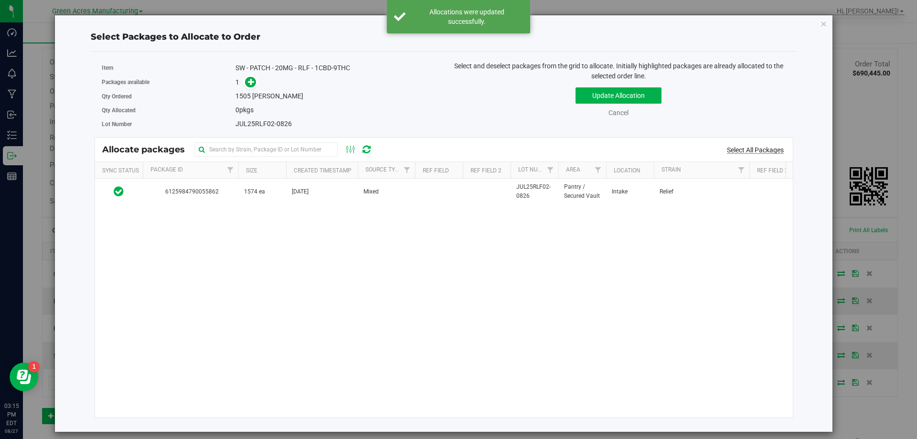
click at [758, 152] on link "Select All Packages" at bounding box center [755, 150] width 57 height 8
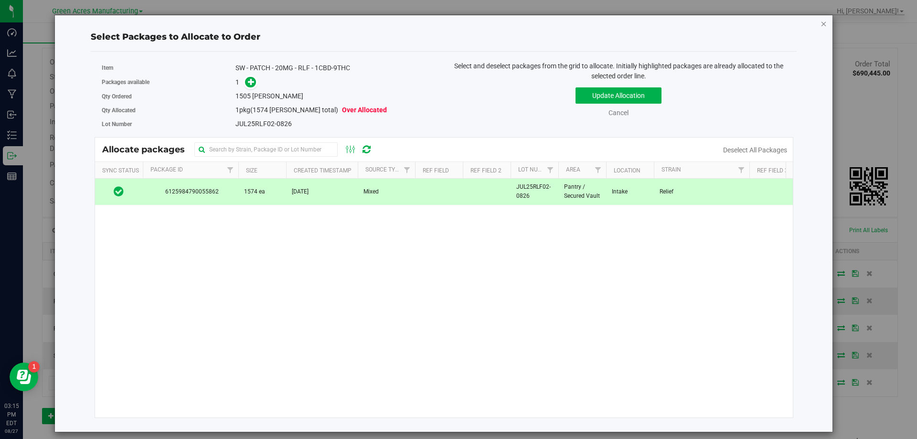
click at [822, 24] on icon "button" at bounding box center [824, 23] width 7 height 11
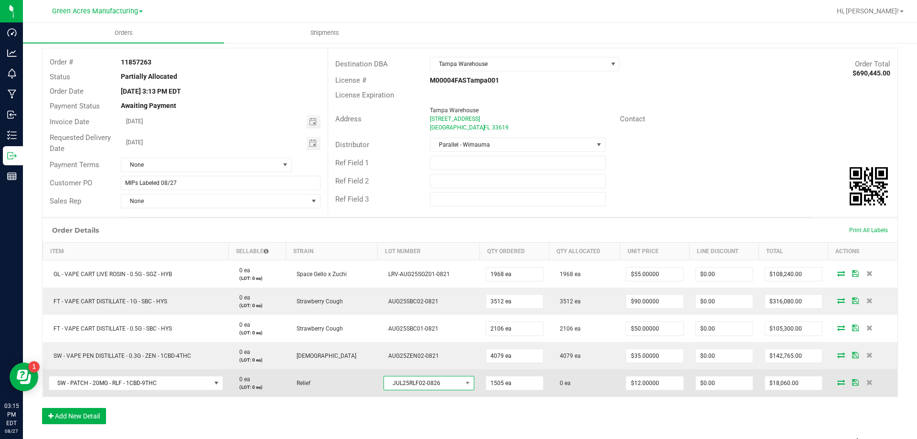
click at [462, 379] on span at bounding box center [468, 382] width 12 height 13
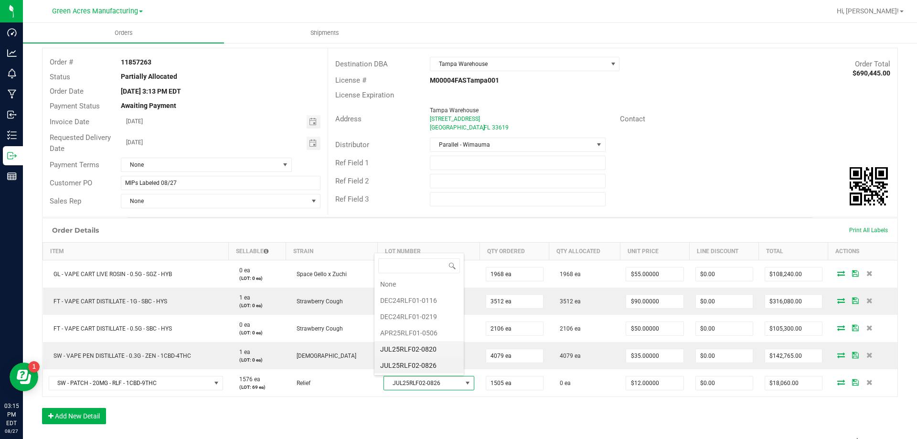
click at [451, 344] on li "JUL25RLF02-0820" at bounding box center [419, 349] width 89 height 16
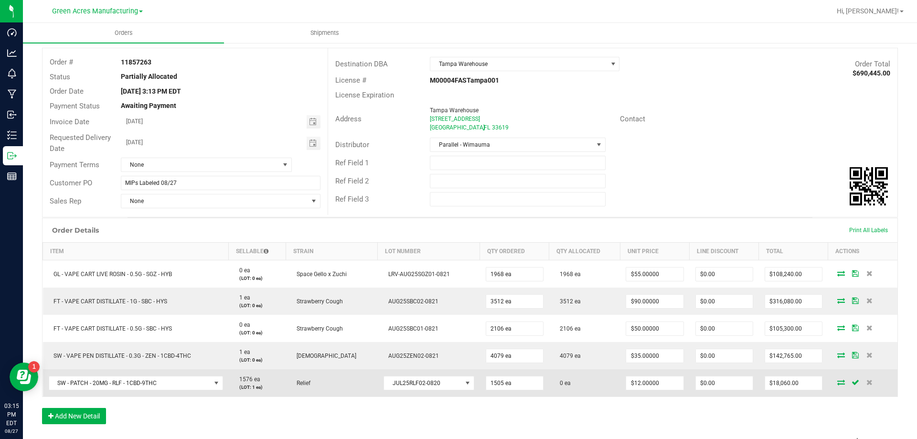
click at [838, 384] on icon at bounding box center [842, 382] width 8 height 6
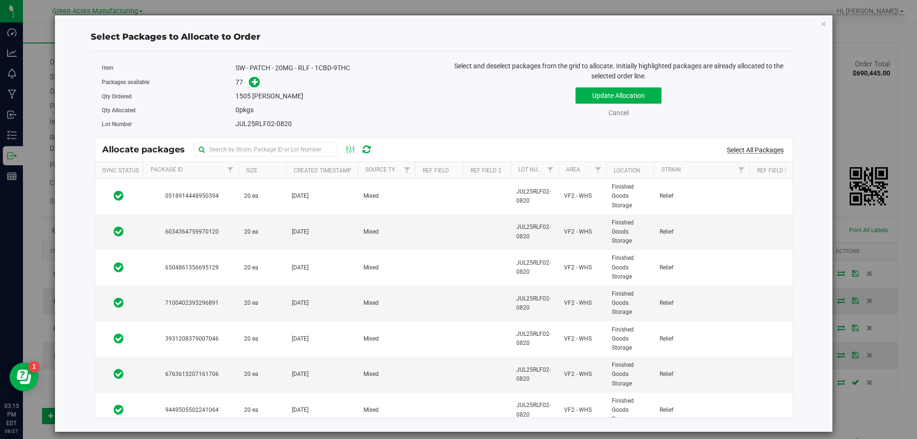
click at [751, 151] on link "Select All Packages" at bounding box center [755, 150] width 57 height 8
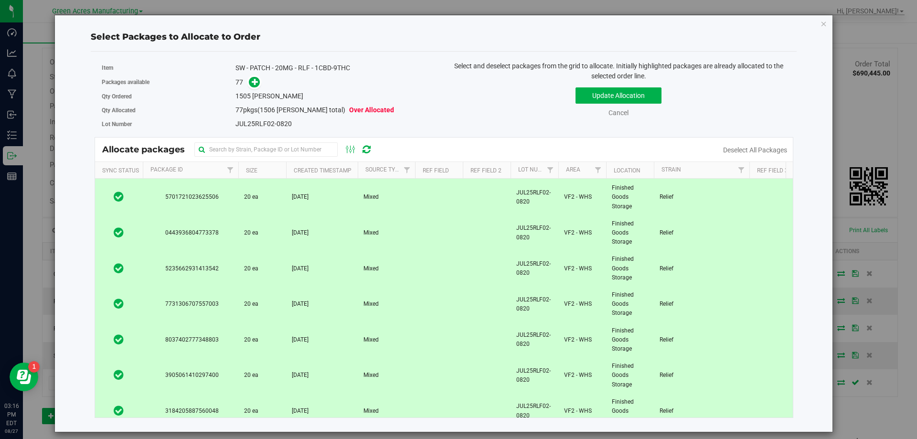
scroll to position [2513, 0]
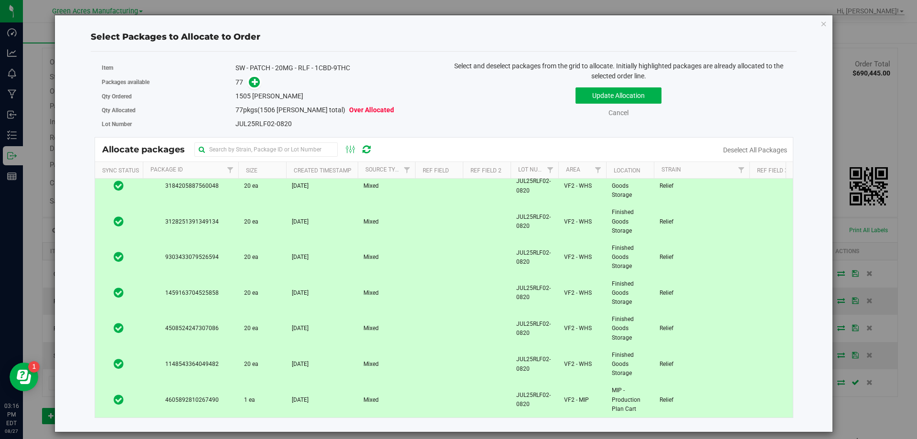
click at [713, 396] on td "Relief" at bounding box center [702, 399] width 96 height 35
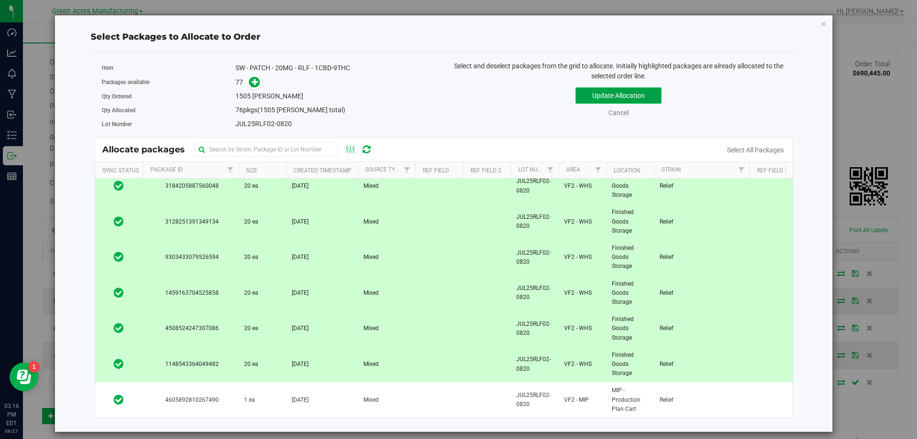
click at [632, 100] on button "Update Allocation" at bounding box center [619, 95] width 86 height 16
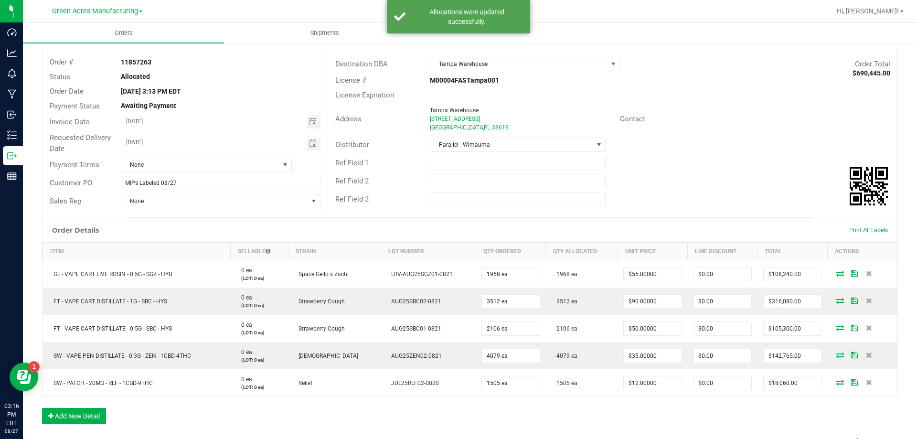
scroll to position [0, 0]
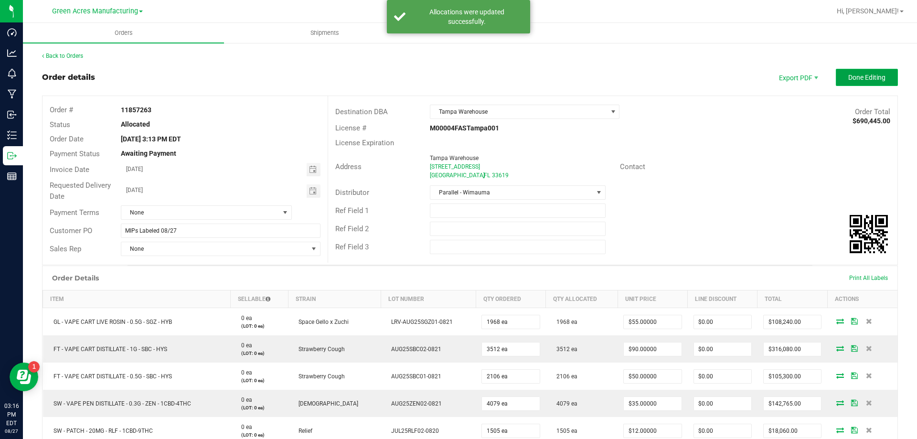
click at [878, 74] on span "Done Editing" at bounding box center [867, 78] width 37 height 8
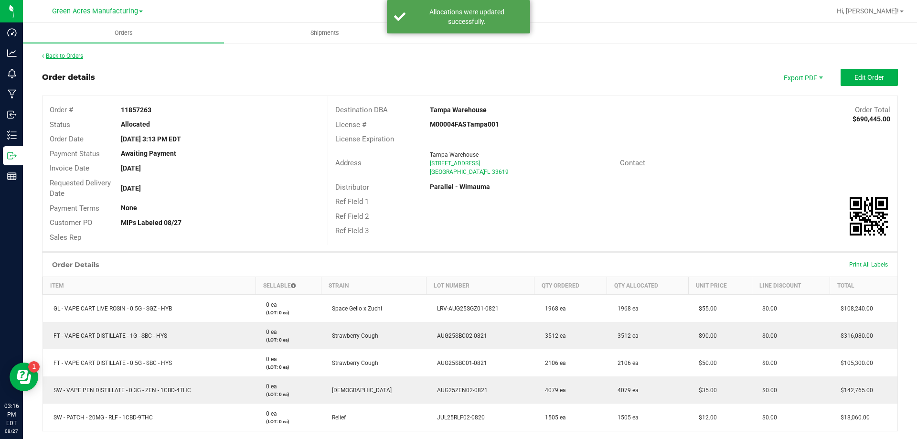
click at [66, 59] on link "Back to Orders" at bounding box center [62, 56] width 41 height 7
